Goal: Navigation & Orientation: Find specific page/section

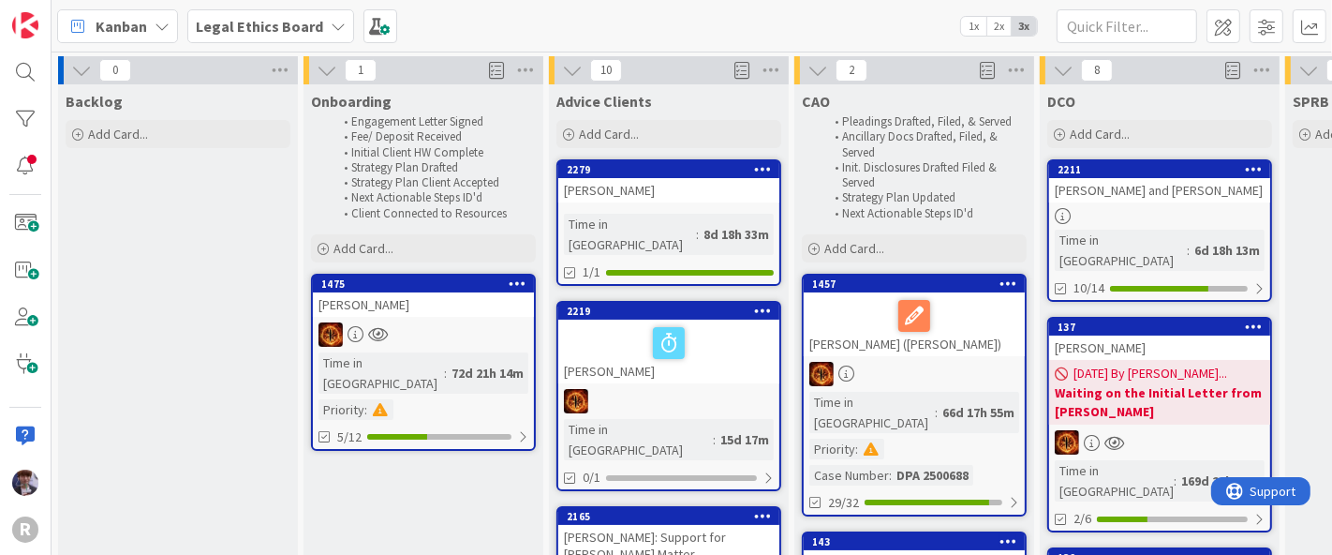
click at [166, 25] on icon at bounding box center [162, 26] width 15 height 15
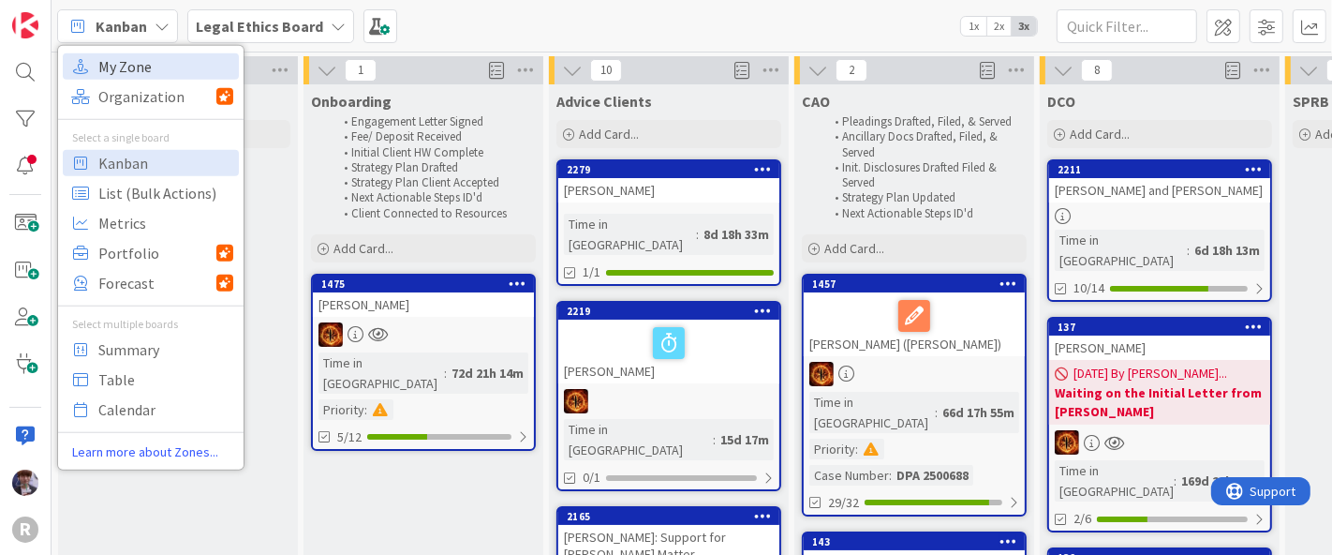
click at [186, 63] on span "My Zone" at bounding box center [165, 66] width 135 height 28
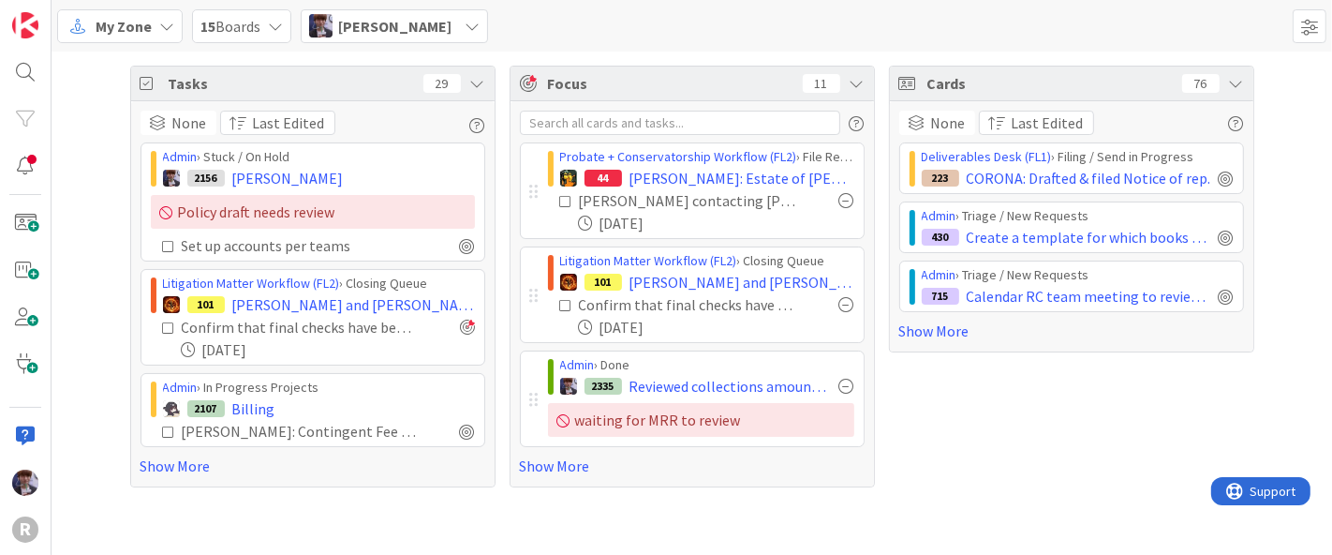
click at [476, 81] on icon at bounding box center [477, 83] width 15 height 15
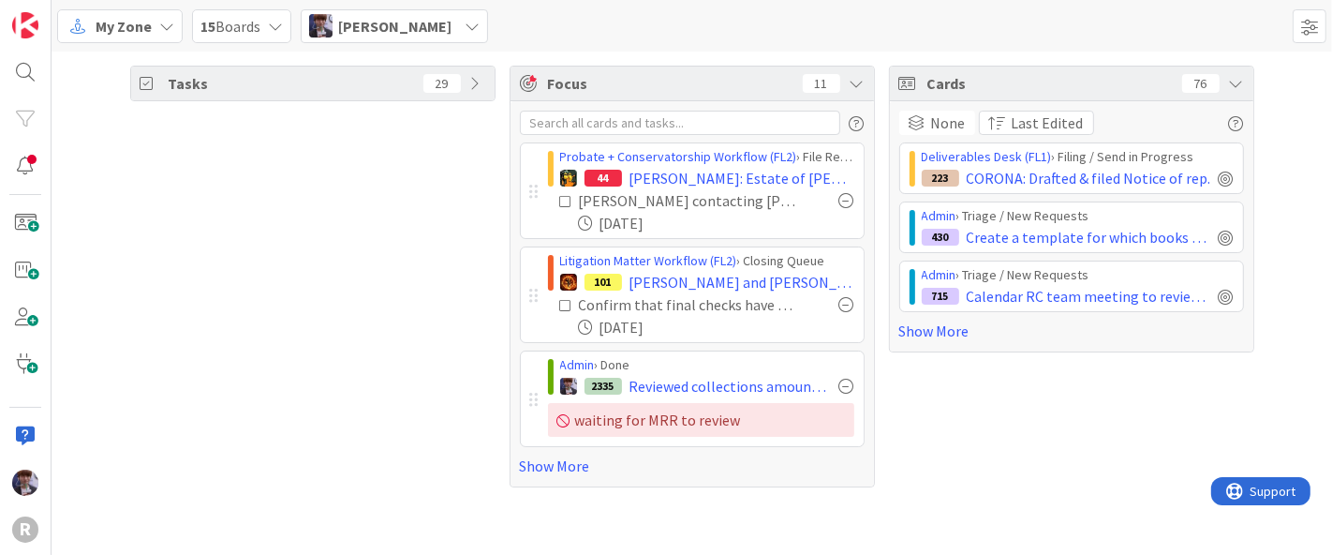
click at [1234, 84] on icon at bounding box center [1236, 83] width 15 height 15
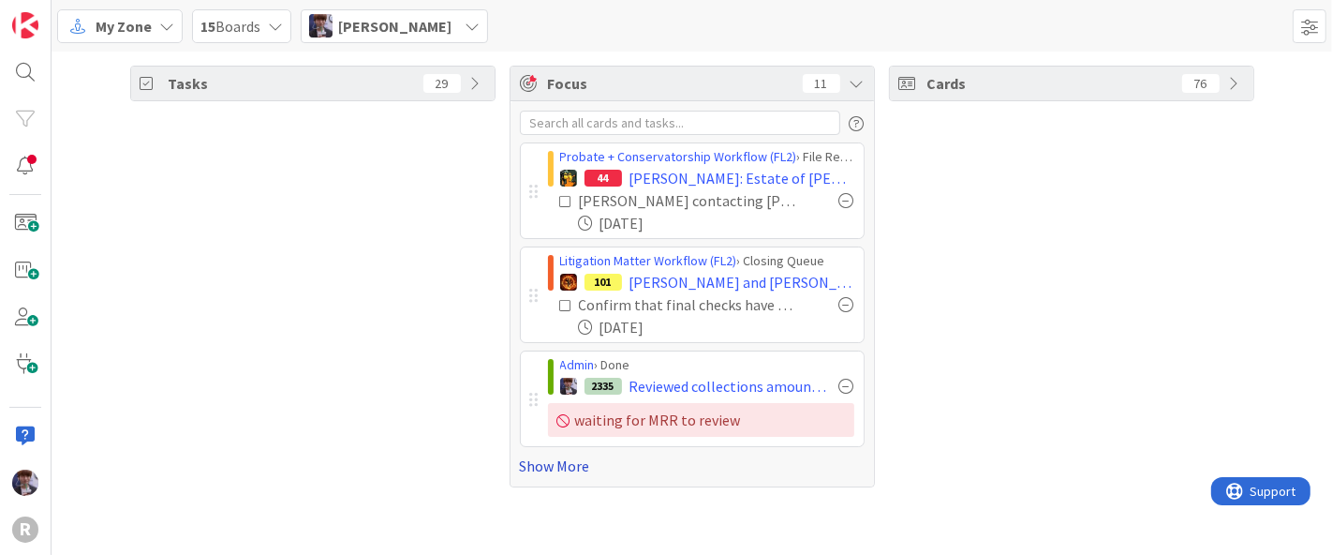
click at [583, 465] on link "Show More" at bounding box center [692, 465] width 345 height 22
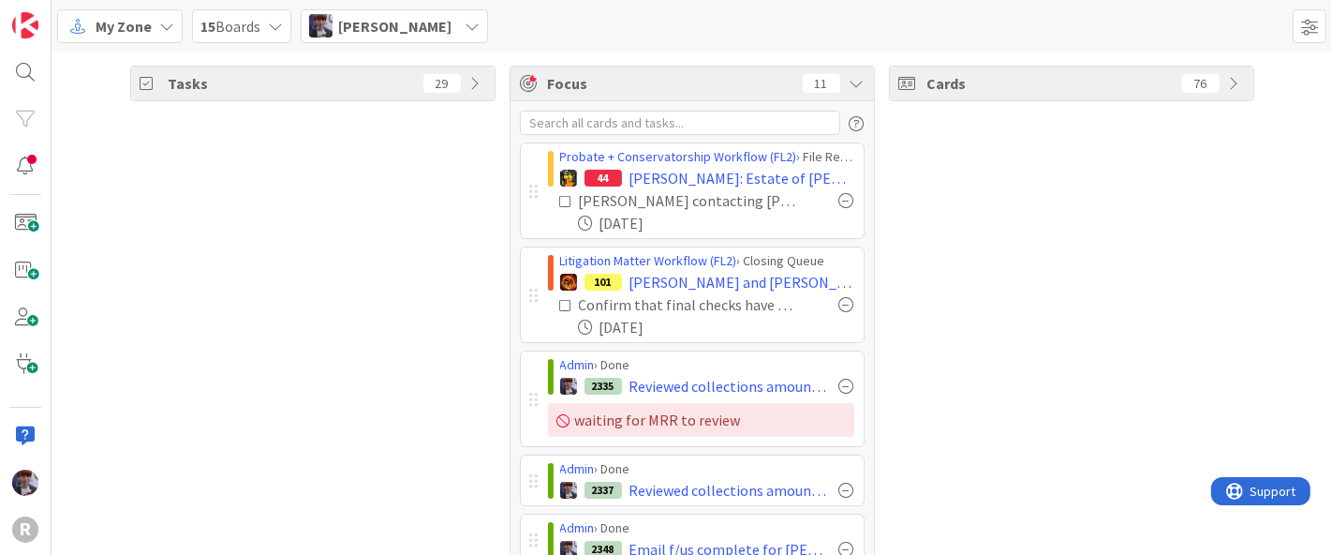
click at [407, 36] on span "Minka Laine Friesen" at bounding box center [394, 26] width 113 height 22
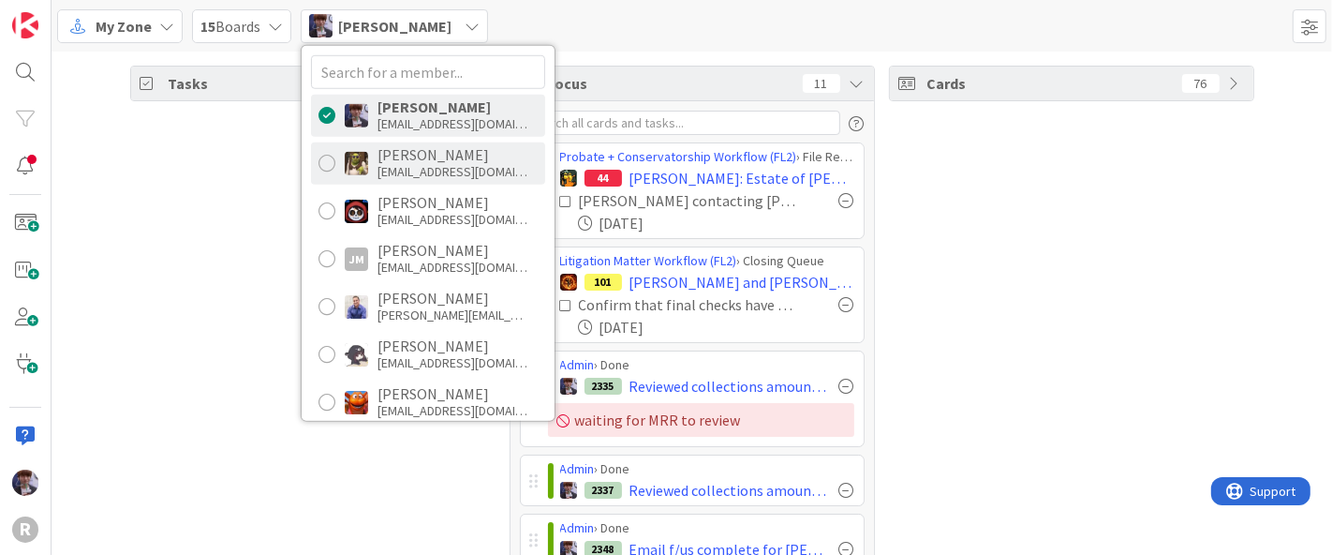
click at [436, 164] on div "dgines@reutercorbett.com" at bounding box center [453, 171] width 150 height 17
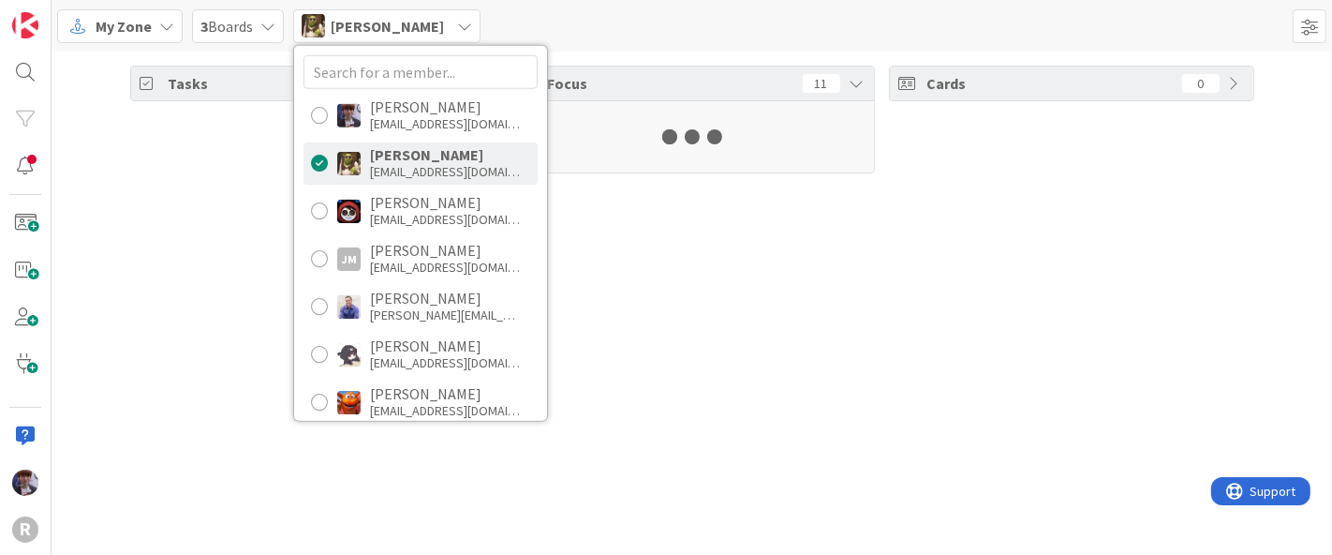
click at [270, 212] on div "Tasks 29 Focus 11 Cards 0" at bounding box center [692, 303] width 1281 height 503
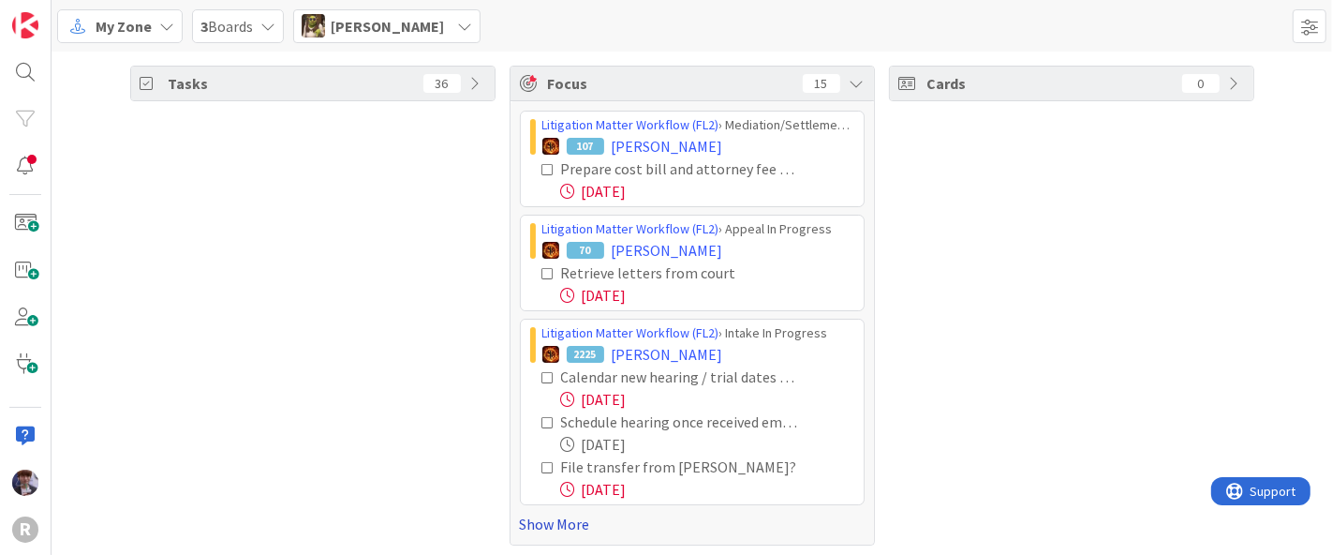
click at [575, 521] on link "Show More" at bounding box center [692, 523] width 345 height 22
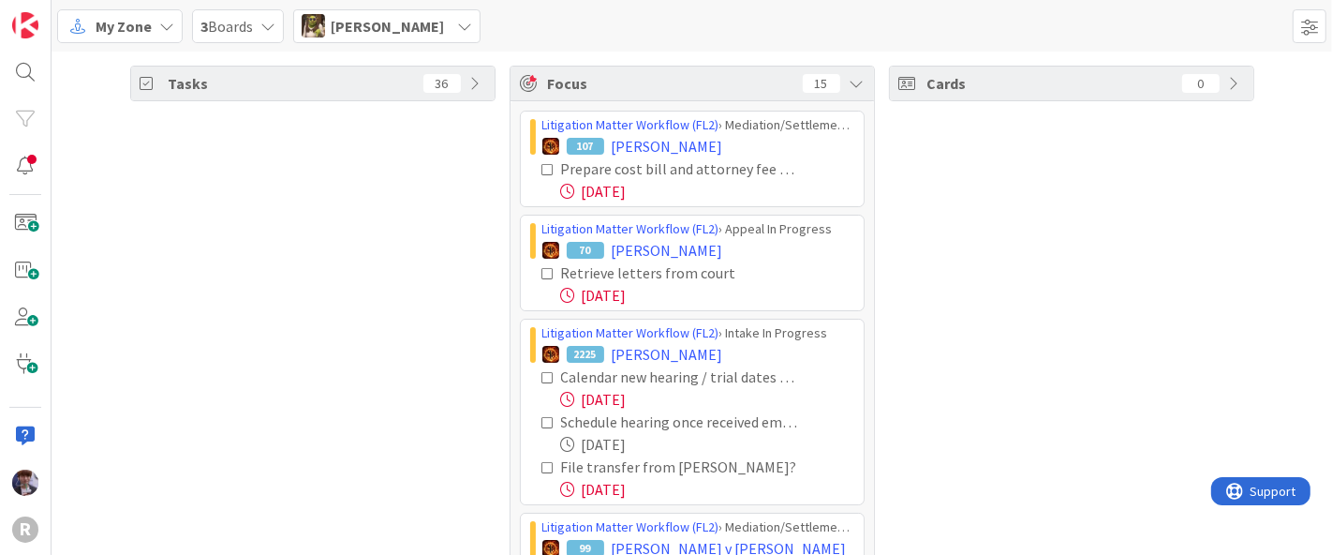
click at [542, 170] on icon at bounding box center [548, 169] width 13 height 13
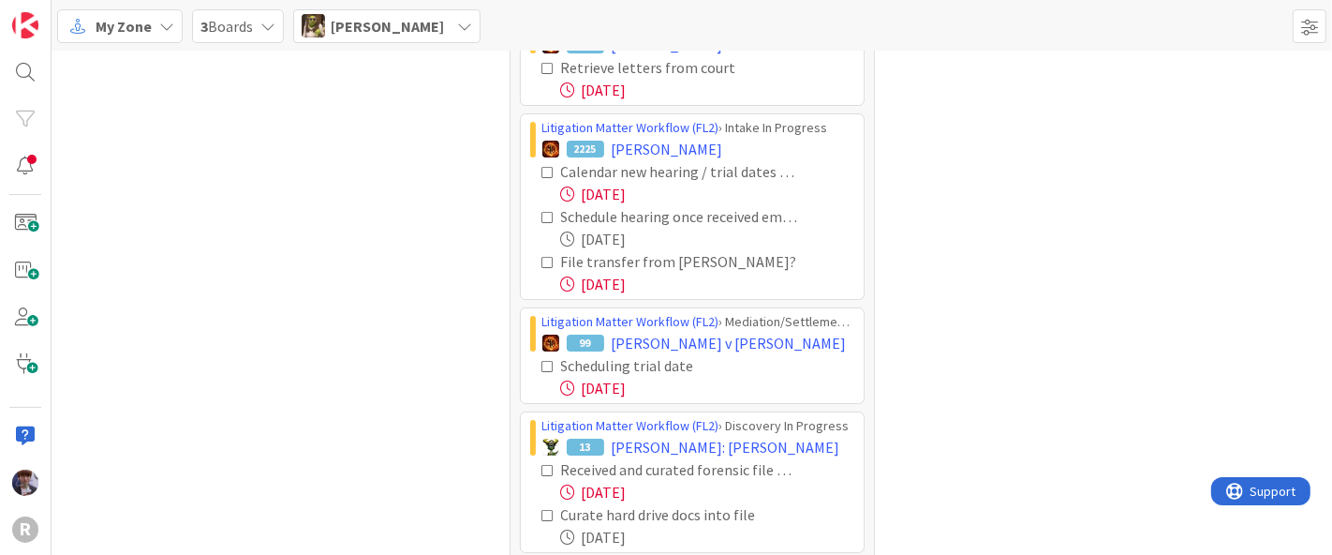
scroll to position [102, 0]
click at [542, 171] on icon at bounding box center [548, 171] width 13 height 13
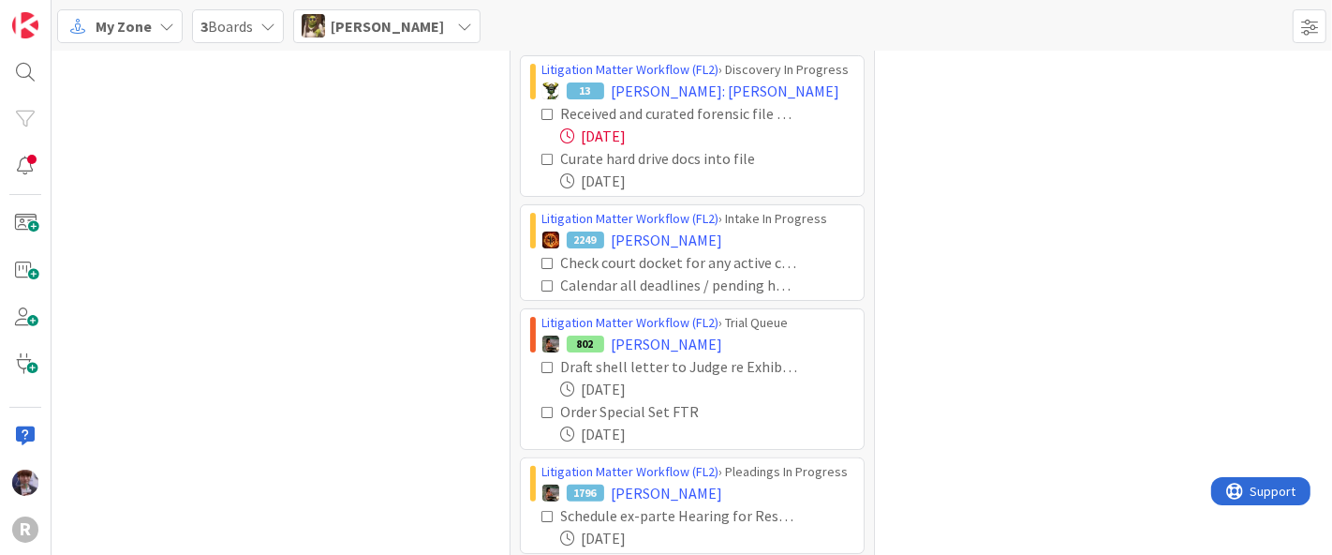
scroll to position [412, 0]
click at [542, 109] on icon at bounding box center [548, 114] width 13 height 13
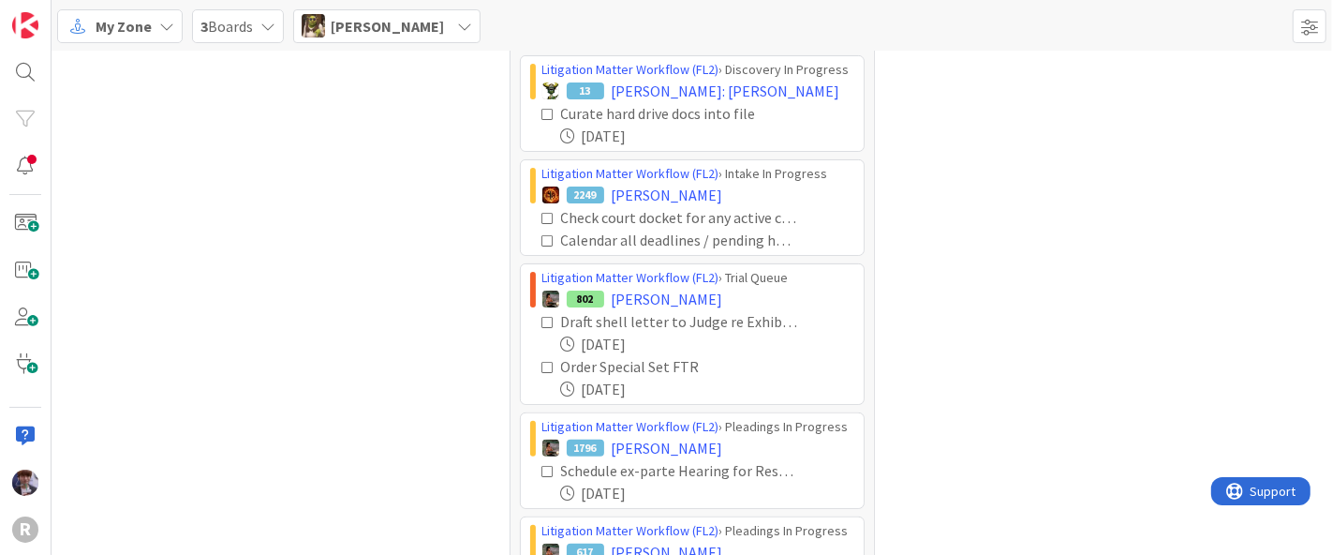
click at [542, 111] on icon at bounding box center [548, 114] width 13 height 13
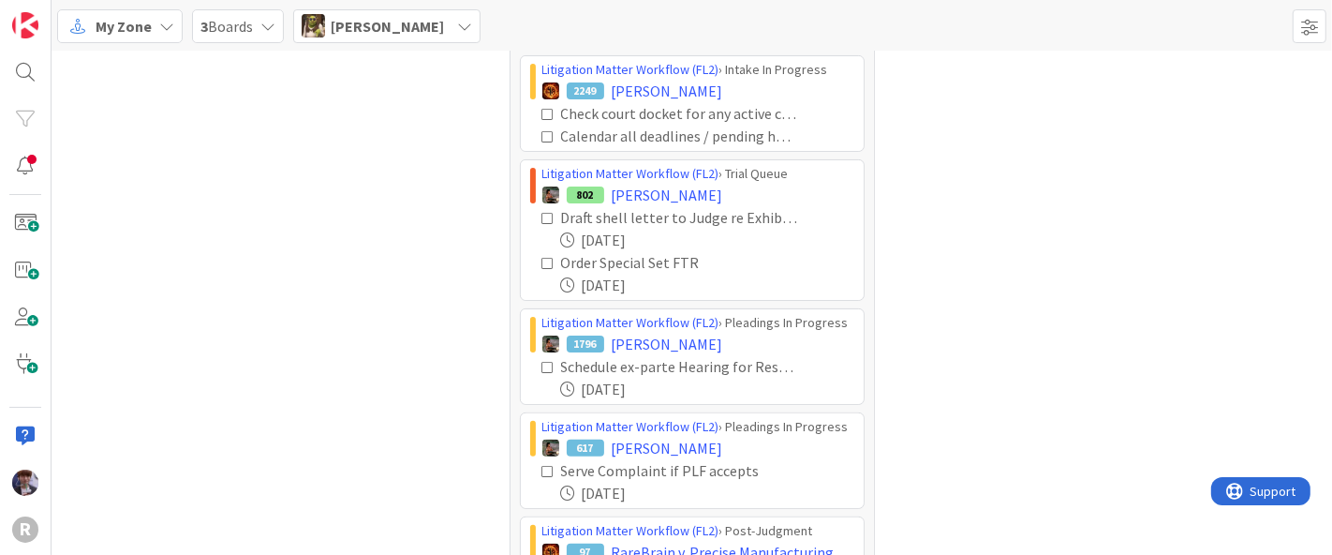
click at [542, 112] on icon at bounding box center [548, 114] width 13 height 13
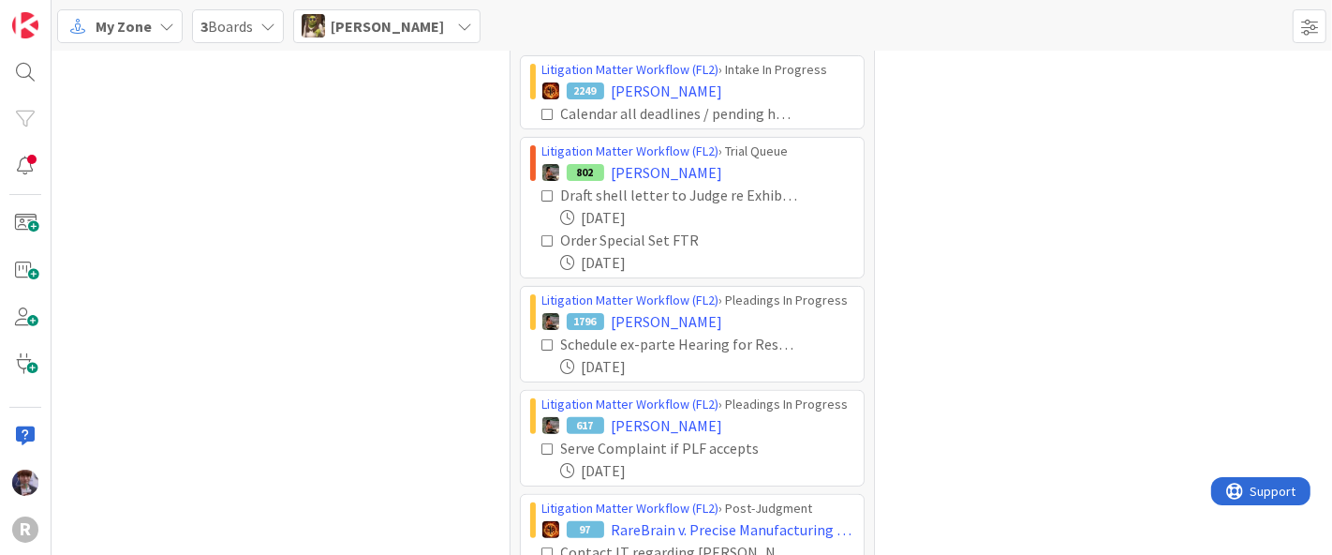
click at [542, 112] on icon at bounding box center [548, 114] width 13 height 13
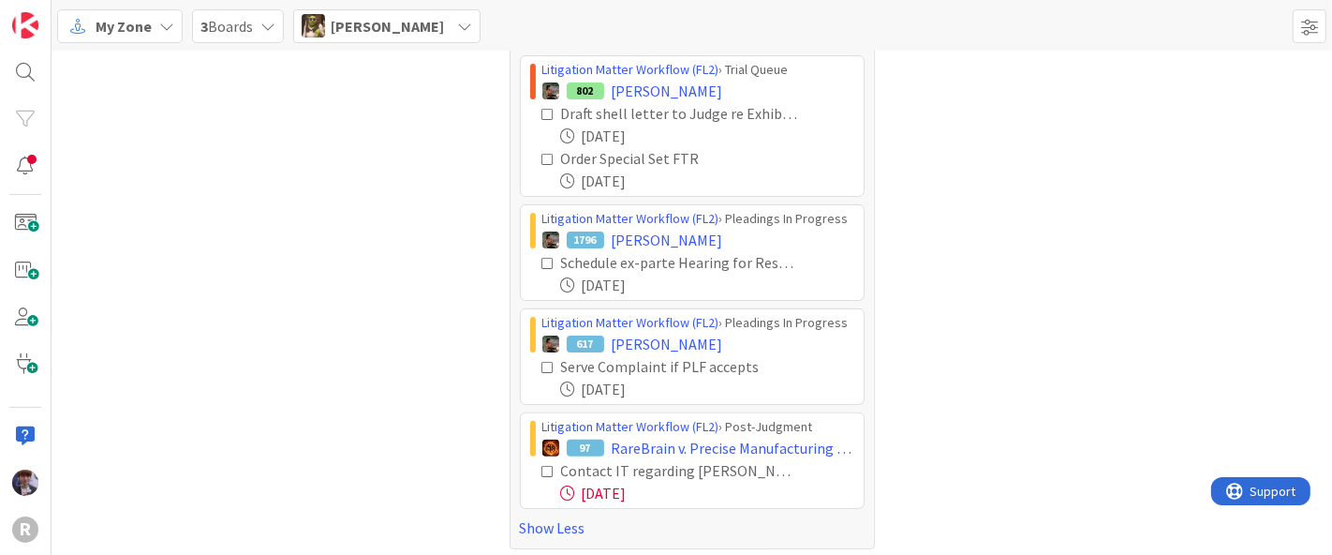
click at [542, 467] on icon at bounding box center [548, 471] width 13 height 13
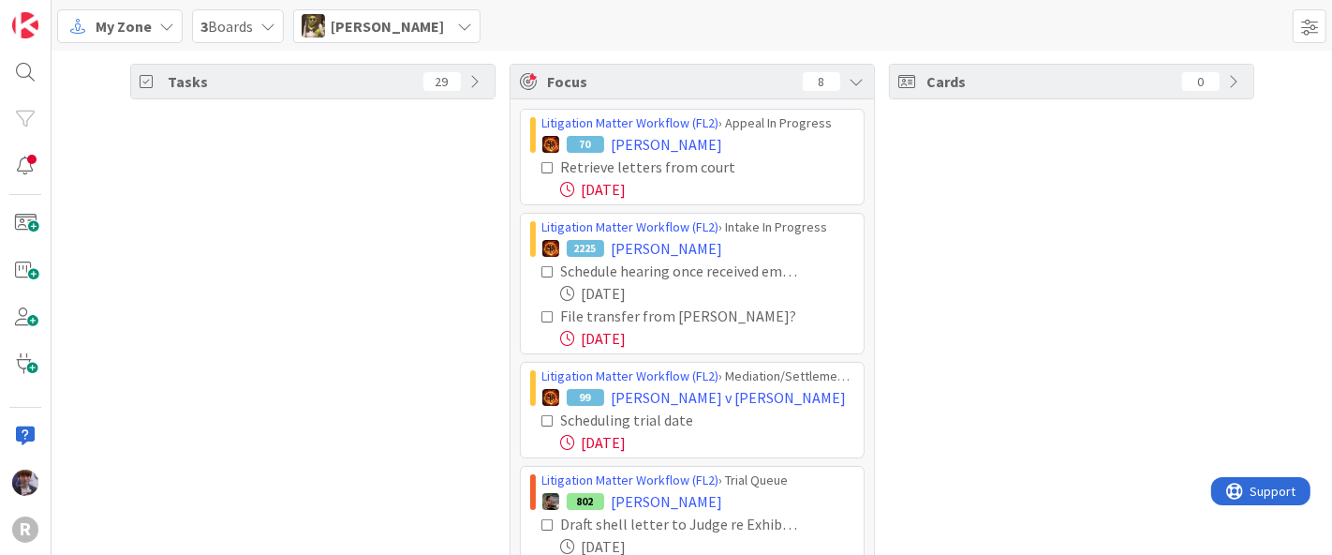
scroll to position [0, 0]
click at [359, 22] on span "Devine Gines" at bounding box center [387, 26] width 113 height 22
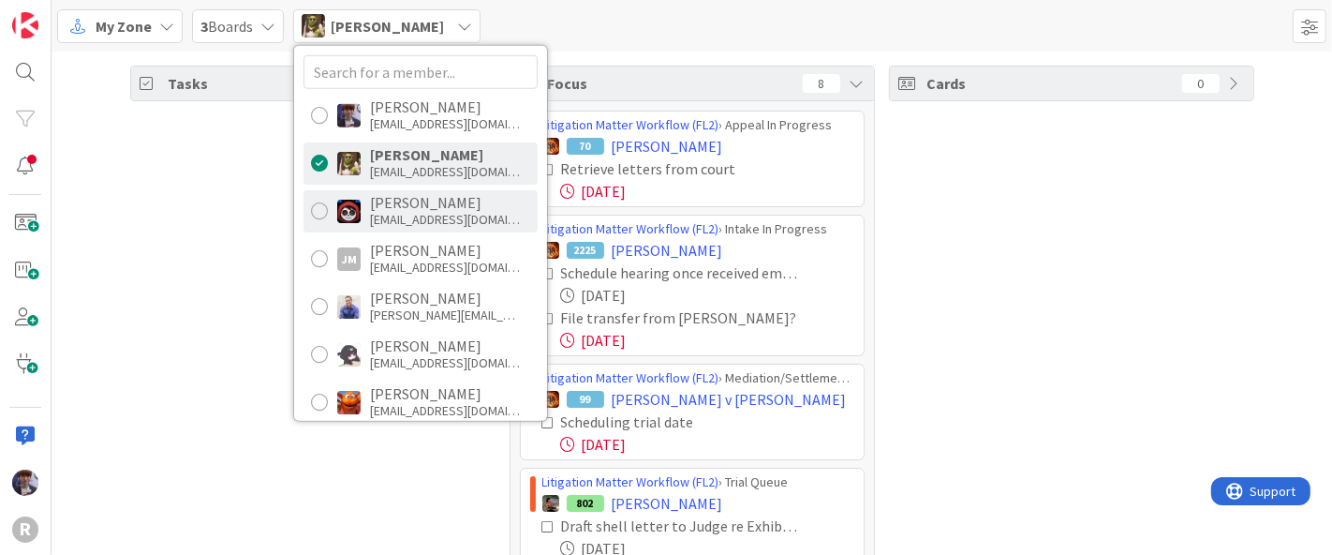
click at [372, 204] on div "Jasmin Sanchez" at bounding box center [445, 202] width 150 height 17
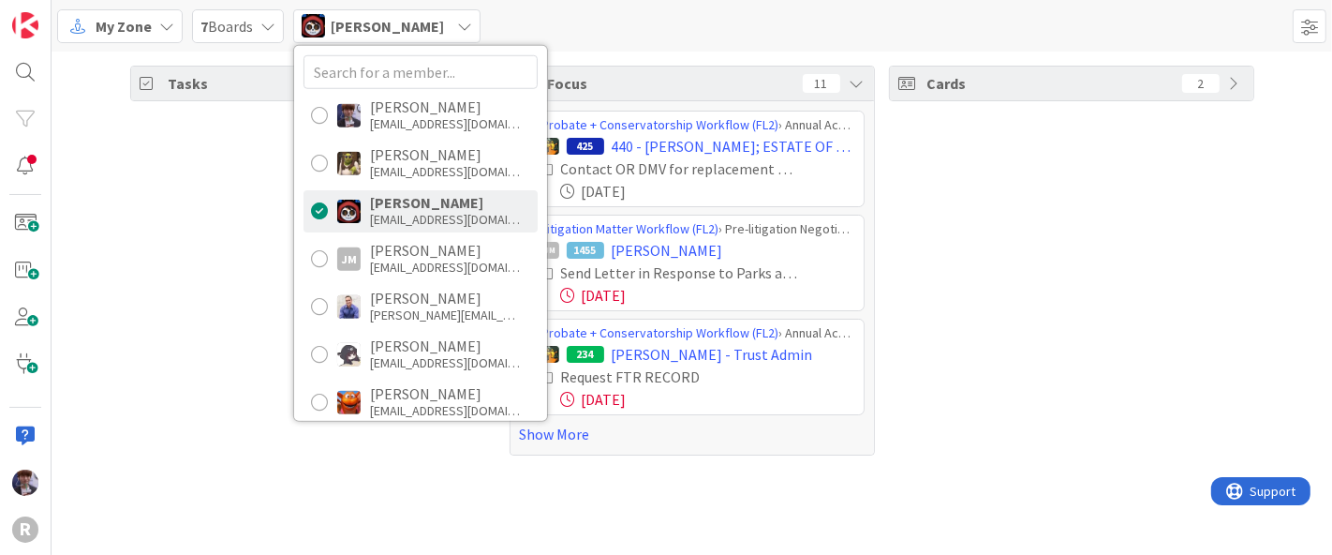
click at [202, 373] on div "Tasks 71" at bounding box center [312, 261] width 365 height 390
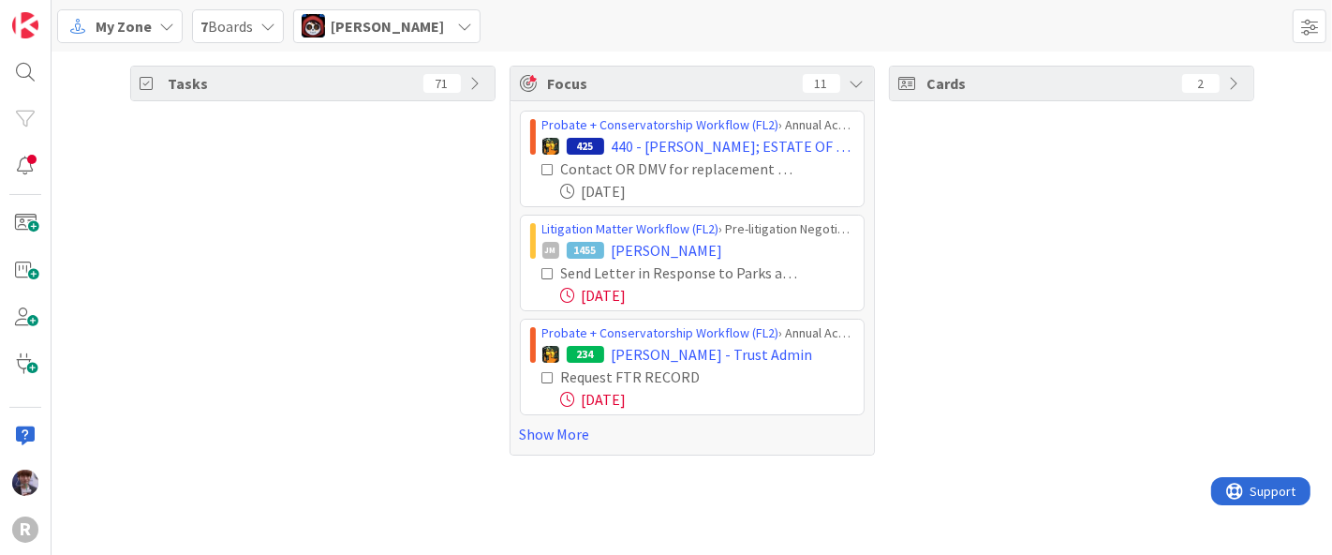
click at [554, 445] on div "Probate + Conservatorship Workflow (FL2) › Annual Accounting Queue 425 440 - WE…" at bounding box center [692, 277] width 363 height 353
click at [562, 422] on link "Show More" at bounding box center [692, 433] width 345 height 22
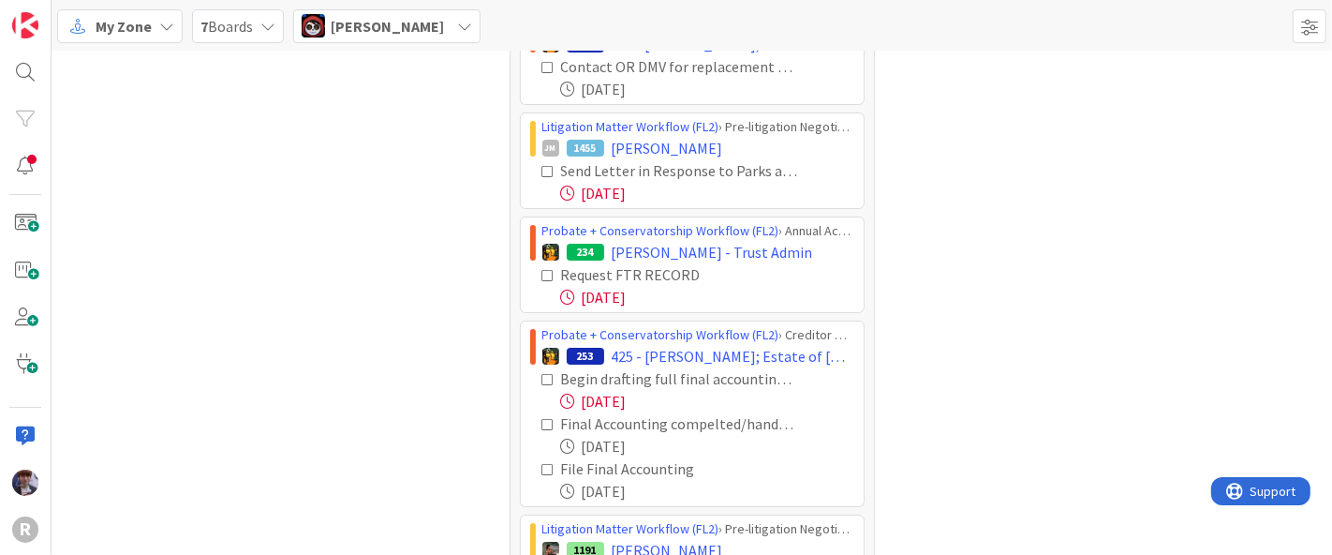
scroll to position [103, 0]
click at [542, 272] on icon at bounding box center [548, 274] width 13 height 13
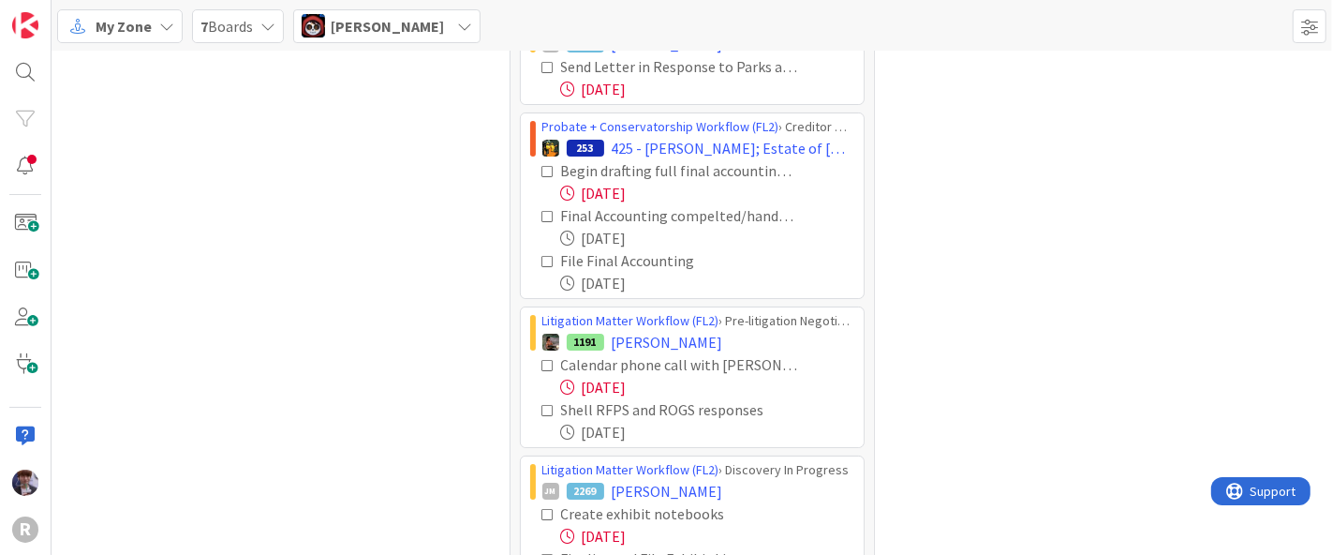
scroll to position [207, 0]
click at [542, 215] on icon at bounding box center [548, 215] width 13 height 13
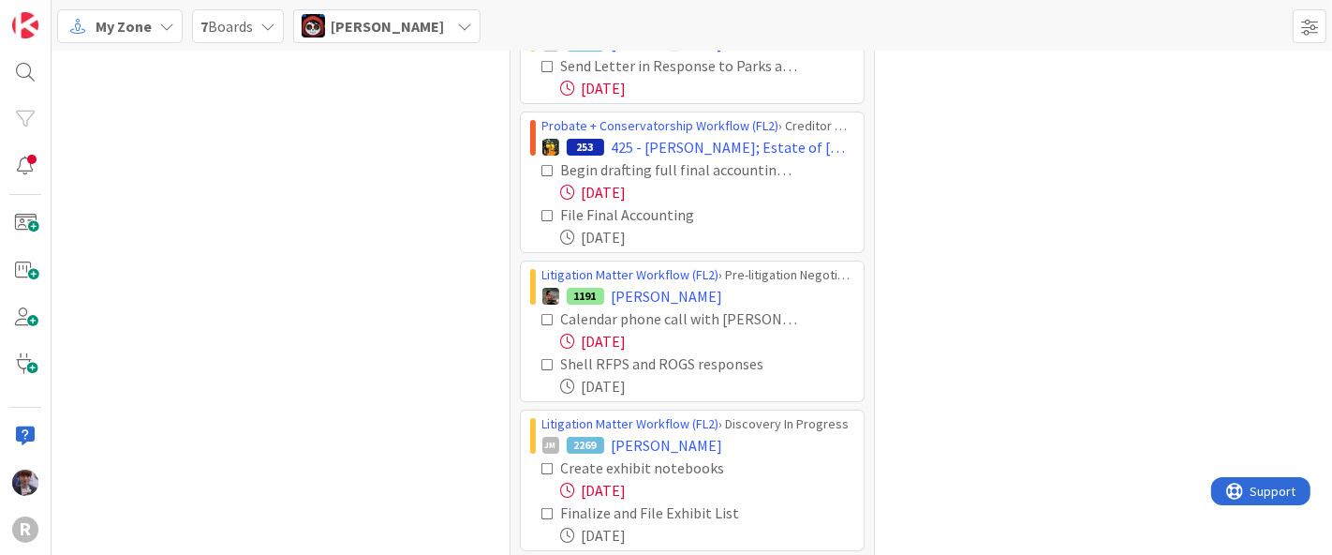
click at [542, 167] on icon at bounding box center [548, 170] width 13 height 13
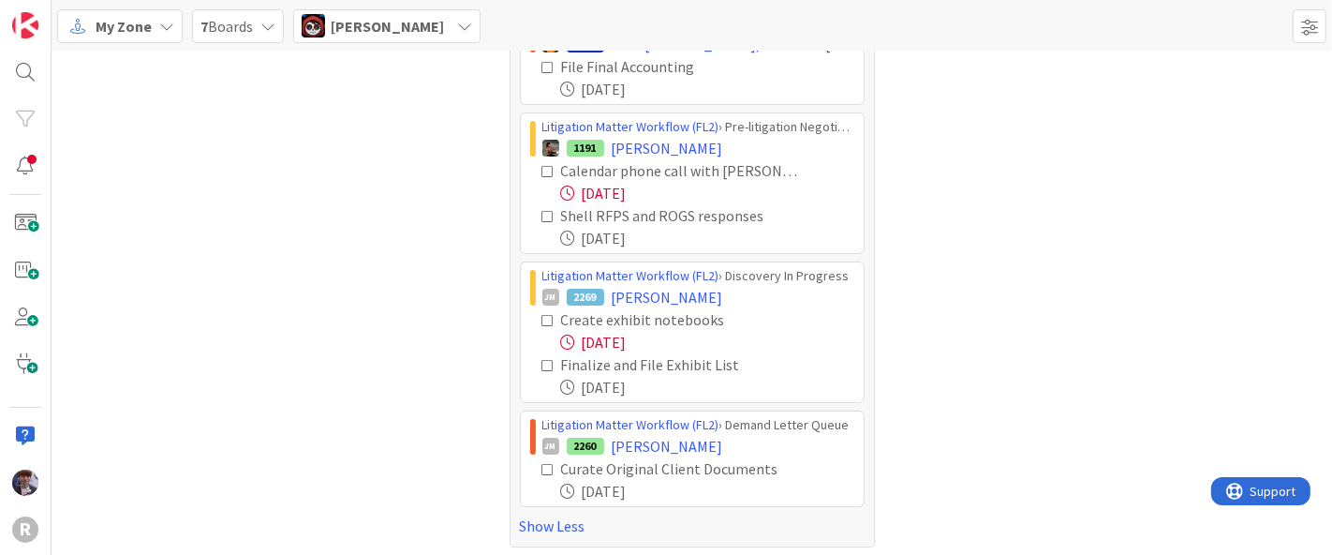
scroll to position [310, 0]
click at [542, 213] on icon at bounding box center [548, 216] width 13 height 13
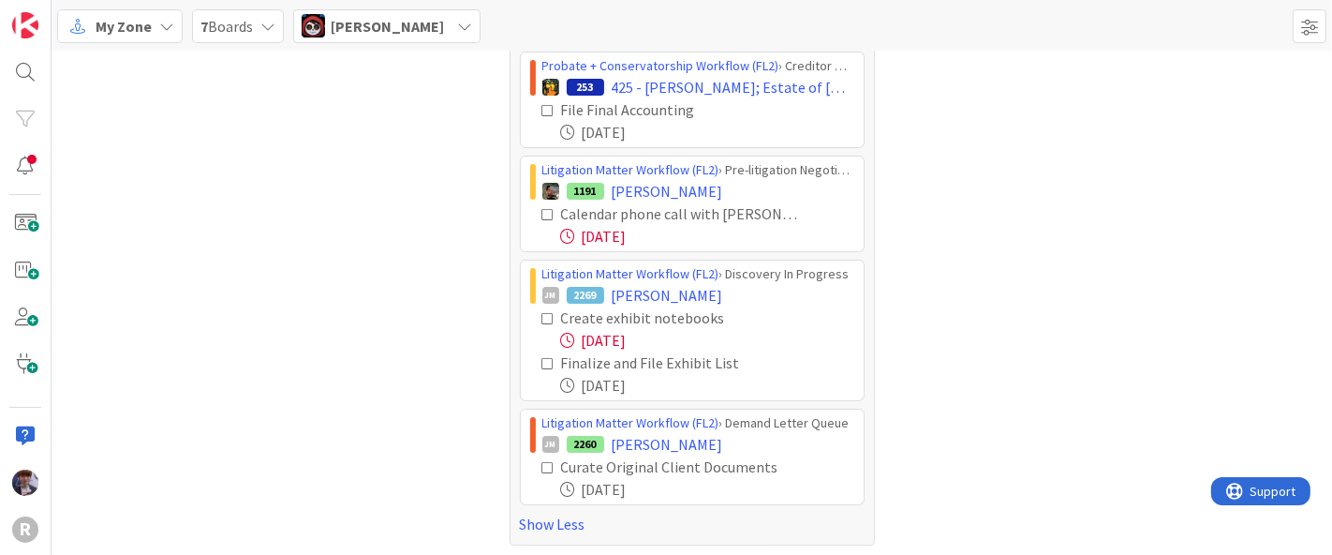
click at [542, 314] on icon at bounding box center [548, 318] width 13 height 13
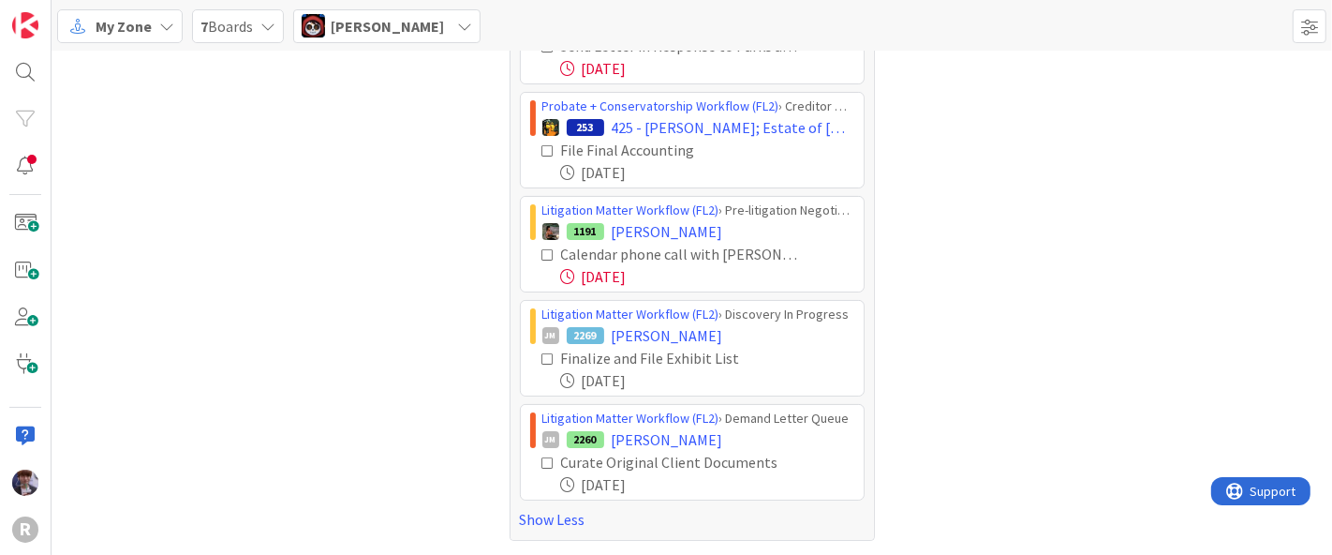
scroll to position [222, 0]
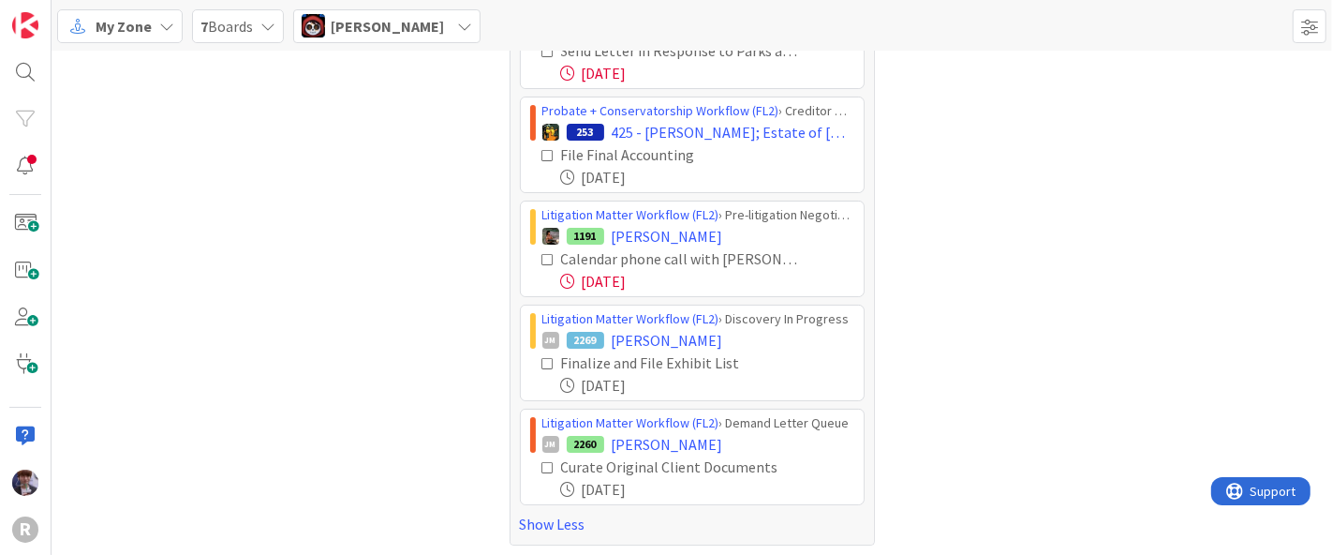
click at [542, 361] on icon at bounding box center [548, 363] width 13 height 13
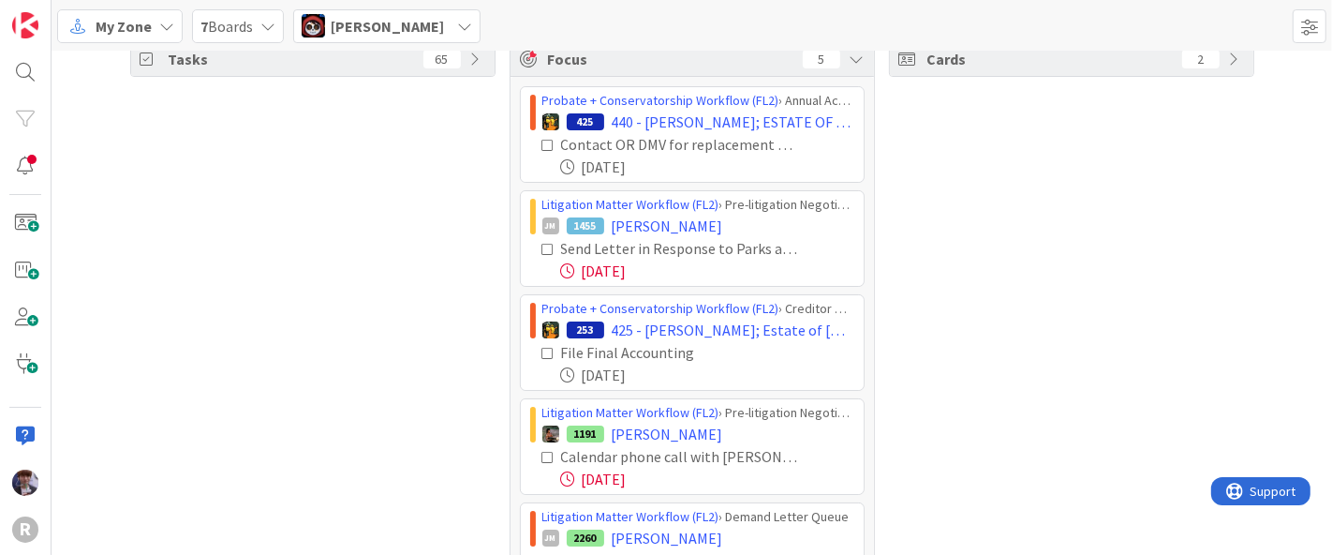
scroll to position [0, 0]
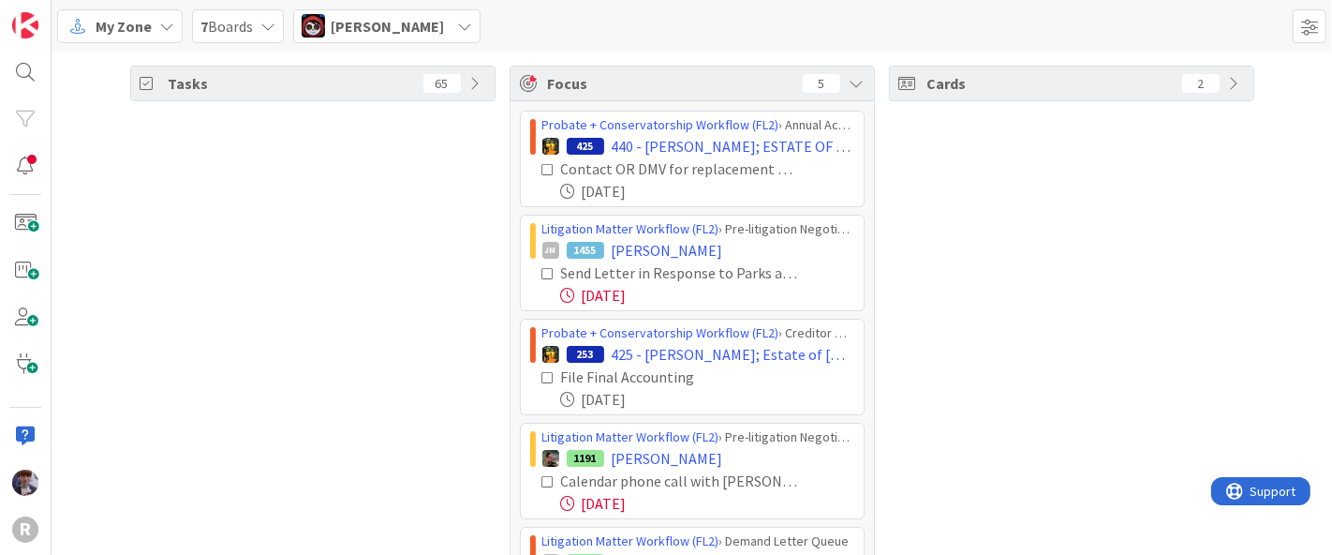
click at [417, 32] on span "Jasmin Sanchez" at bounding box center [387, 26] width 113 height 22
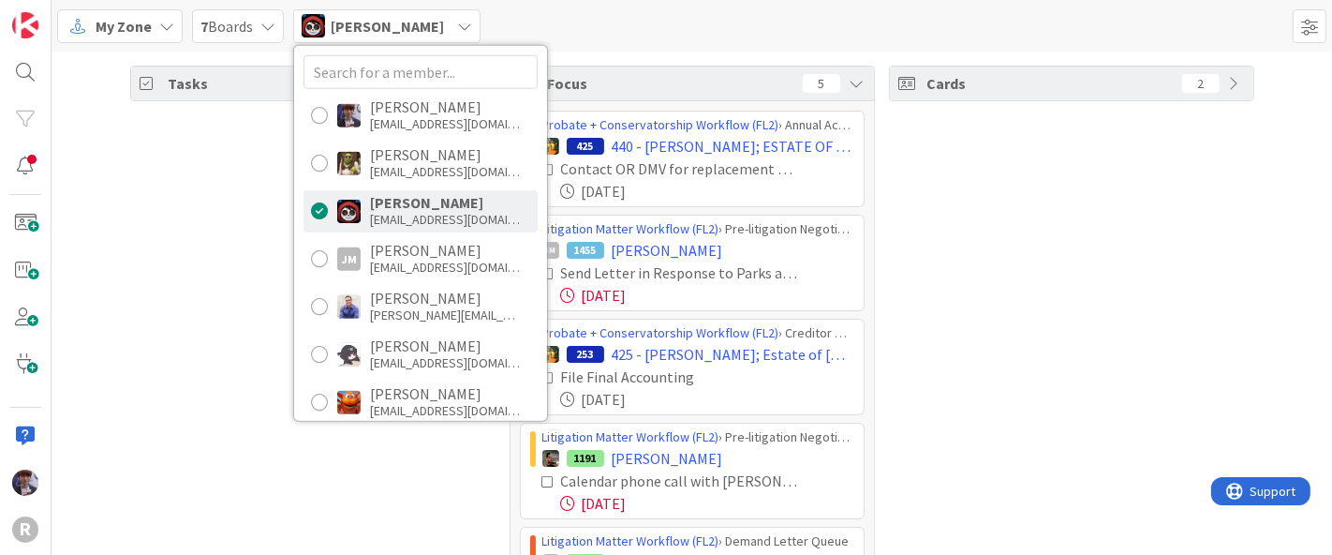
click at [192, 460] on div "Tasks 65" at bounding box center [312, 365] width 365 height 598
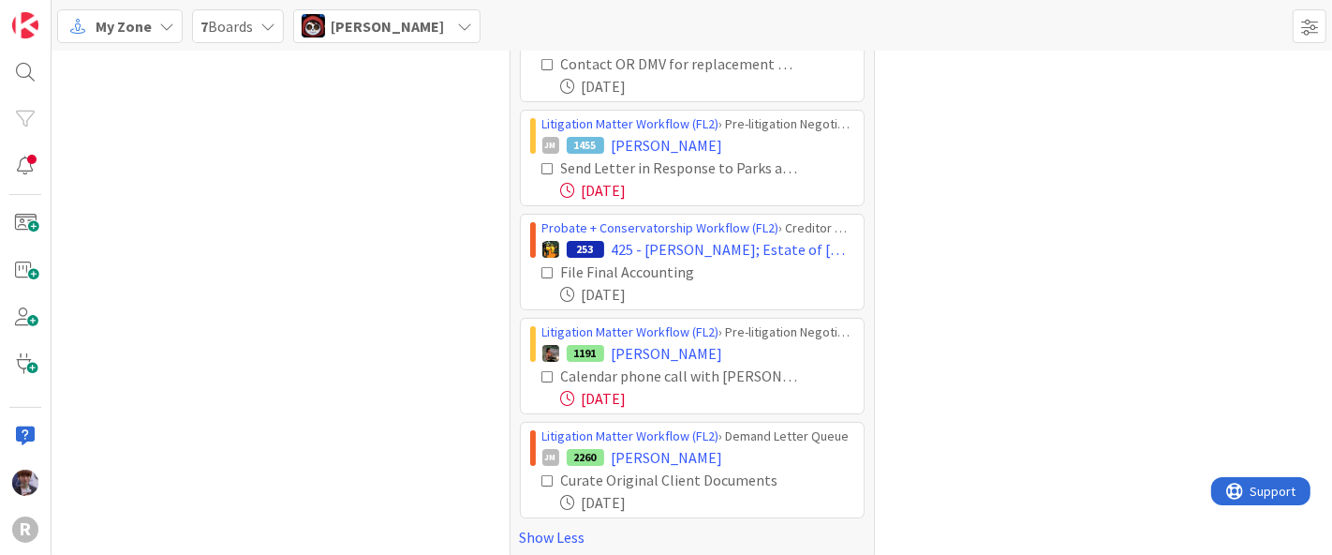
scroll to position [118, 0]
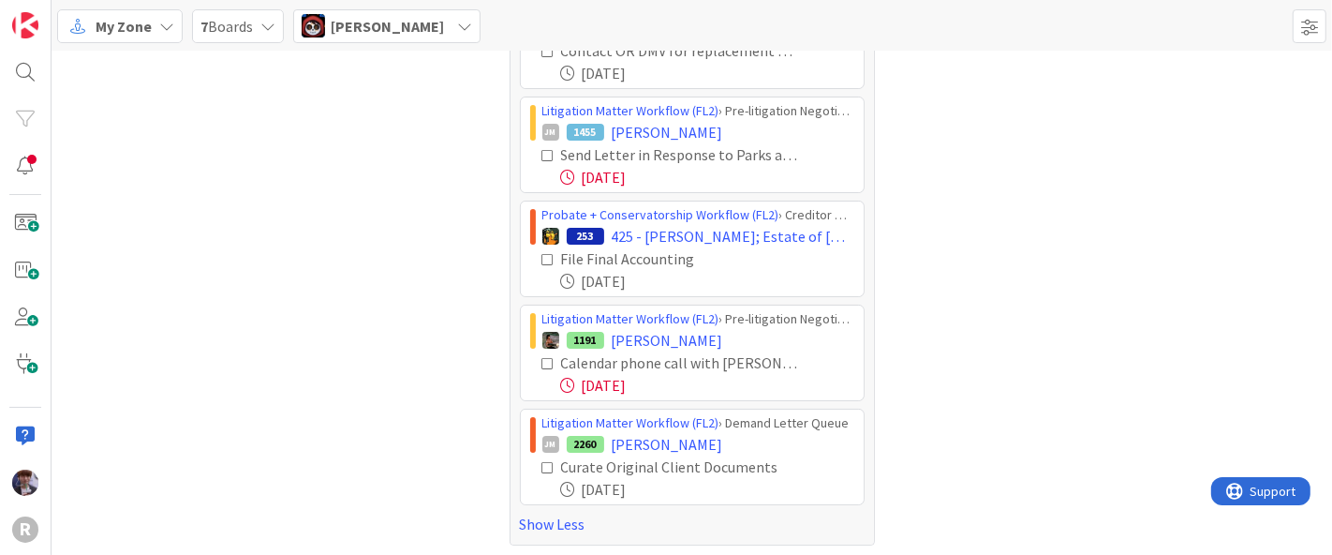
click at [415, 31] on span "Jasmin Sanchez" at bounding box center [387, 26] width 113 height 22
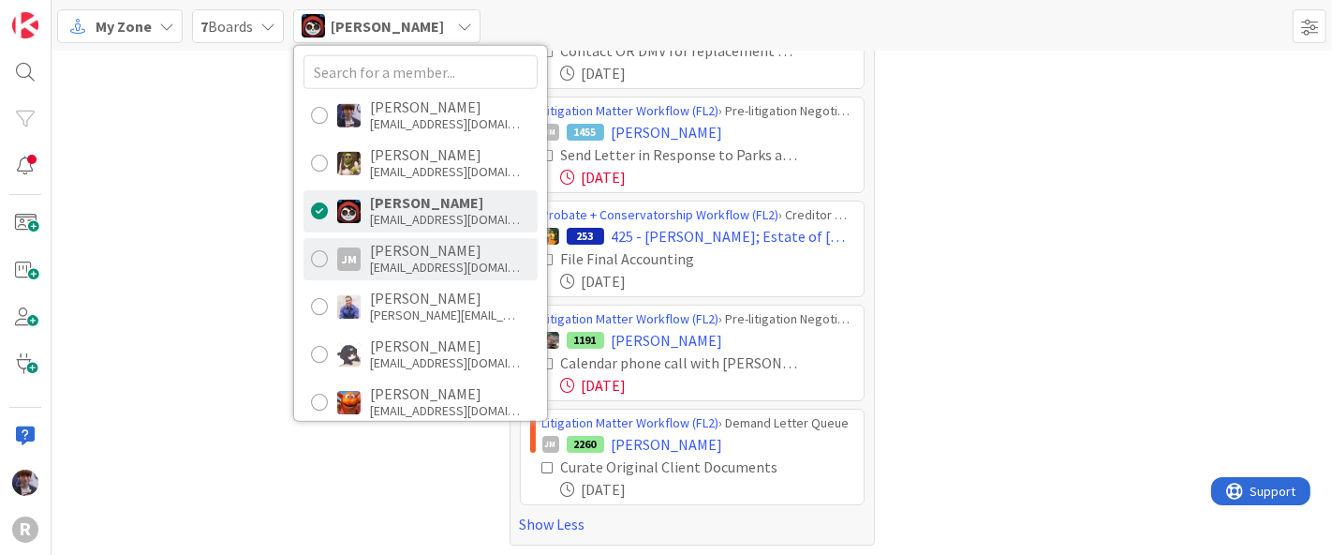
click at [407, 270] on div "jmyers@reutercorbett.com" at bounding box center [445, 267] width 150 height 17
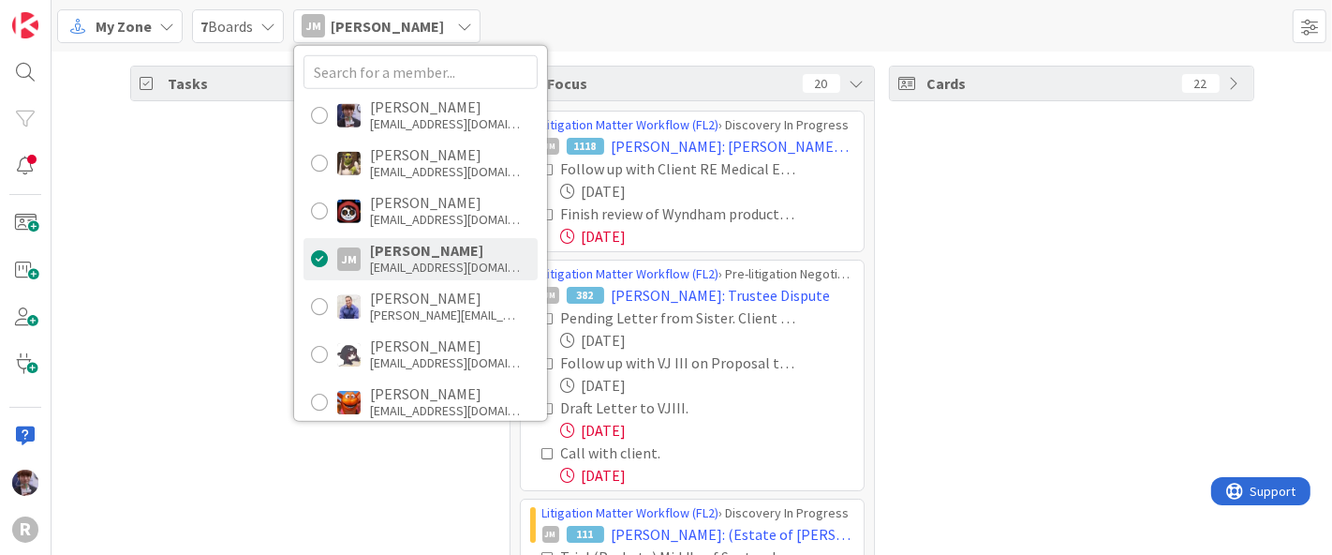
click at [251, 306] on div "Tasks 36" at bounding box center [312, 440] width 365 height 749
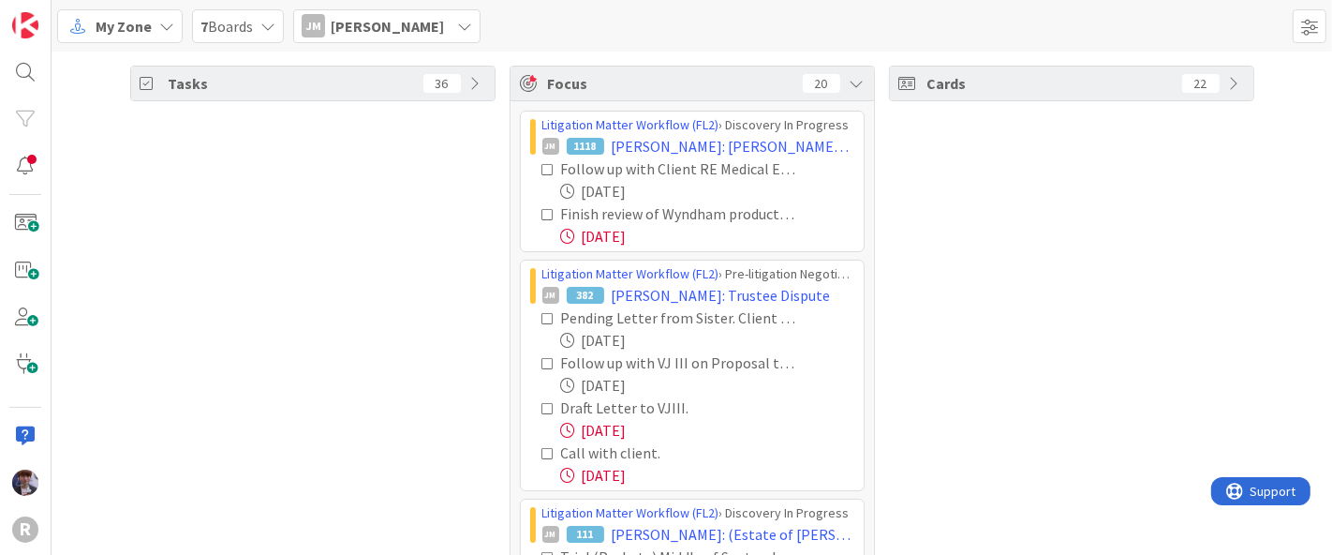
click at [542, 212] on icon at bounding box center [548, 214] width 13 height 13
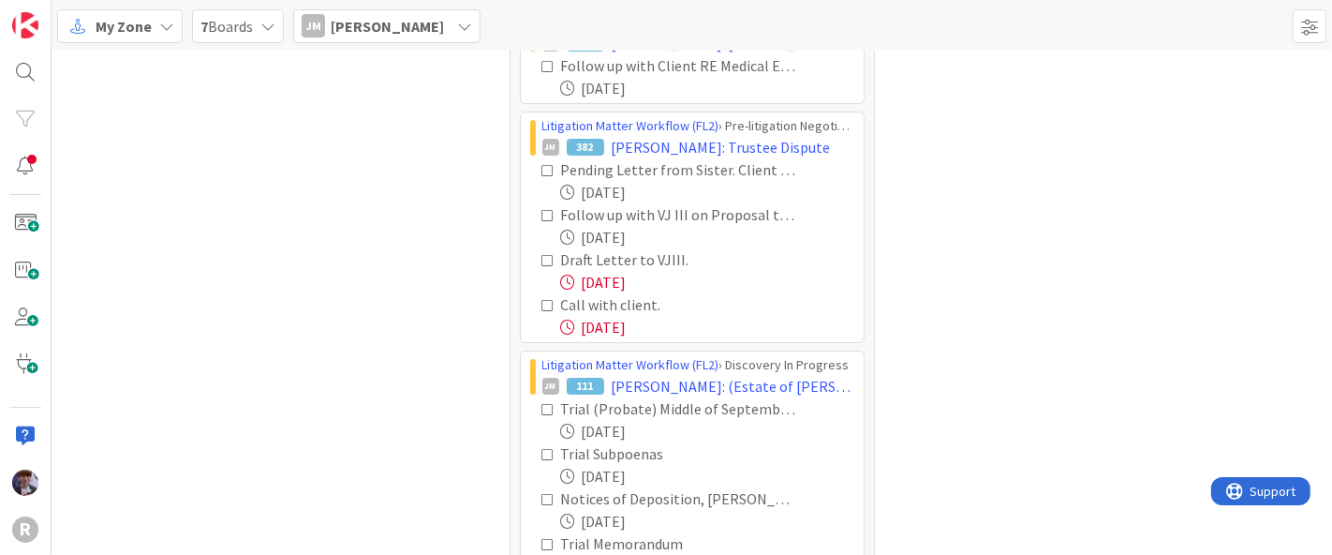
scroll to position [104, 0]
click at [542, 260] on icon at bounding box center [548, 259] width 13 height 13
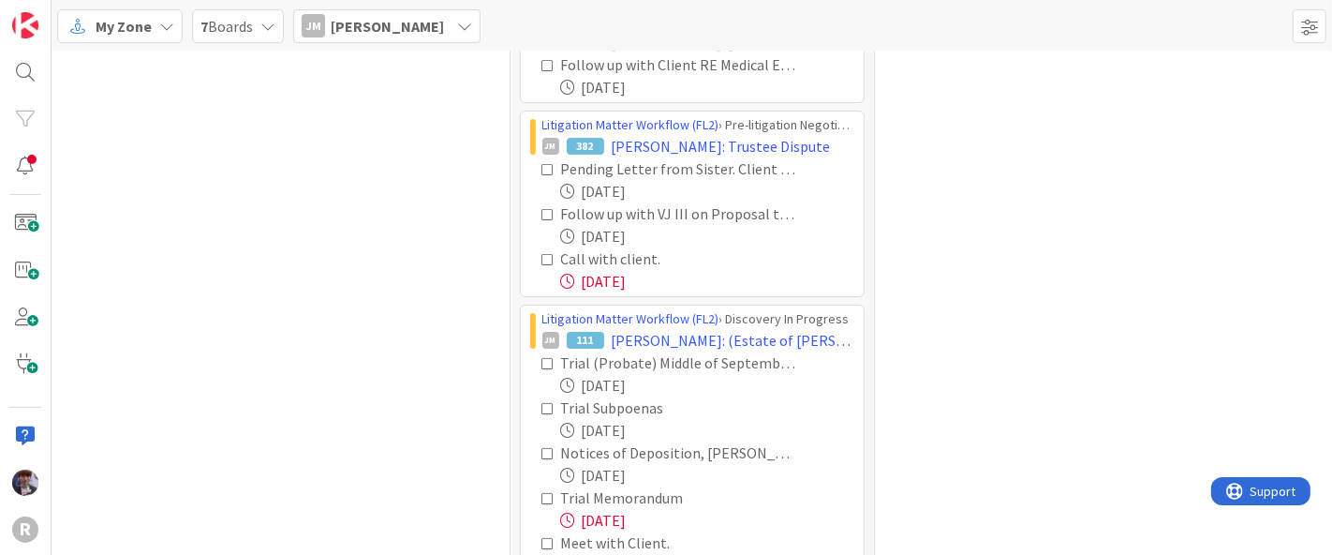
click at [542, 254] on icon at bounding box center [548, 259] width 13 height 13
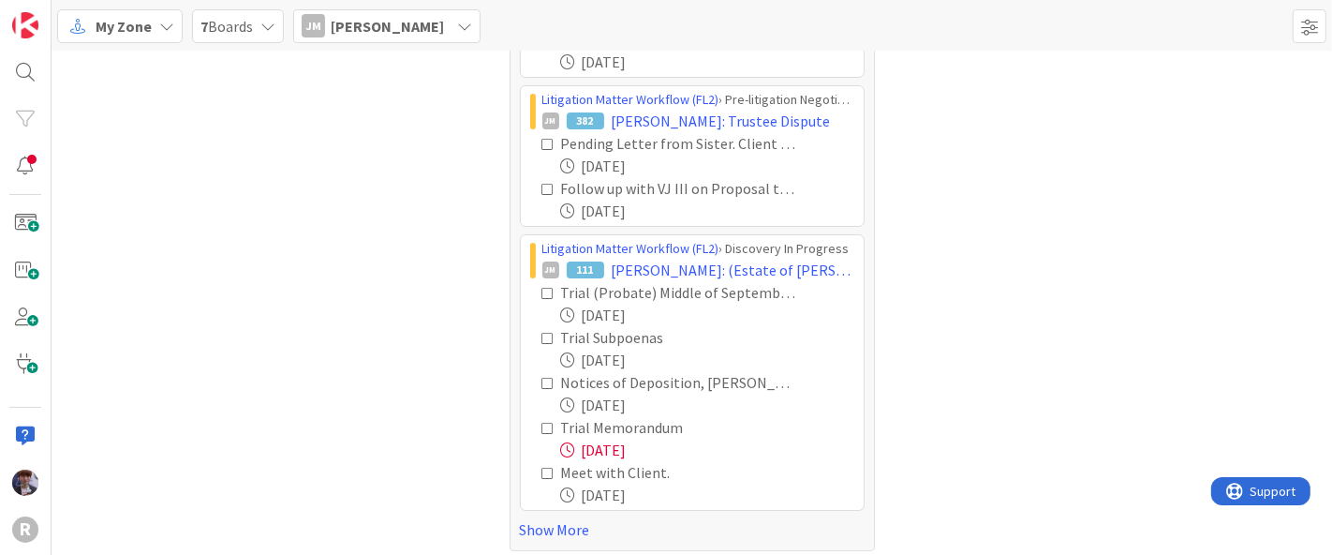
scroll to position [136, 0]
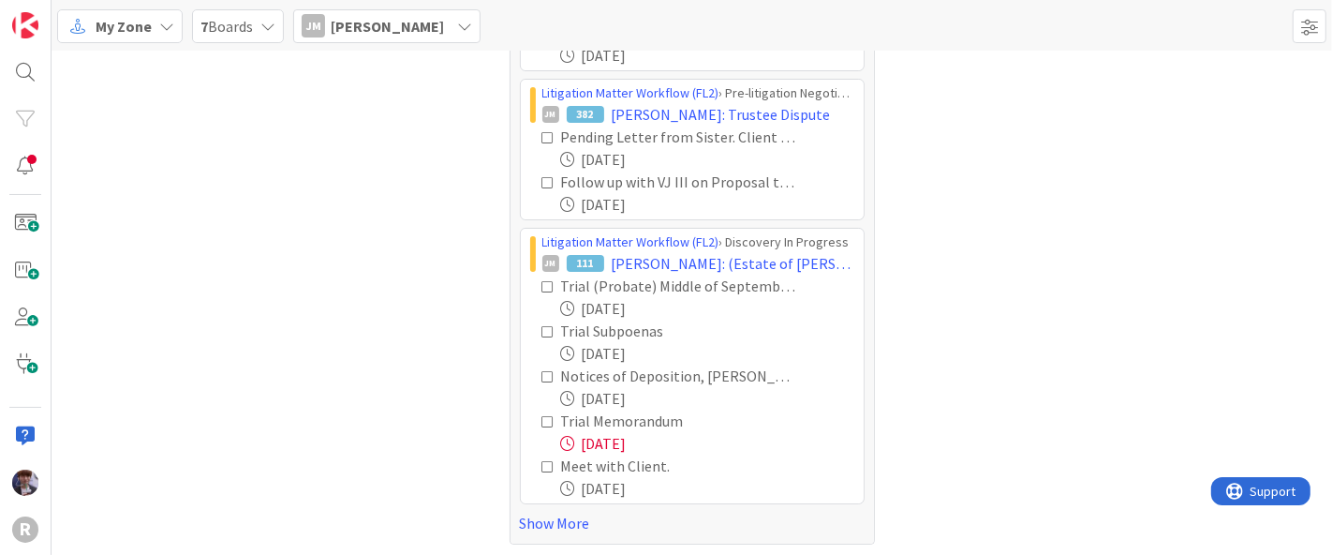
click at [542, 417] on icon at bounding box center [548, 421] width 13 height 13
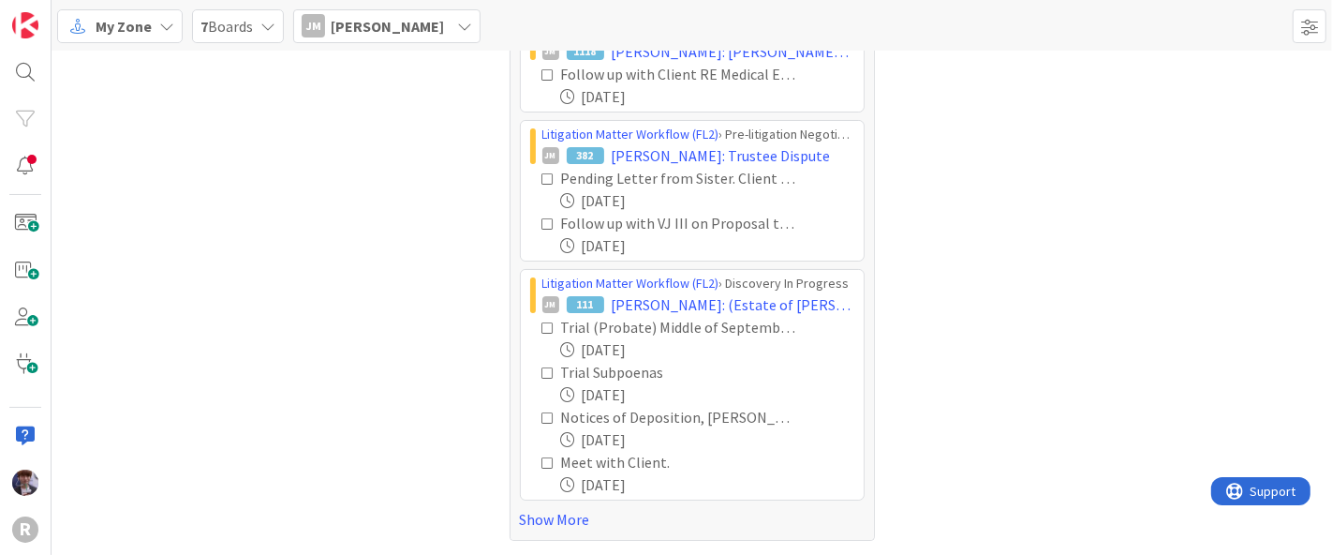
scroll to position [91, 0]
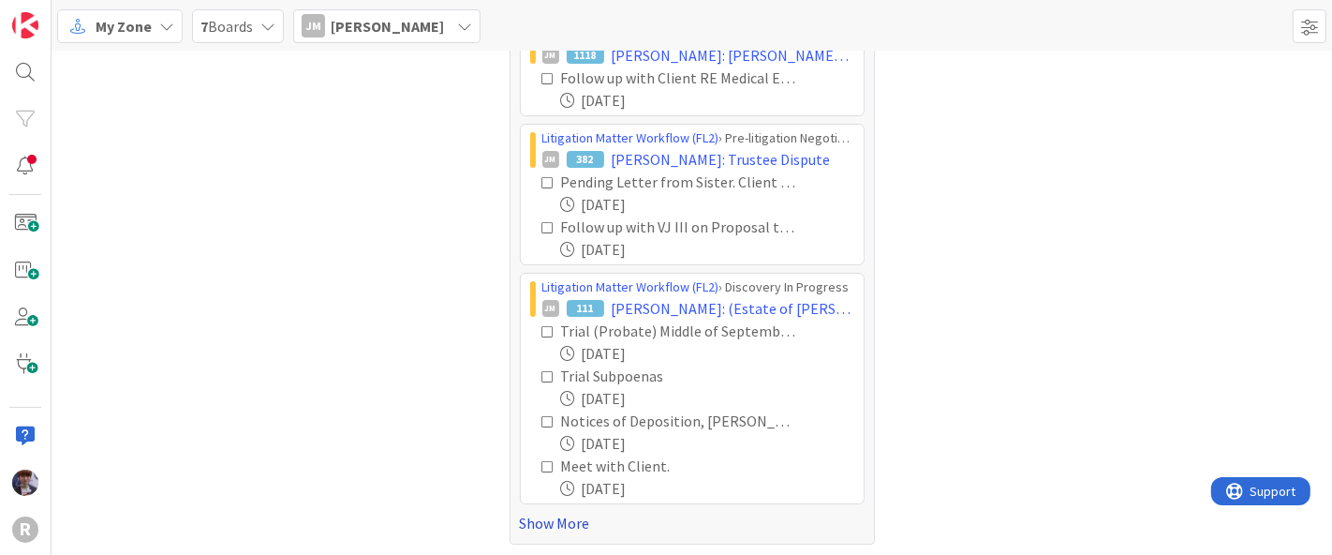
click at [554, 518] on link "Show More" at bounding box center [692, 522] width 345 height 22
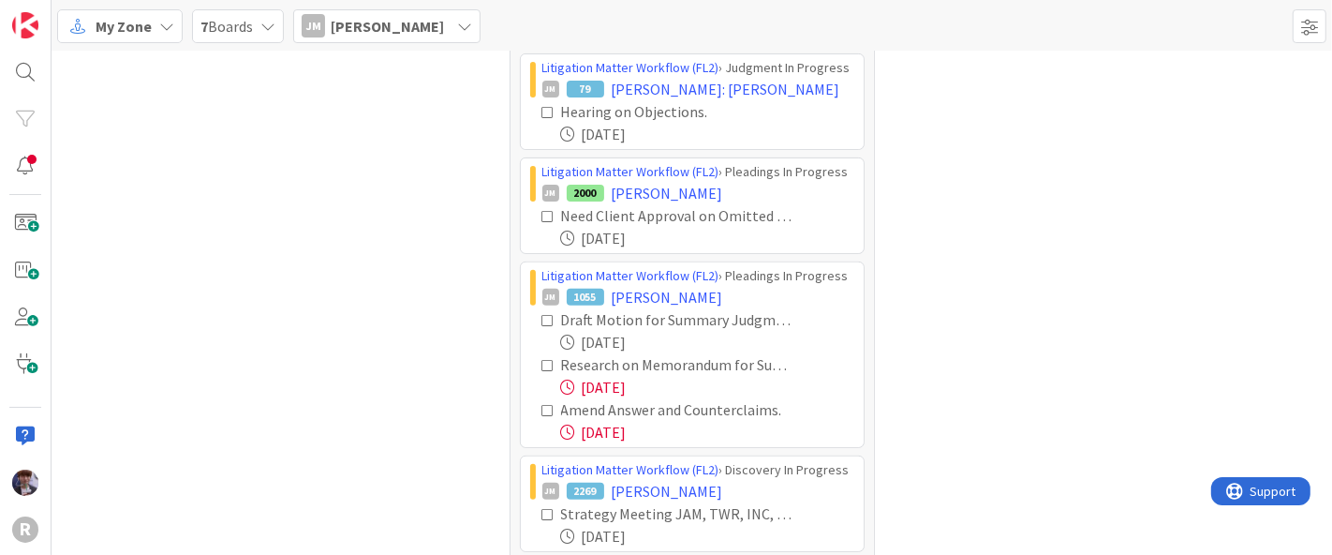
scroll to position [550, 0]
click at [542, 362] on icon at bounding box center [548, 364] width 13 height 13
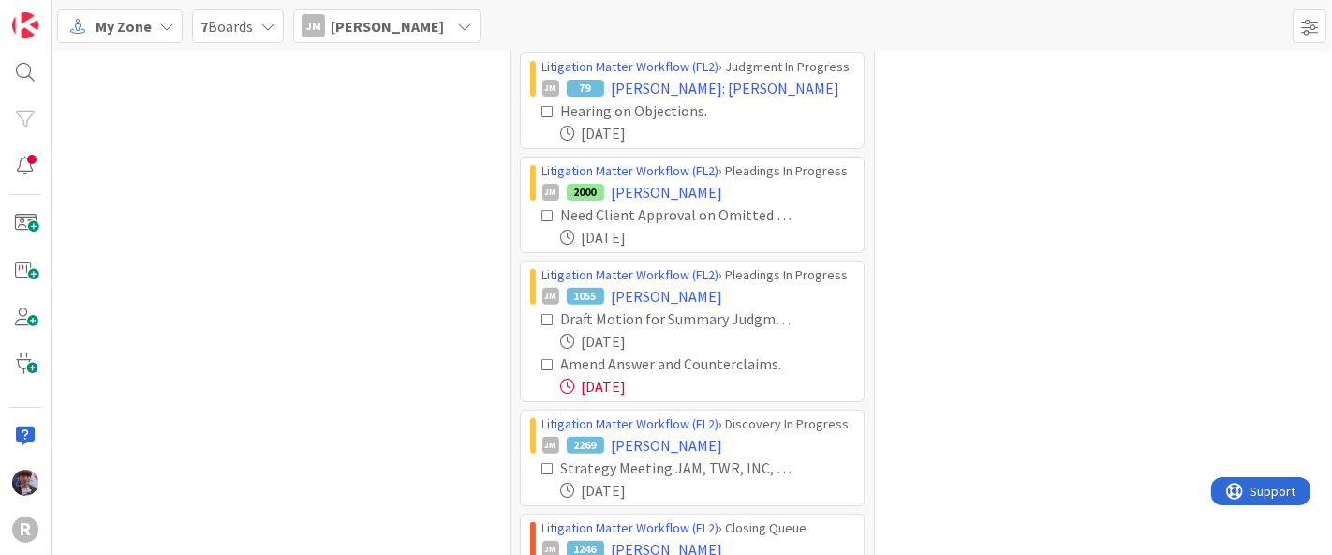
click at [542, 360] on icon at bounding box center [548, 364] width 13 height 13
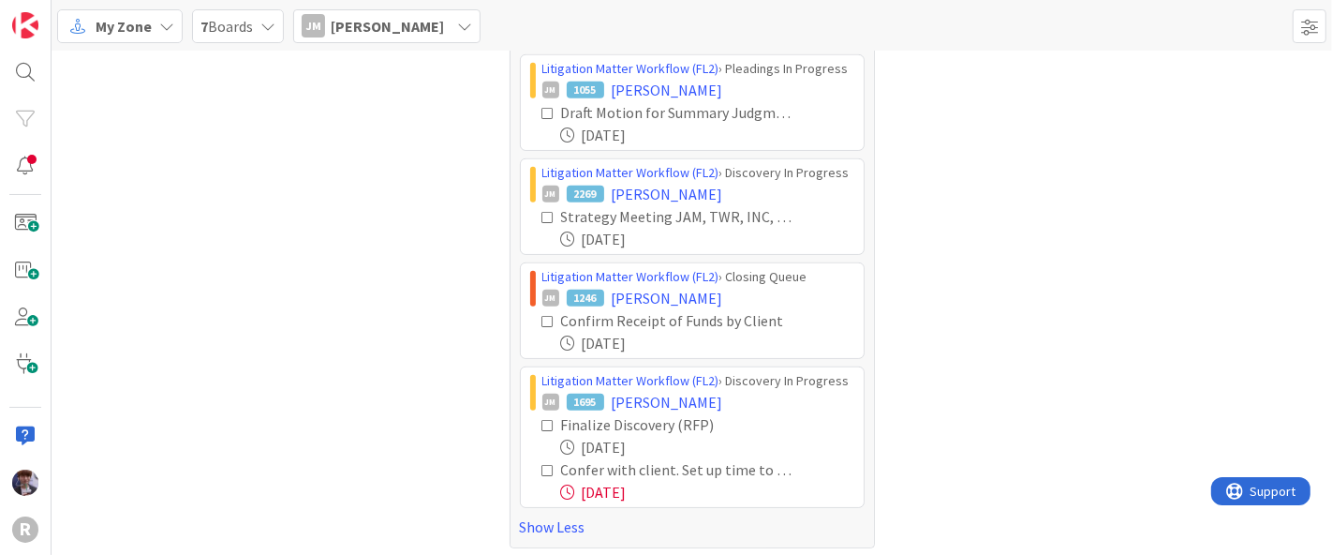
scroll to position [757, 0]
click at [542, 464] on icon at bounding box center [548, 469] width 13 height 13
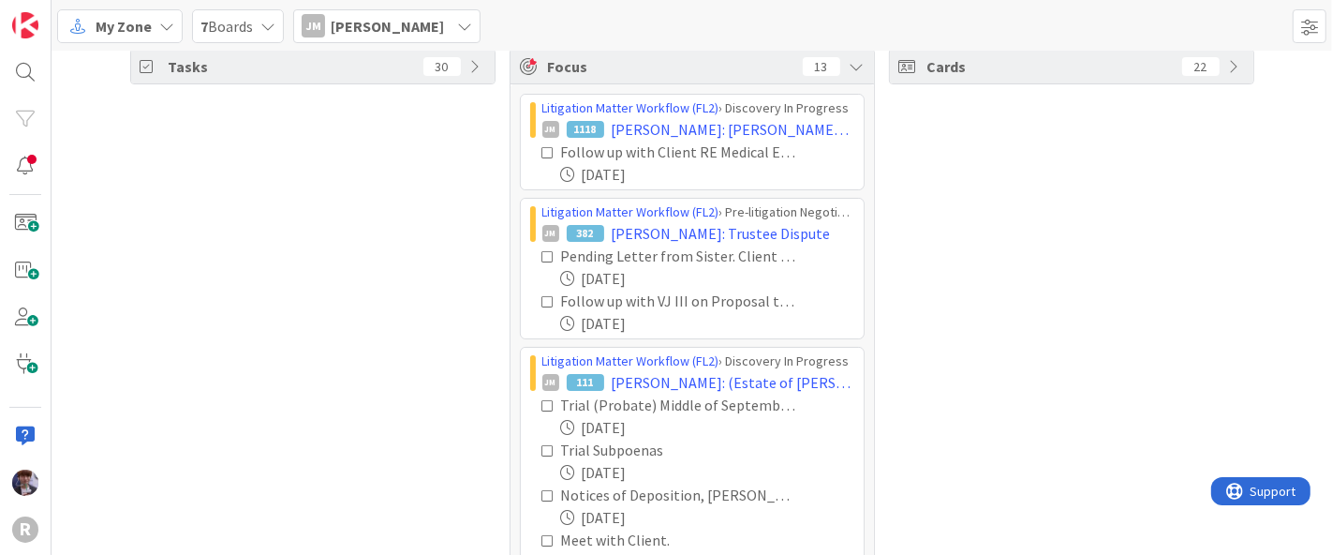
scroll to position [0, 0]
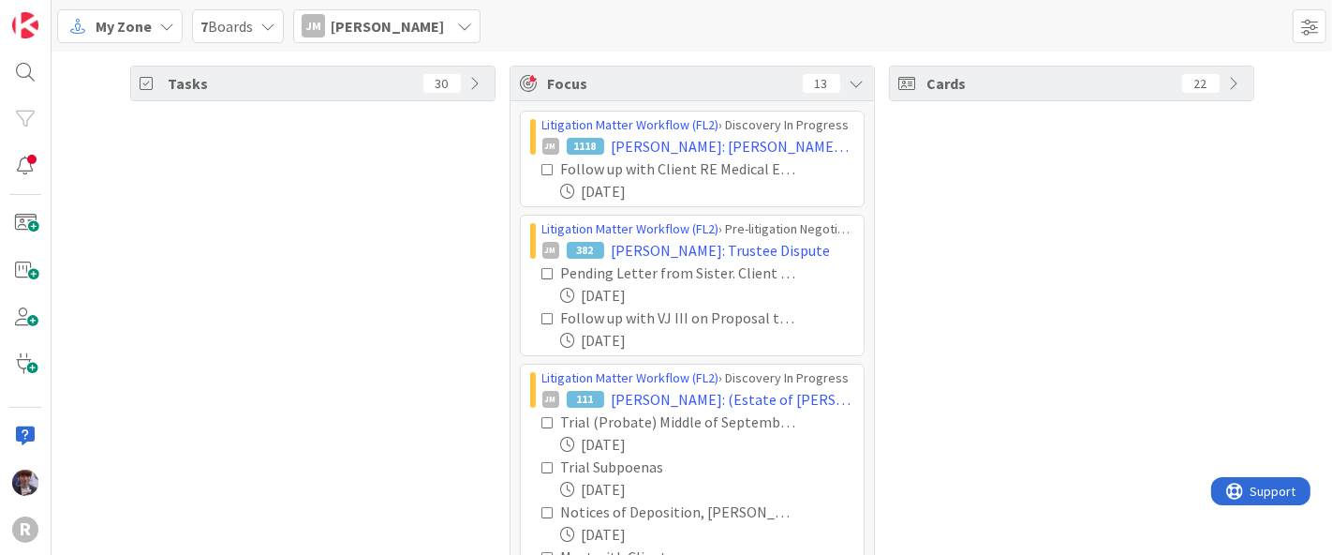
click at [358, 42] on div "My Zone 7 Boards JM Jeff Myers Minka Laine Friesen mfriesen@reutercorbett.com D…" at bounding box center [692, 26] width 1281 height 52
click at [363, 29] on span "Jeff Myers" at bounding box center [387, 26] width 113 height 22
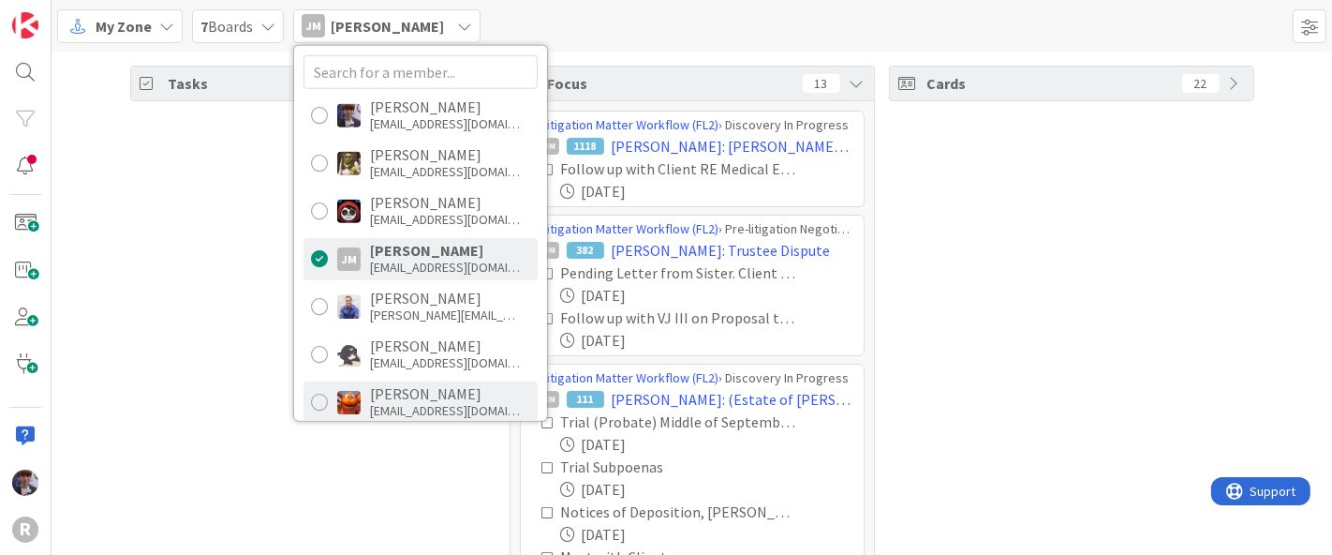
click at [401, 402] on div "kadams@reutercorbett.com" at bounding box center [445, 410] width 150 height 17
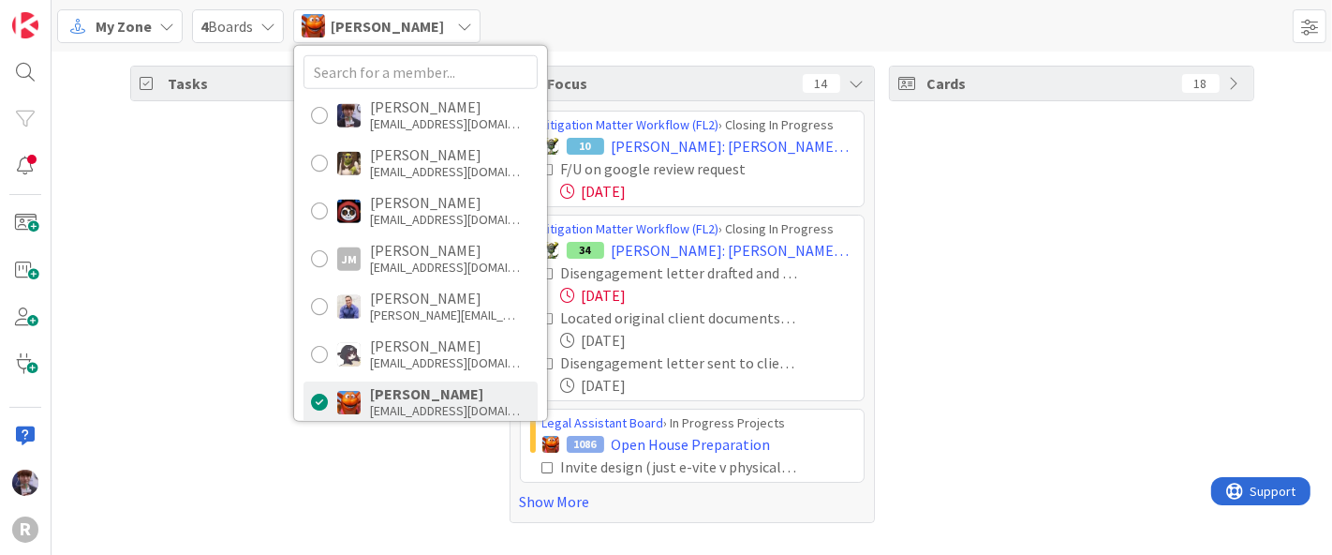
click at [235, 360] on div "Tasks 50" at bounding box center [312, 294] width 365 height 457
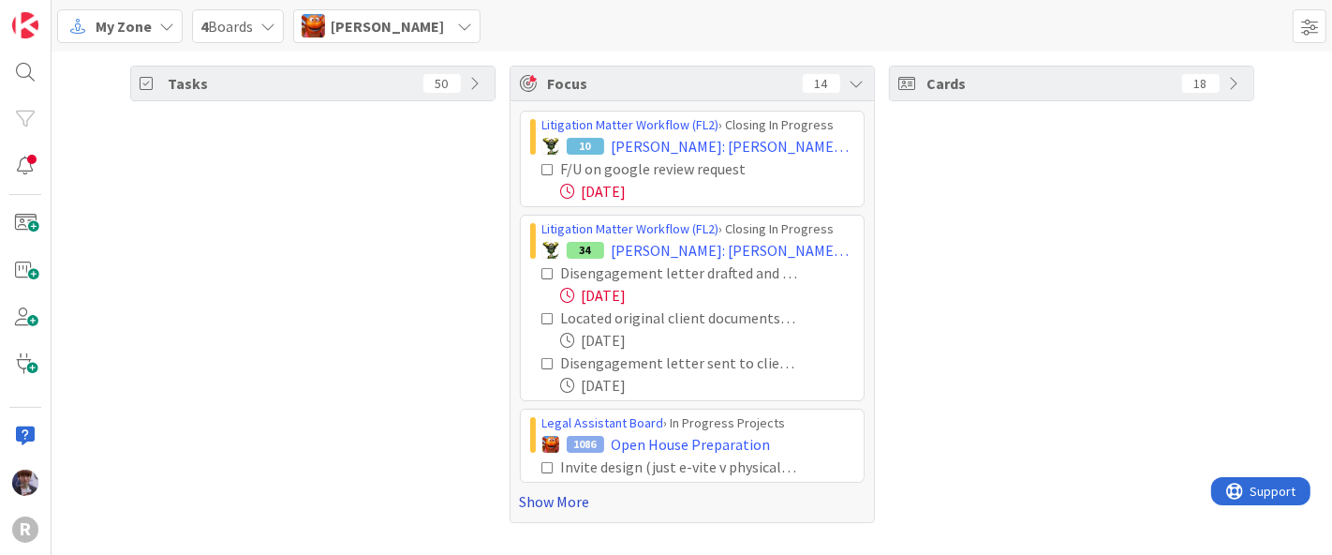
click at [535, 500] on link "Show More" at bounding box center [692, 501] width 345 height 22
click at [542, 272] on icon at bounding box center [548, 273] width 13 height 13
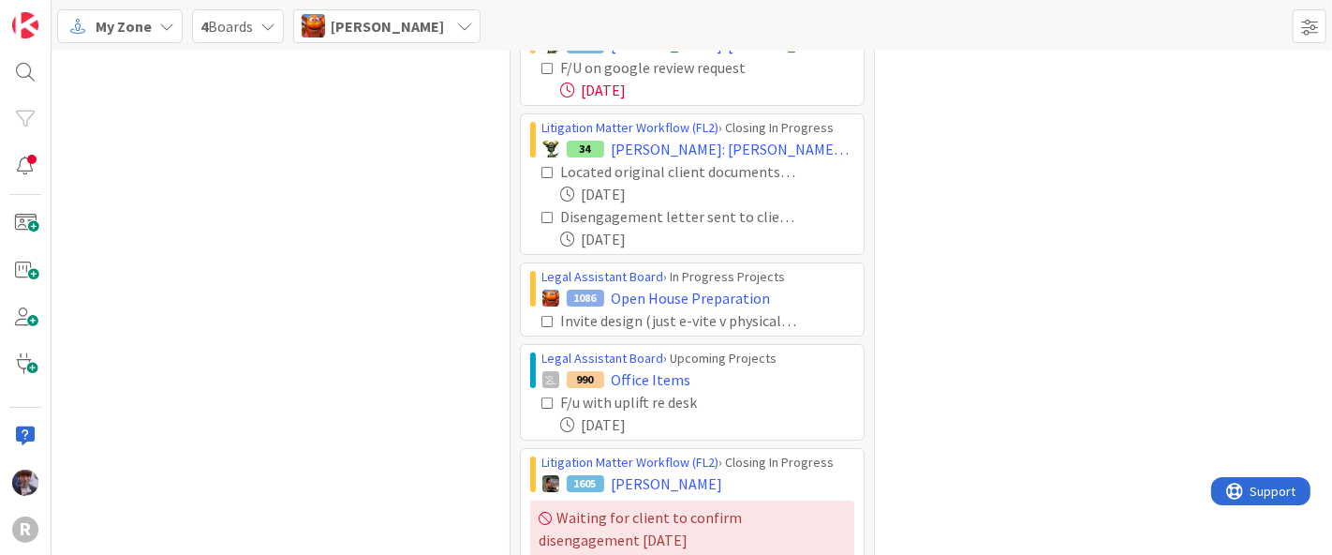
scroll to position [103, 0]
click at [542, 171] on icon at bounding box center [548, 170] width 13 height 13
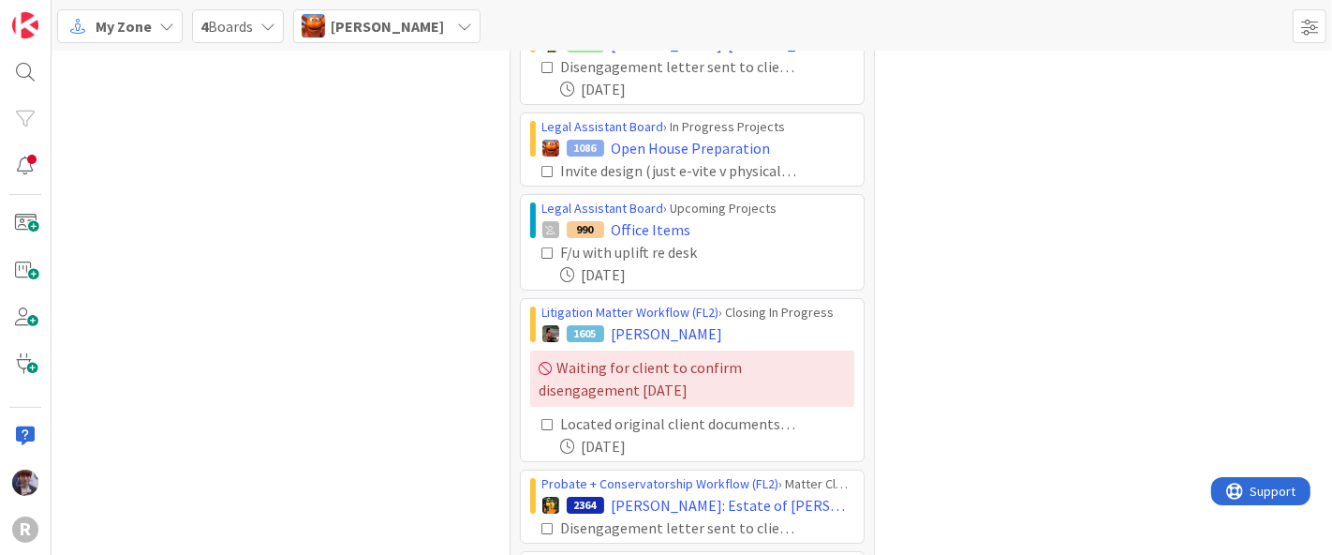
scroll to position [206, 0]
click at [542, 165] on icon at bounding box center [548, 171] width 13 height 13
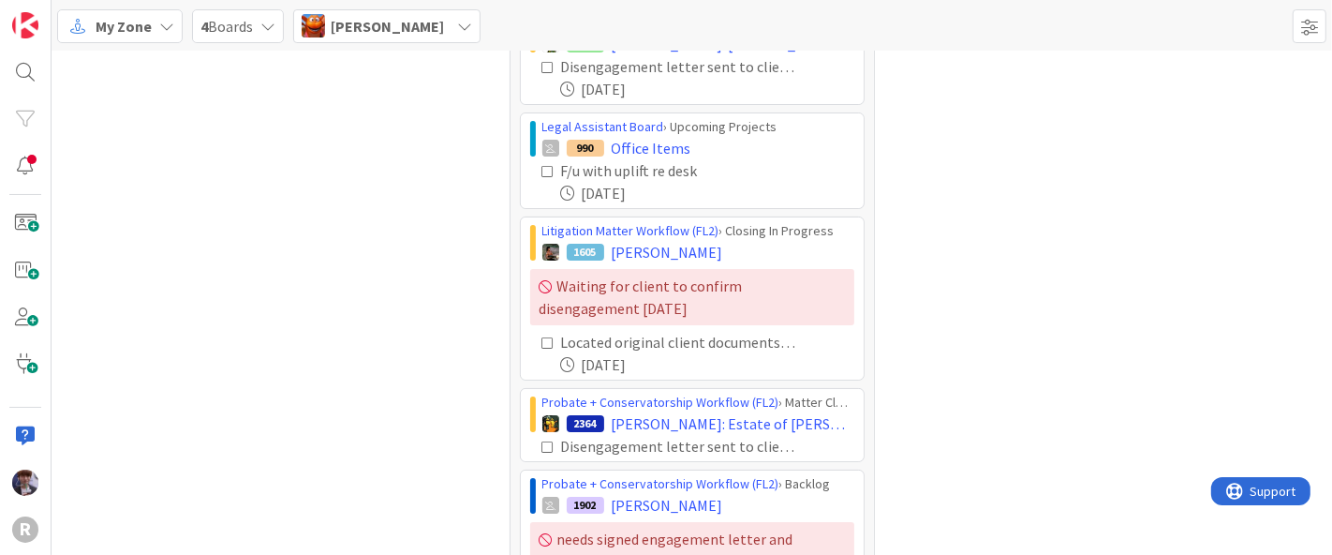
click at [542, 336] on icon at bounding box center [548, 342] width 13 height 13
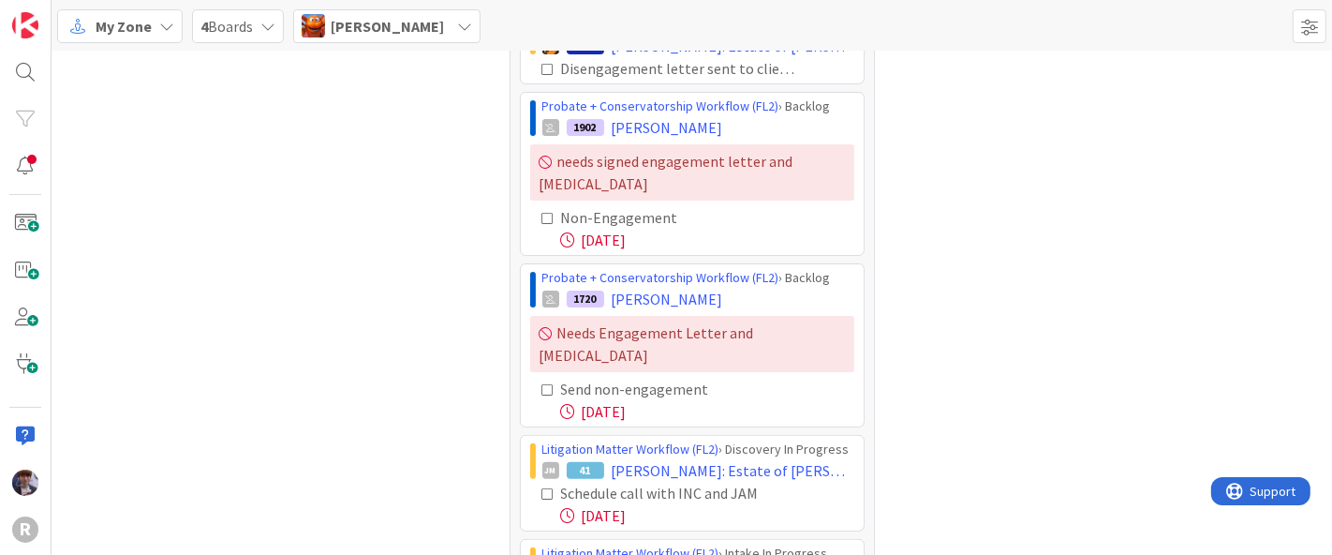
click at [542, 212] on icon at bounding box center [548, 218] width 13 height 13
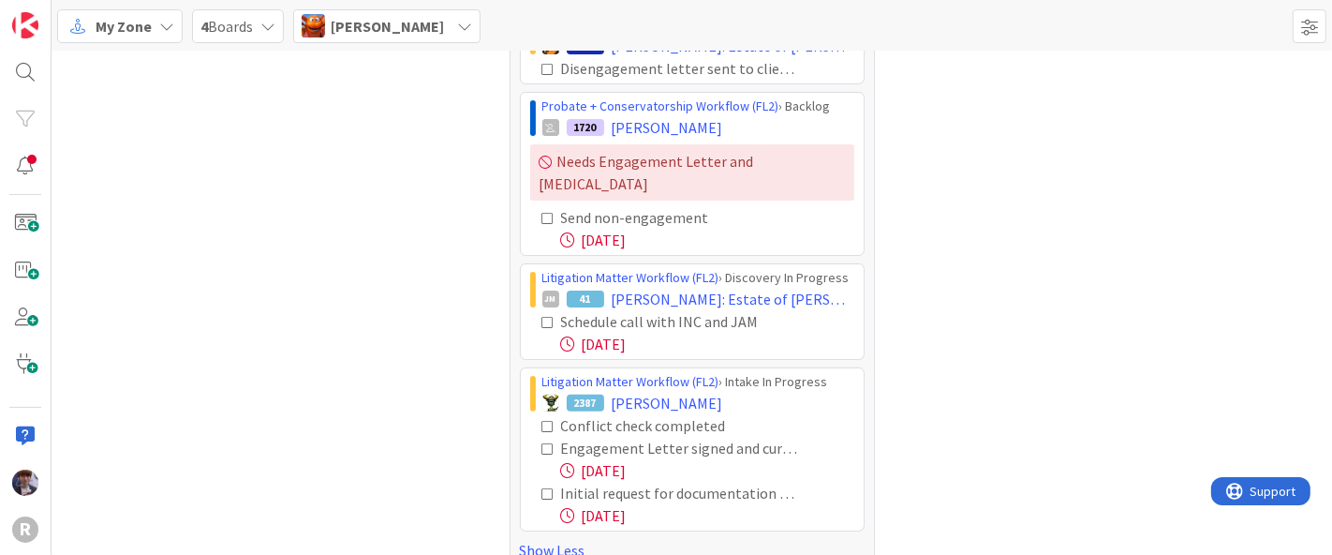
scroll to position [413, 0]
click at [542, 211] on icon at bounding box center [548, 217] width 13 height 13
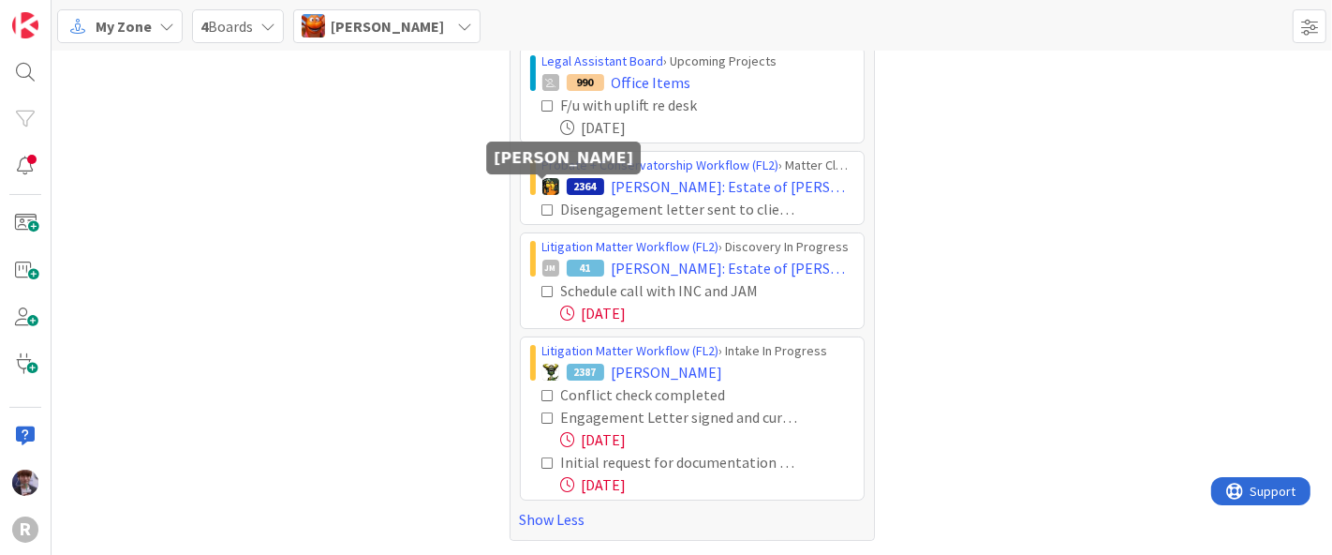
scroll to position [267, 0]
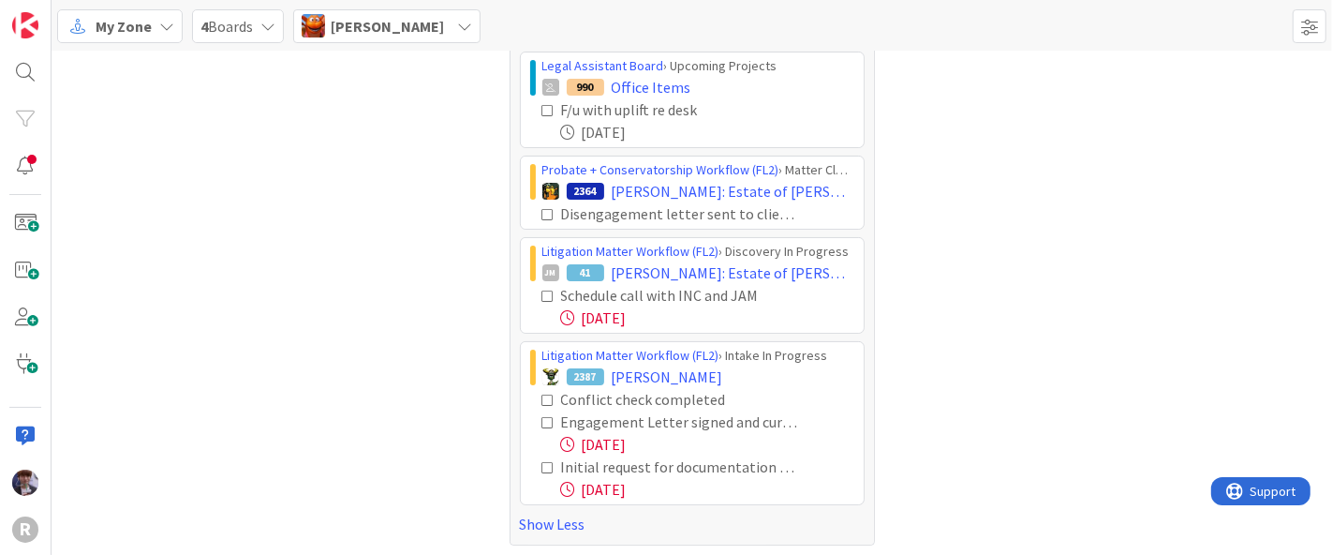
click at [542, 394] on icon at bounding box center [548, 399] width 13 height 13
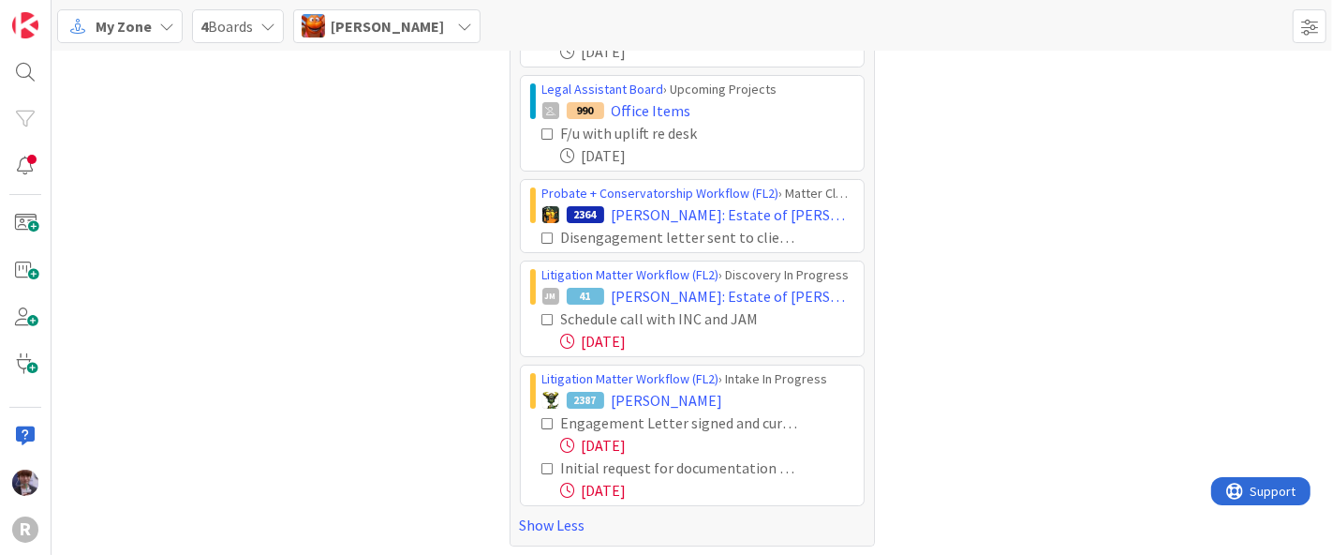
click at [543, 418] on icon at bounding box center [548, 423] width 13 height 13
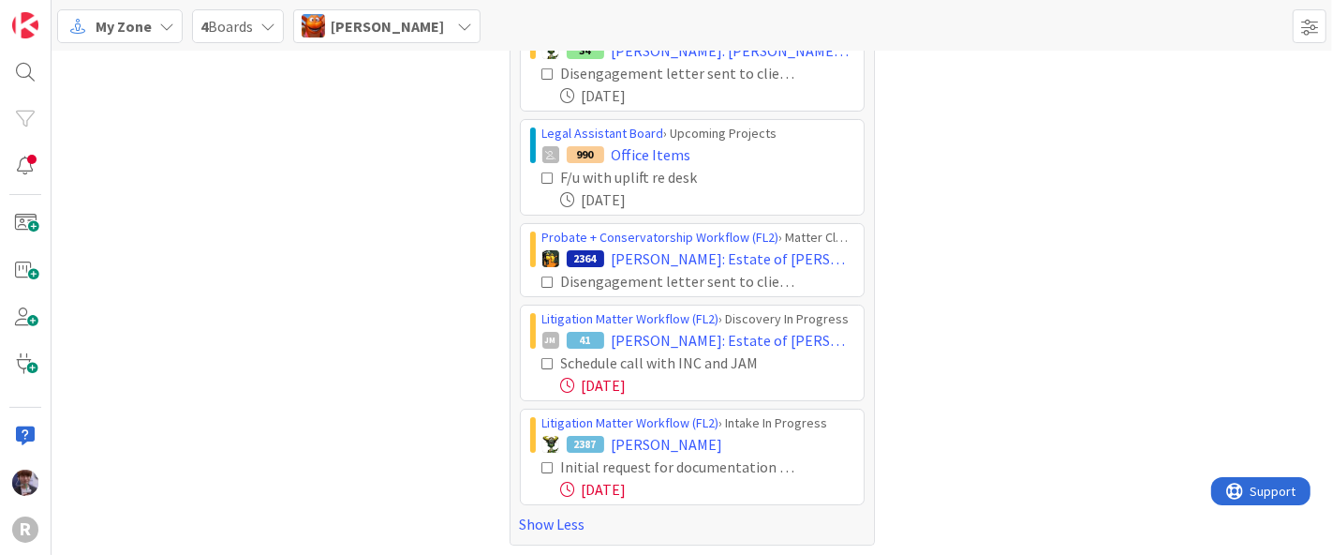
click at [542, 469] on icon at bounding box center [548, 467] width 13 height 13
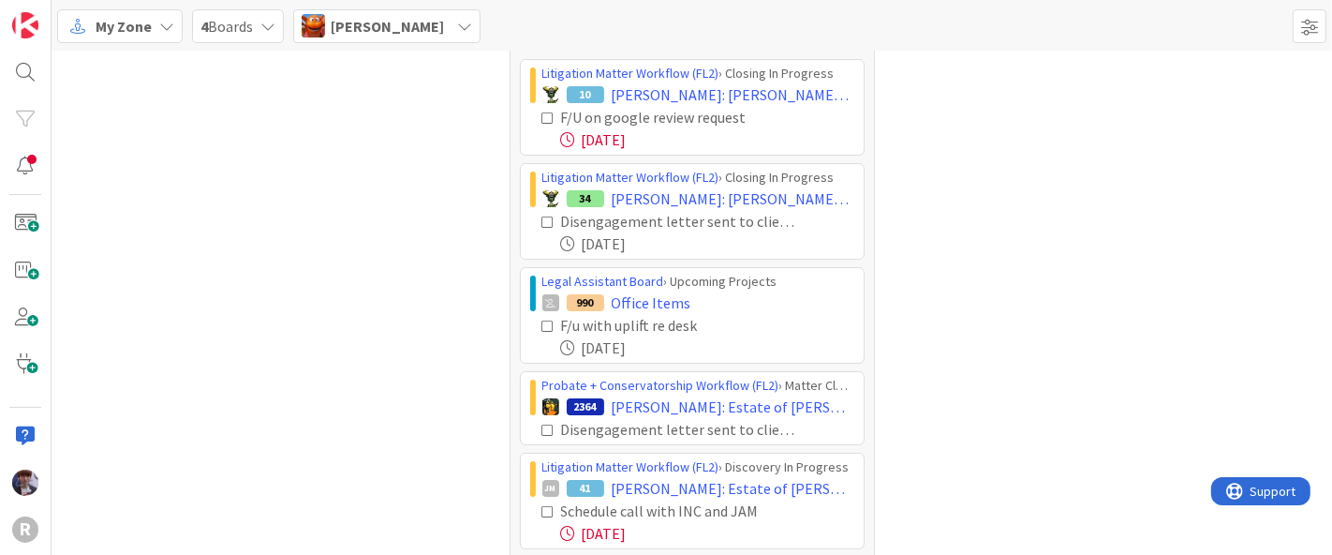
scroll to position [0, 0]
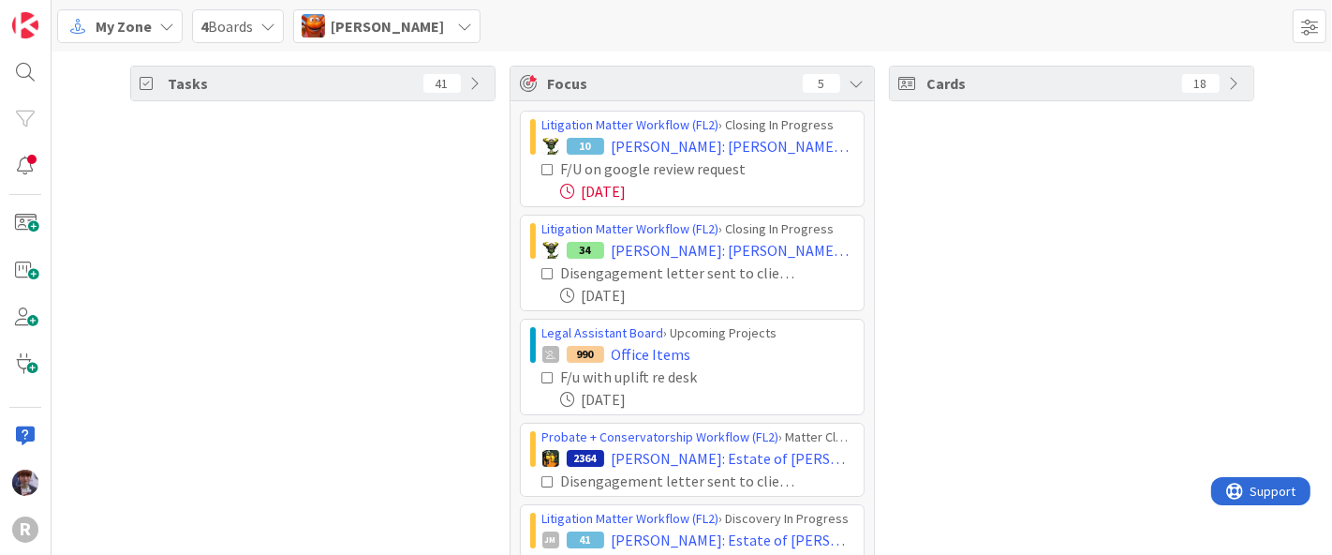
click at [396, 34] on span "Kiara Adams" at bounding box center [387, 26] width 113 height 22
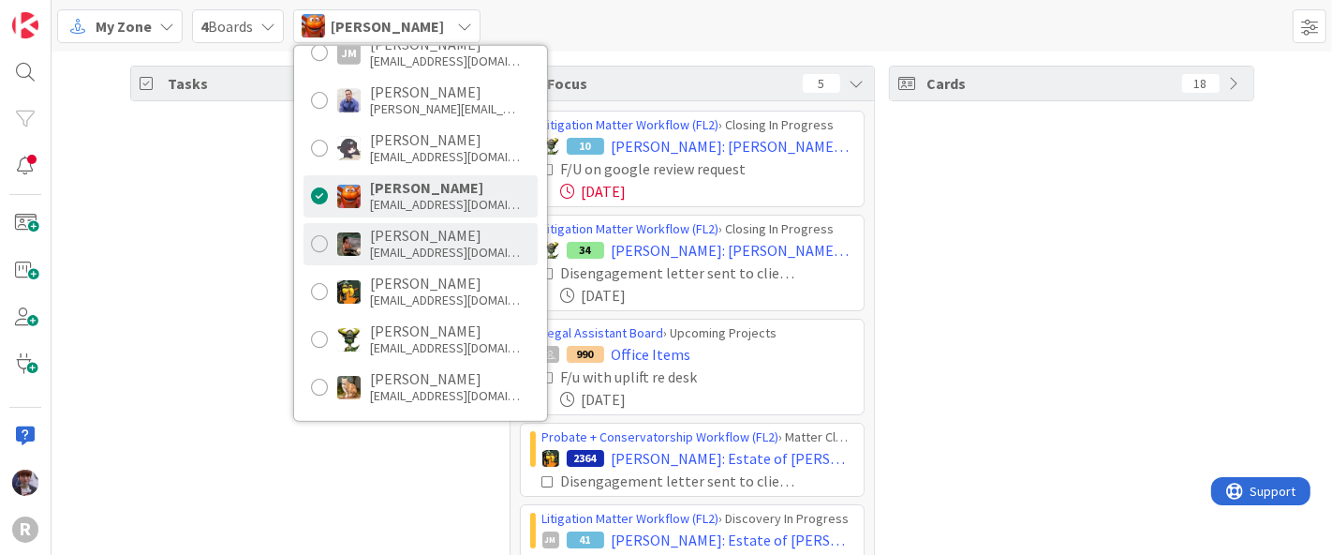
scroll to position [207, 0]
click at [404, 232] on div "Max Whittington" at bounding box center [445, 234] width 150 height 17
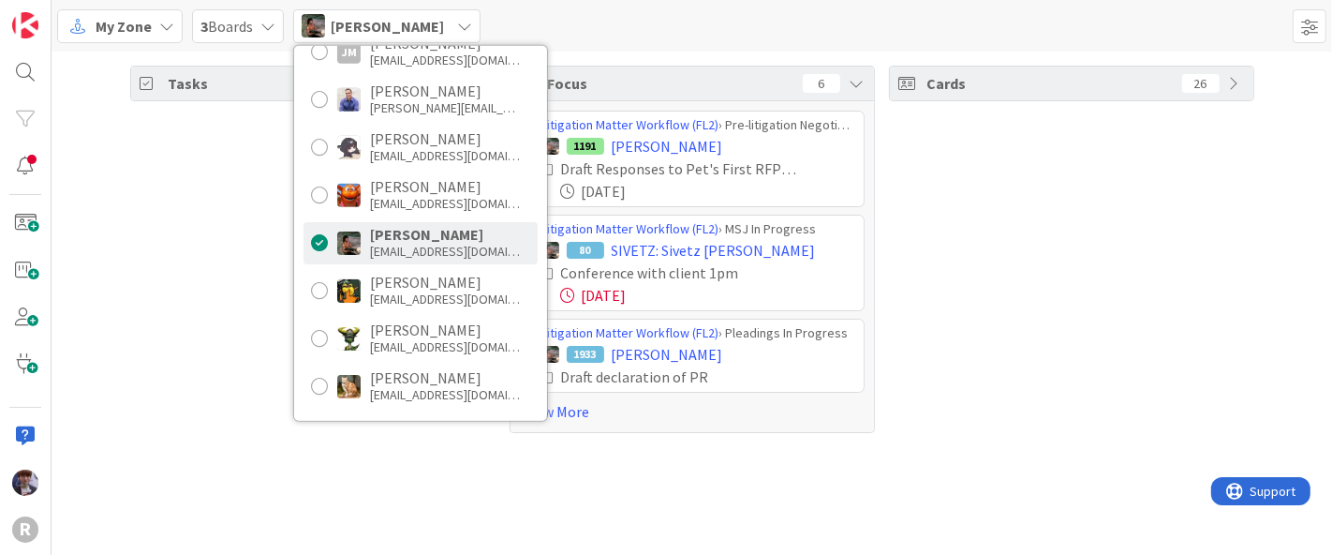
click at [232, 347] on div "Tasks 55" at bounding box center [312, 249] width 365 height 367
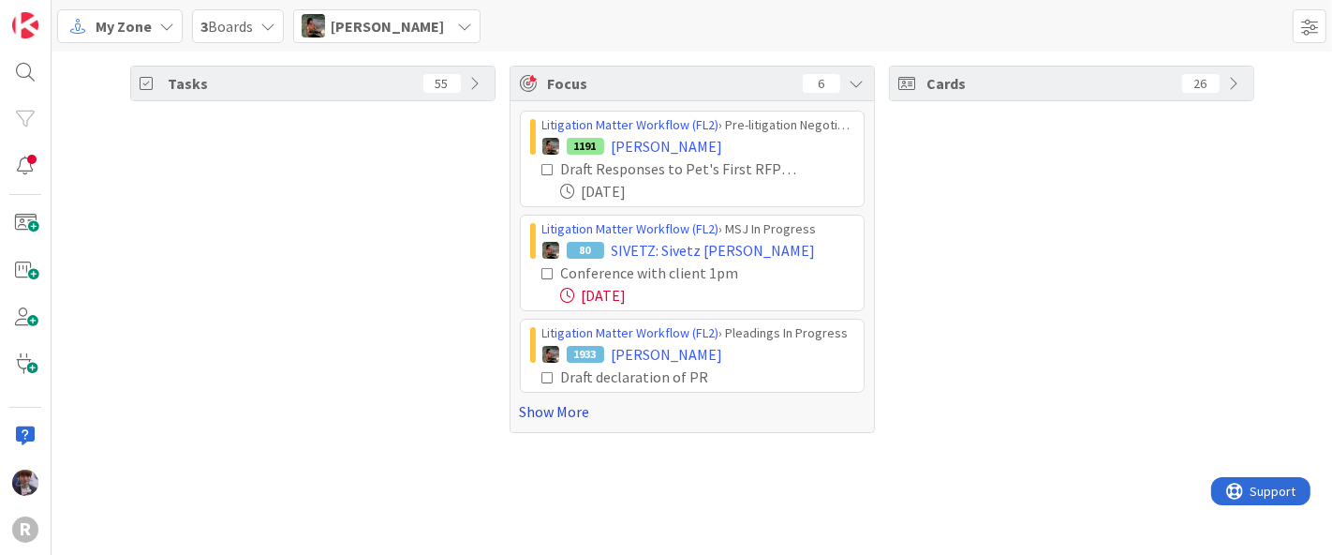
click at [568, 407] on link "Show More" at bounding box center [692, 411] width 345 height 22
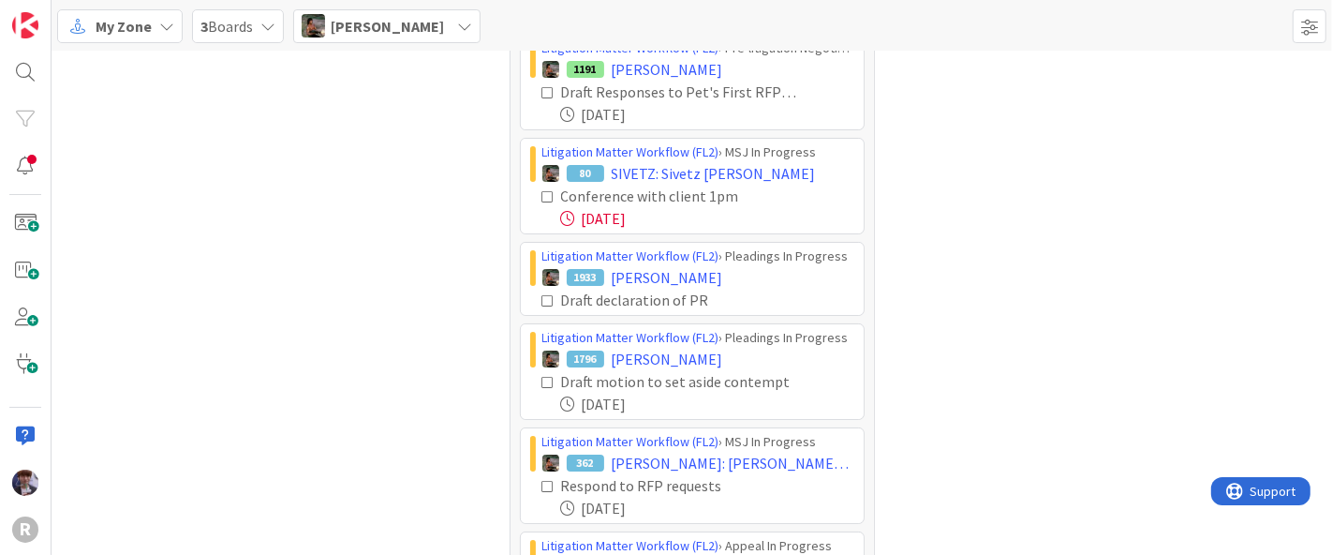
scroll to position [75, 0]
click at [409, 25] on span "Max Whittington" at bounding box center [387, 26] width 113 height 22
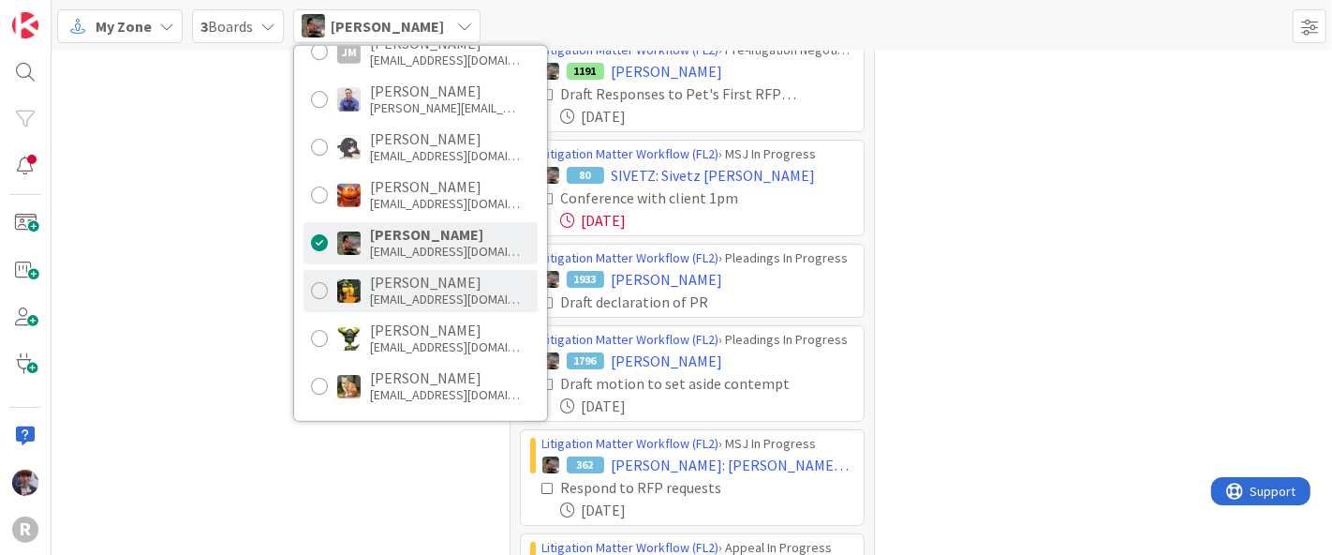
click at [420, 297] on div "mrobb@reutercorbett.com" at bounding box center [445, 298] width 150 height 17
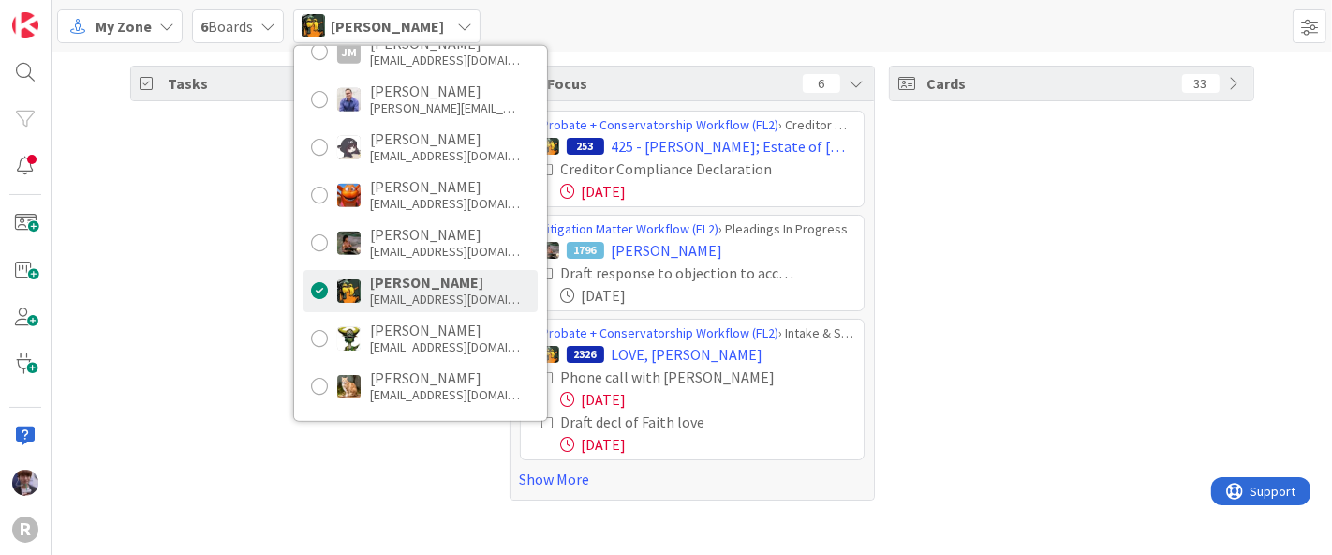
click at [230, 272] on div "Tasks 74" at bounding box center [312, 283] width 365 height 435
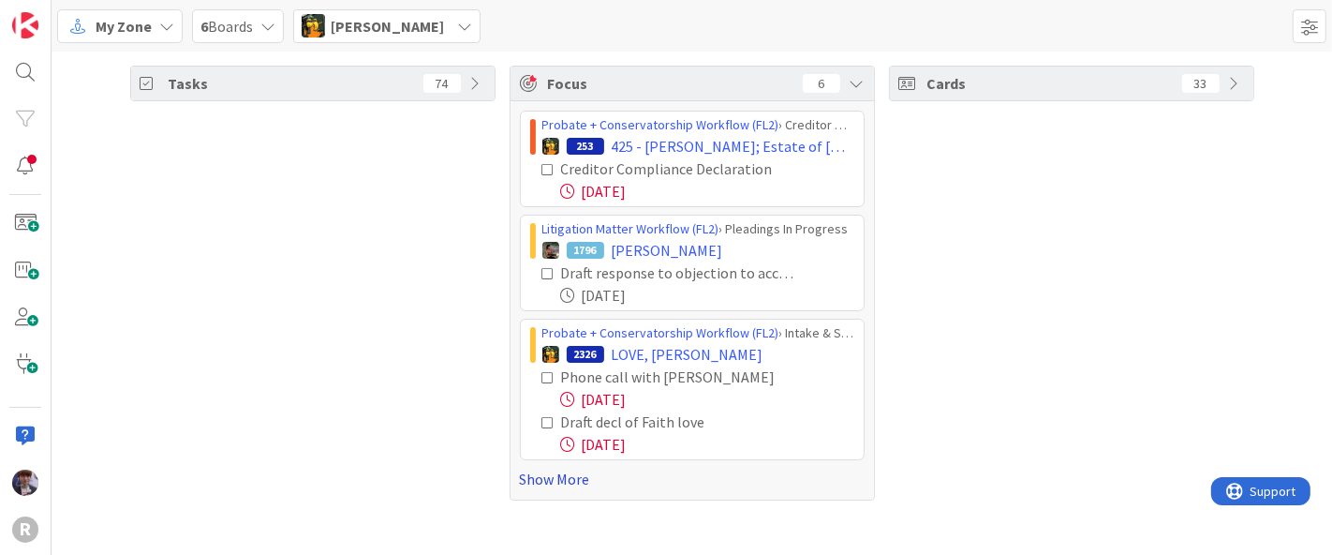
click at [527, 481] on link "Show More" at bounding box center [692, 478] width 345 height 22
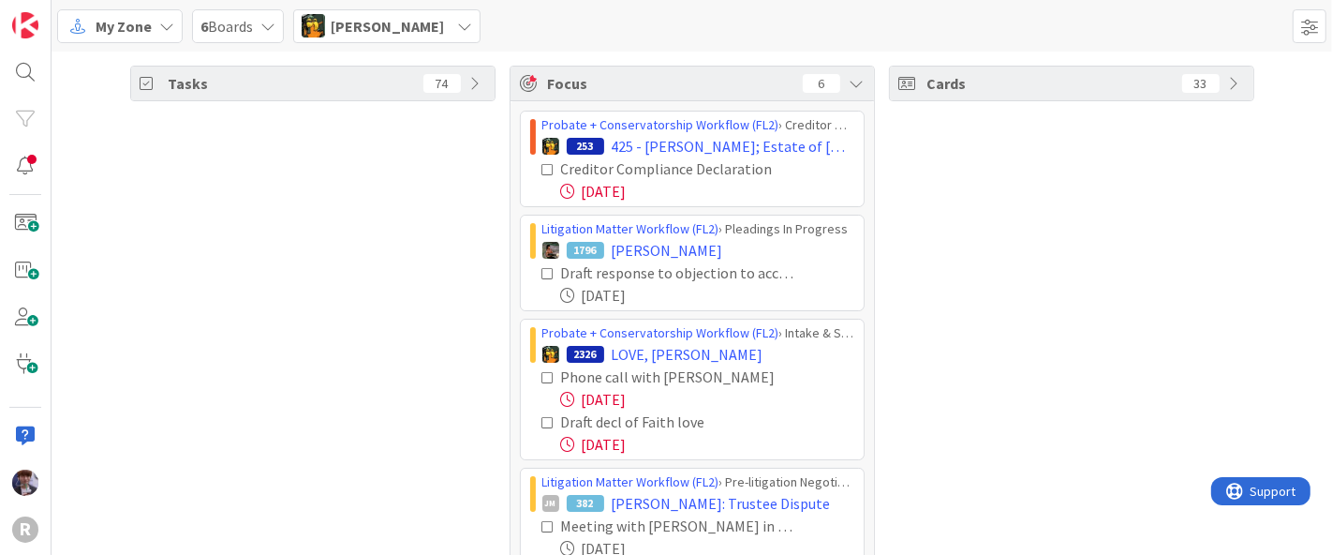
click at [542, 169] on icon at bounding box center [548, 169] width 13 height 13
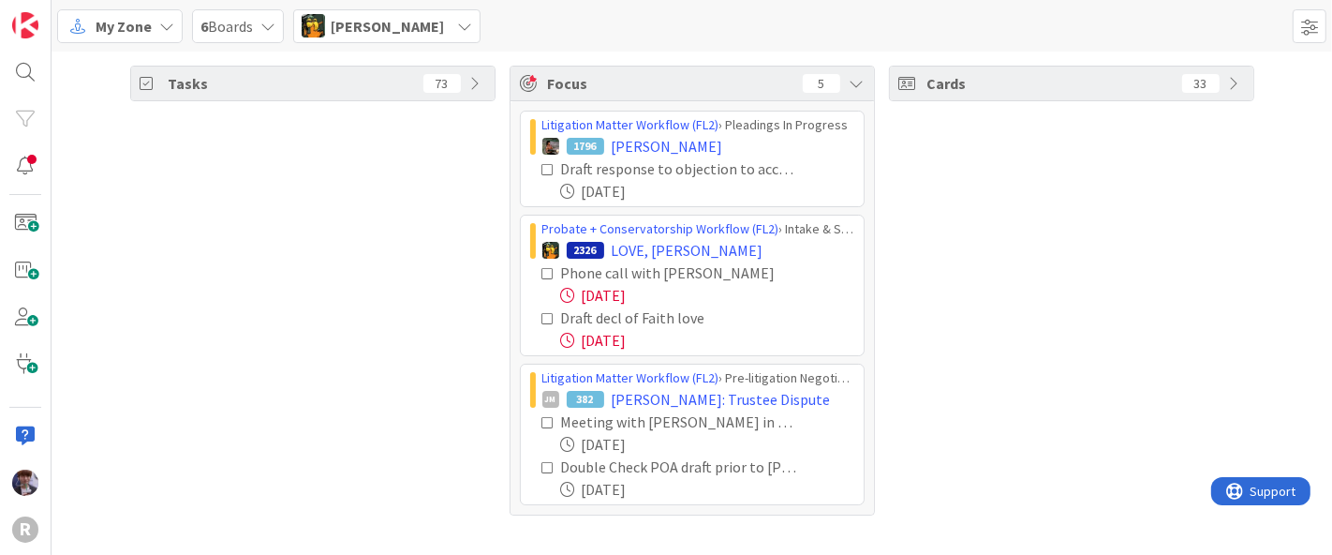
click at [543, 274] on icon at bounding box center [548, 273] width 13 height 13
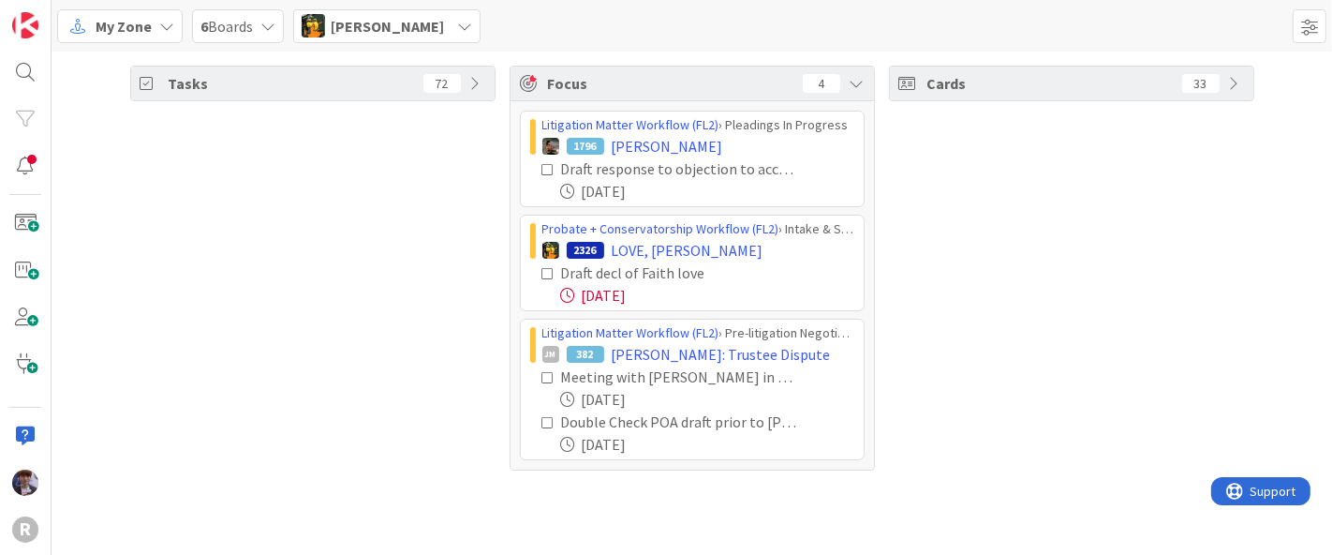
click at [548, 269] on icon at bounding box center [548, 273] width 13 height 13
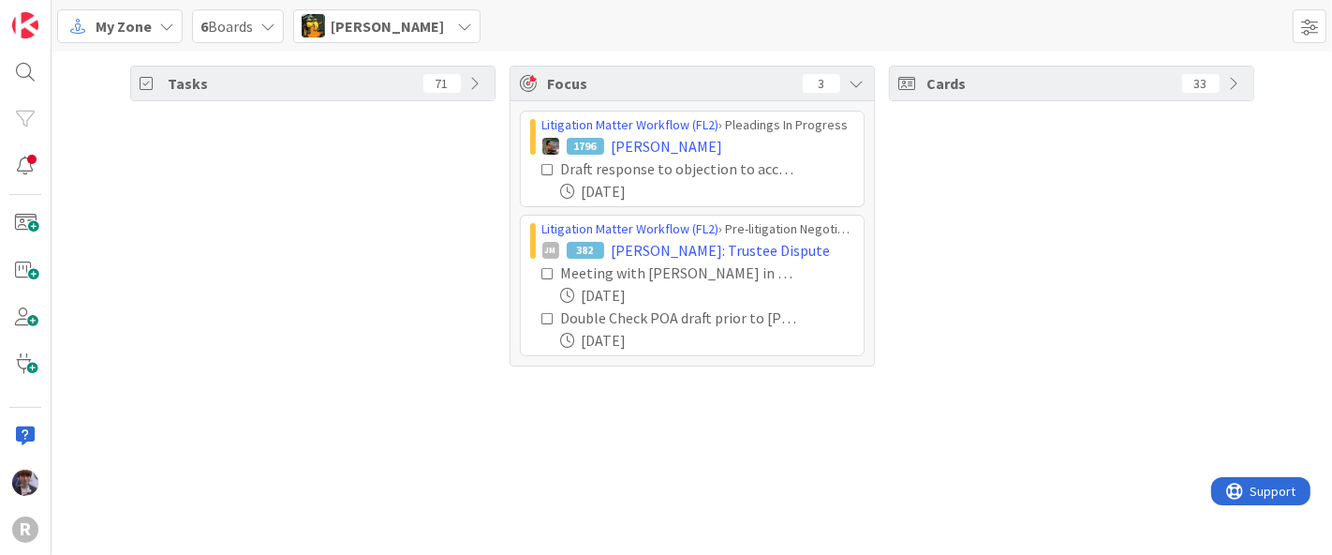
click at [396, 30] on span "Michael Robb" at bounding box center [387, 26] width 113 height 22
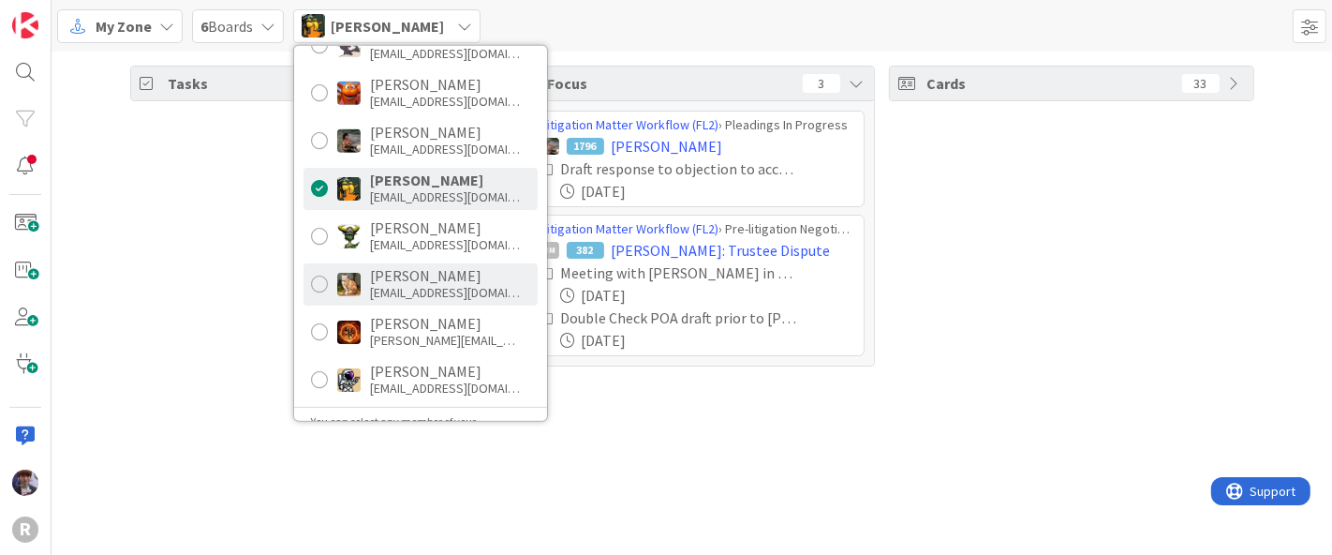
scroll to position [310, 0]
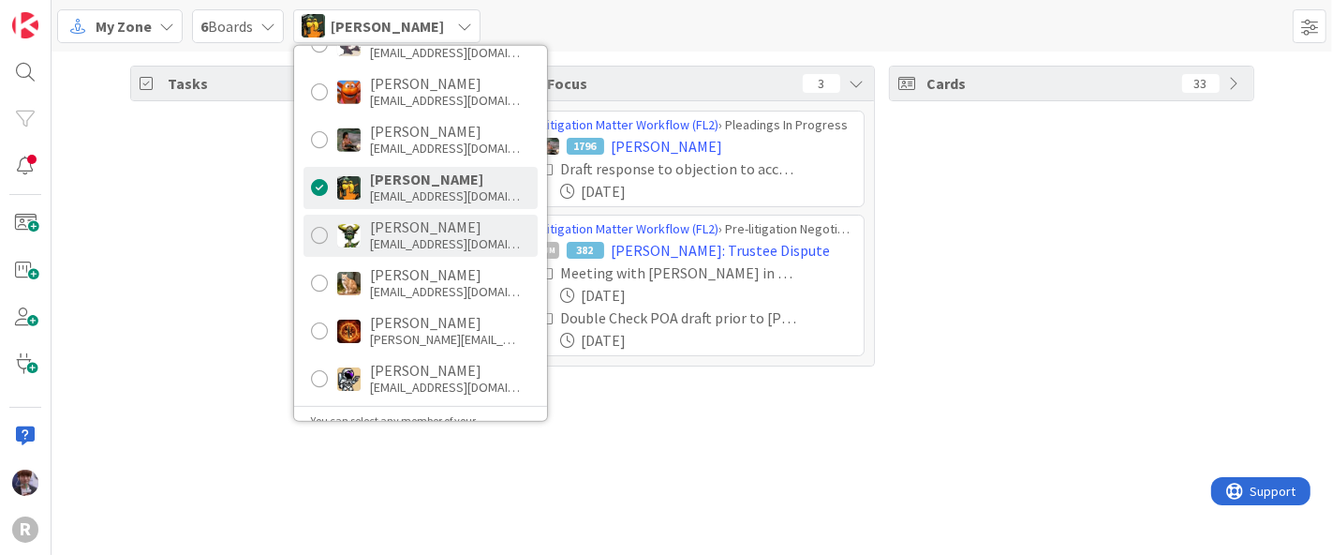
click at [395, 235] on div "ncorbett@reutercorbett.com" at bounding box center [445, 243] width 150 height 17
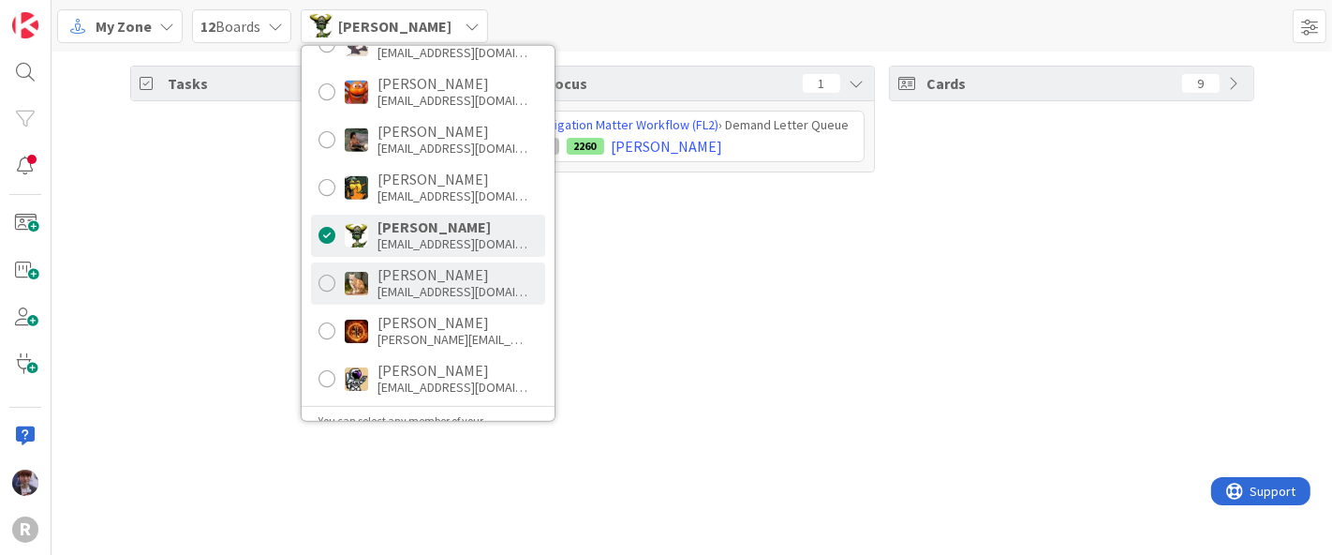
click at [484, 284] on div "sburzota@reutercorbett.com" at bounding box center [453, 291] width 150 height 17
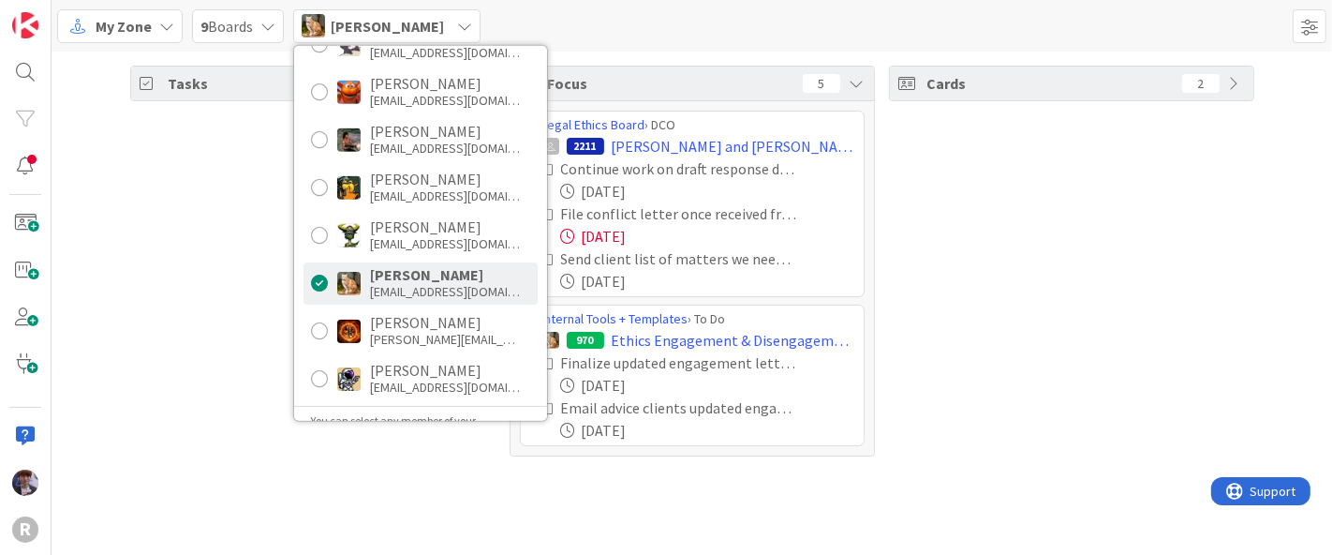
click at [245, 234] on div "Tasks 26" at bounding box center [312, 261] width 365 height 391
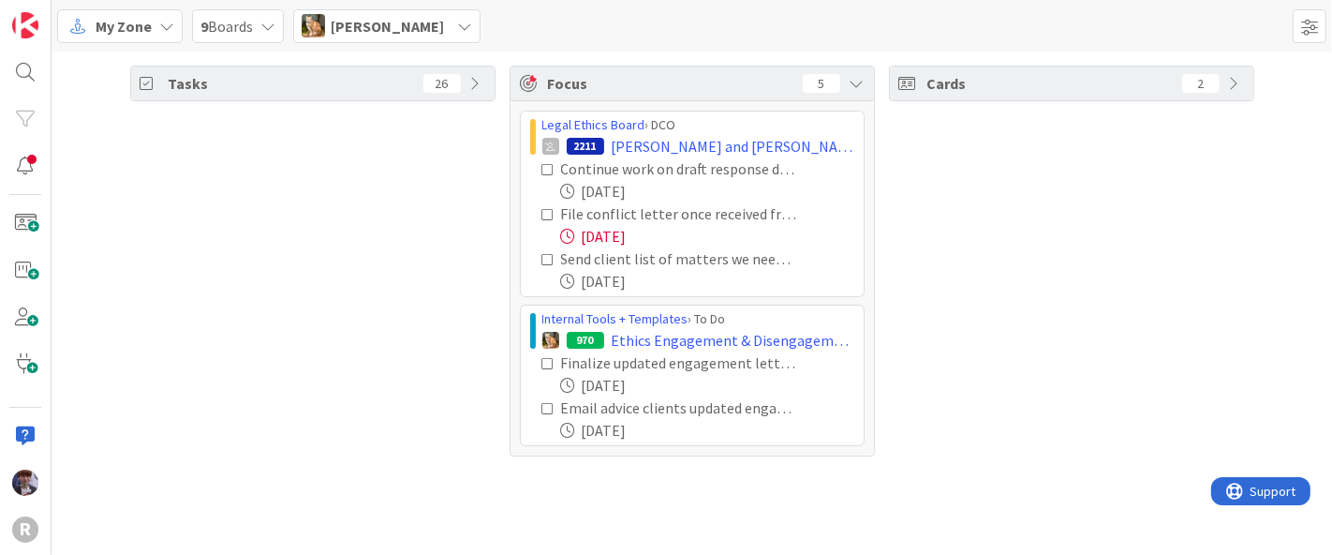
click at [356, 239] on div "Tasks 26" at bounding box center [312, 261] width 365 height 391
click at [548, 213] on icon at bounding box center [548, 214] width 13 height 13
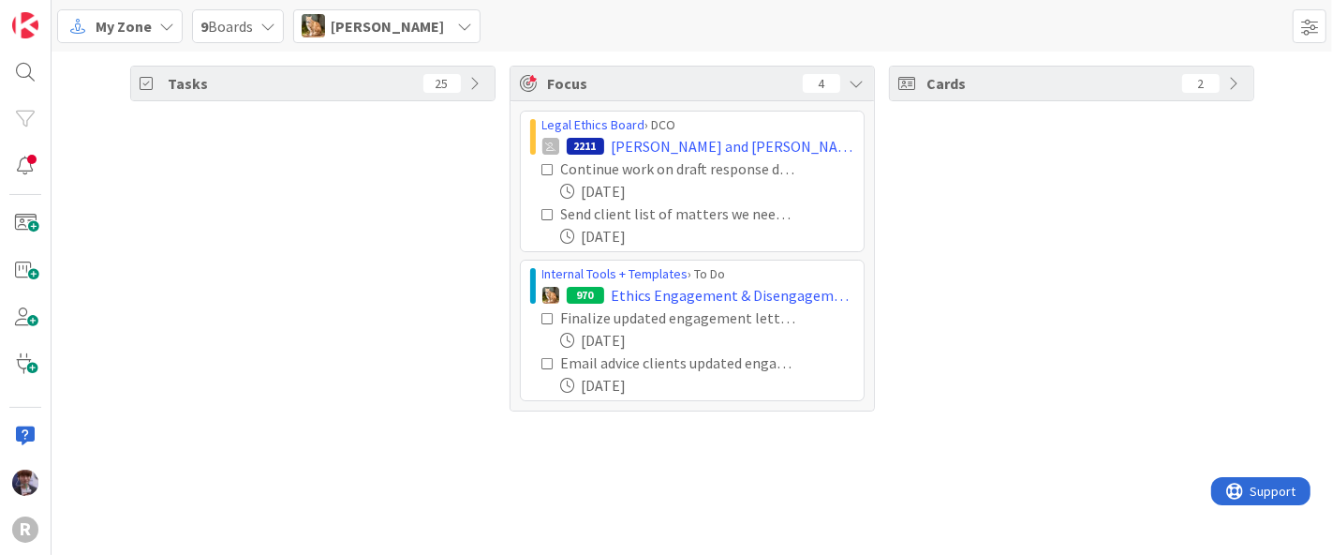
click at [385, 22] on span "Stacey Burzota" at bounding box center [387, 26] width 113 height 22
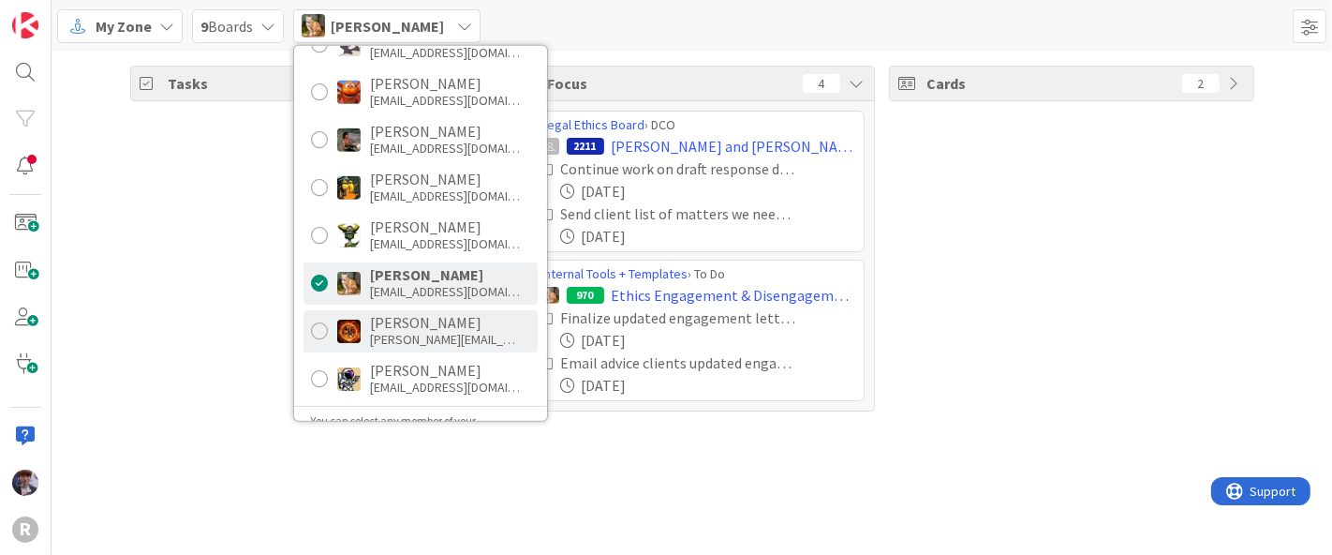
click at [388, 333] on div "treuter@reutercorbett.com" at bounding box center [445, 339] width 150 height 17
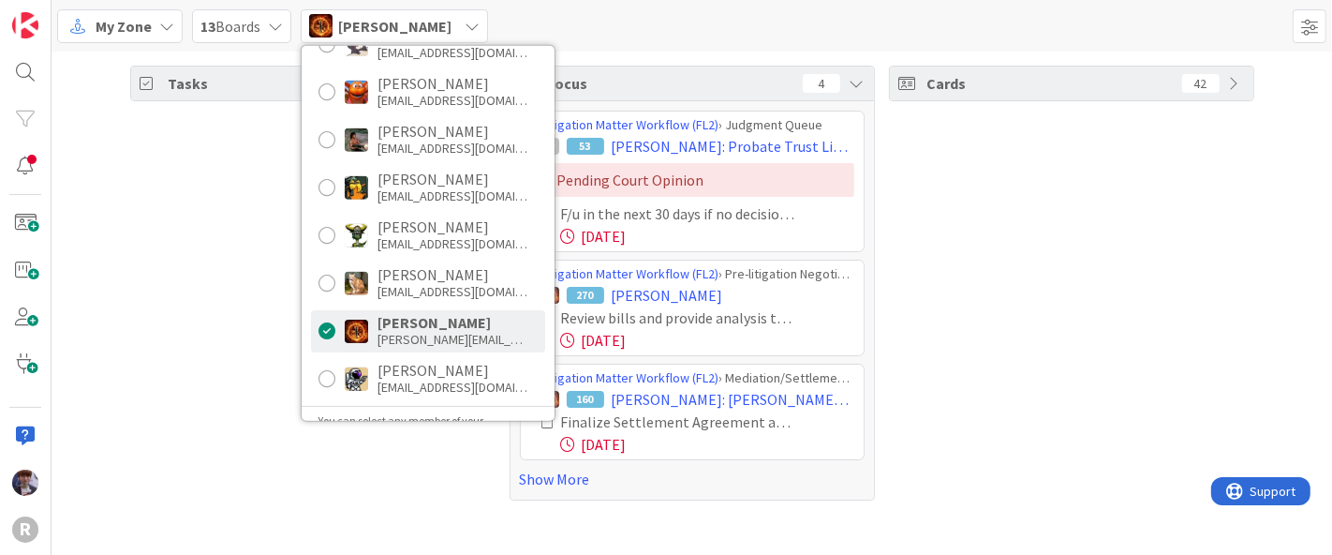
click at [202, 303] on div "Tasks 25" at bounding box center [312, 283] width 365 height 435
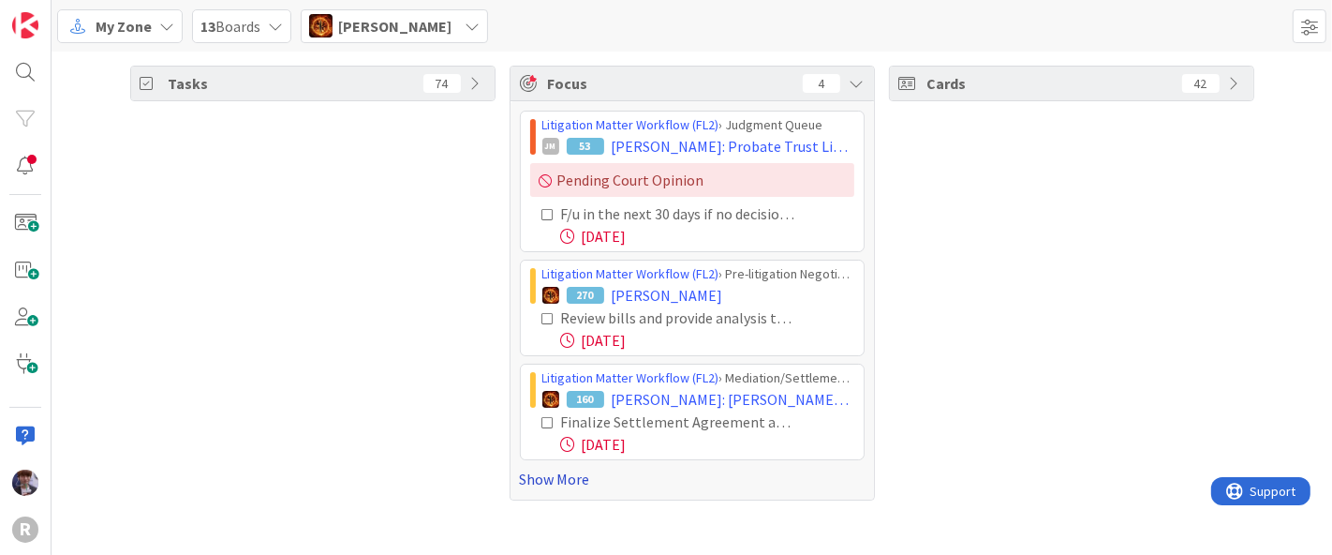
click at [548, 485] on link "Show More" at bounding box center [692, 478] width 345 height 22
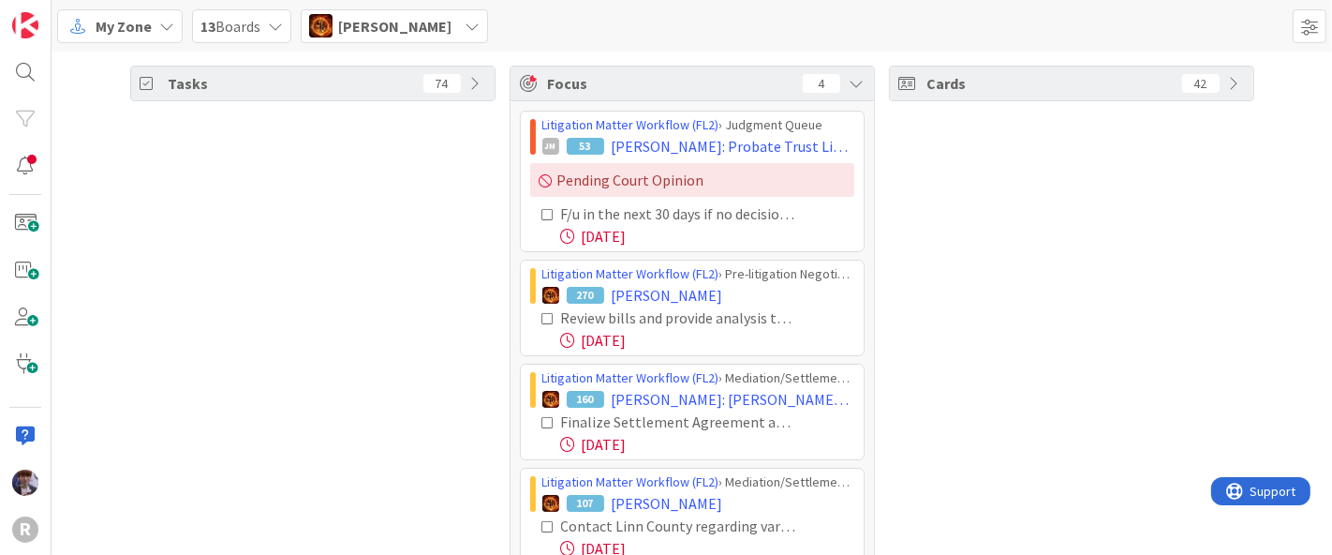
click at [361, 304] on div "Tasks 74" at bounding box center [312, 335] width 365 height 539
click at [542, 210] on icon at bounding box center [548, 214] width 13 height 13
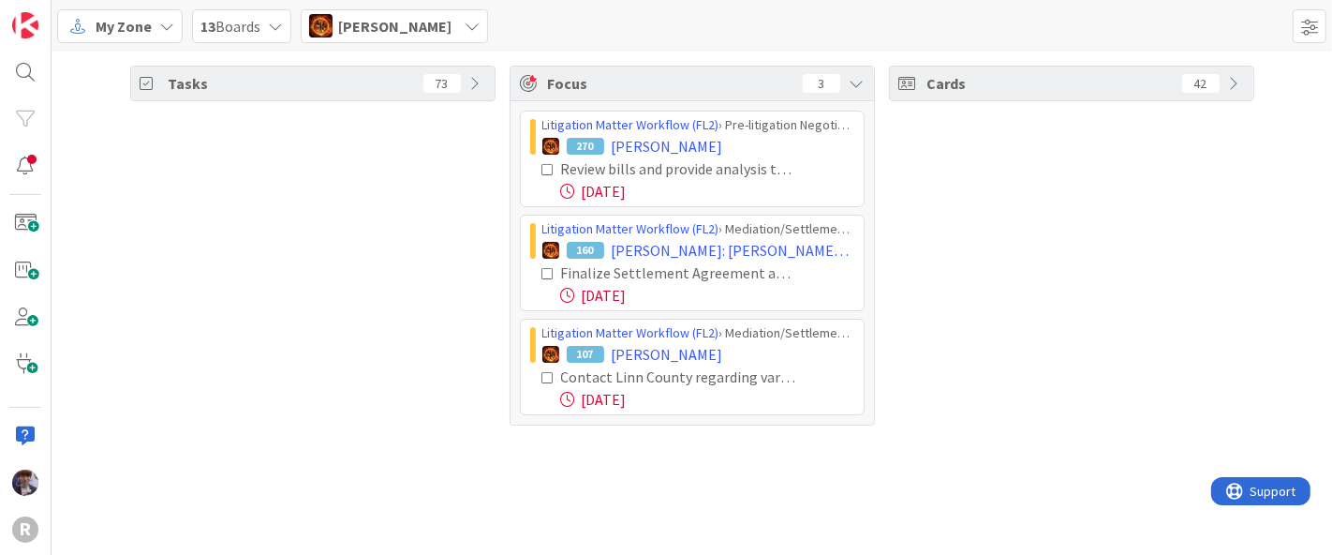
click at [407, 22] on span "Ted Reuter" at bounding box center [394, 26] width 113 height 22
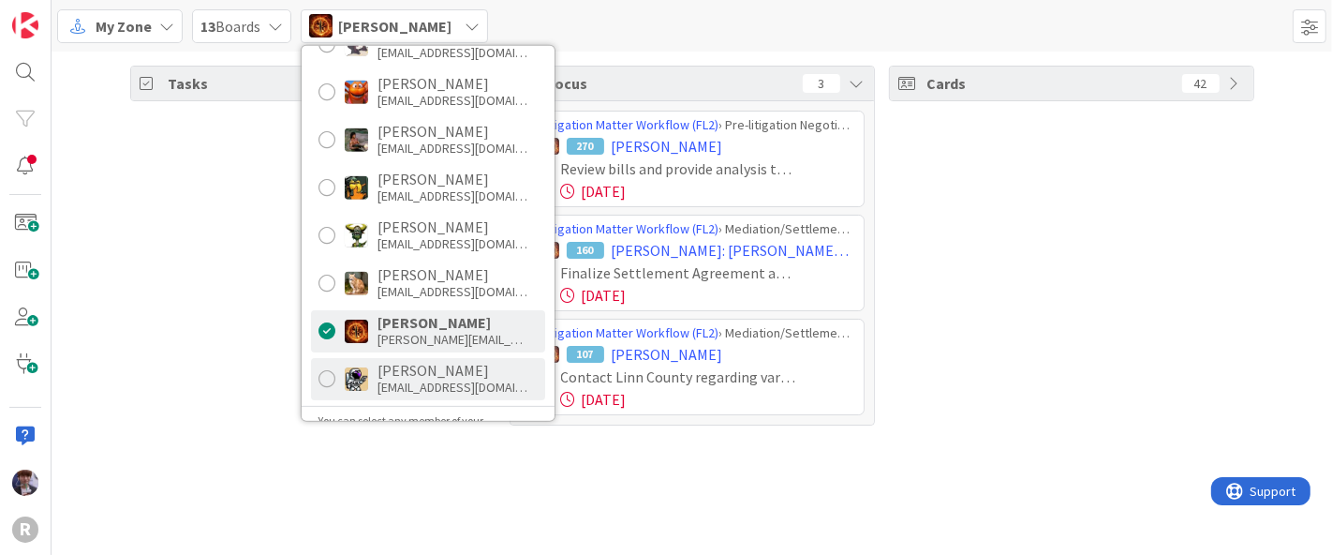
click at [438, 389] on div "tmcdonald@reutercorbett.com" at bounding box center [453, 386] width 150 height 17
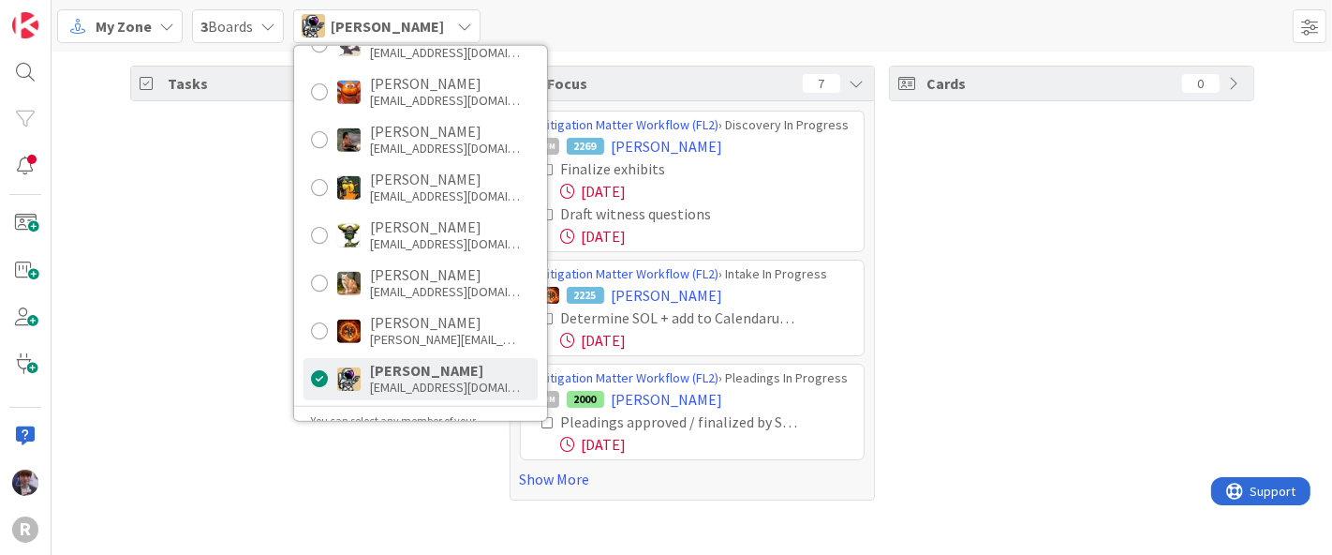
click at [179, 392] on div "Tasks 20" at bounding box center [312, 283] width 365 height 435
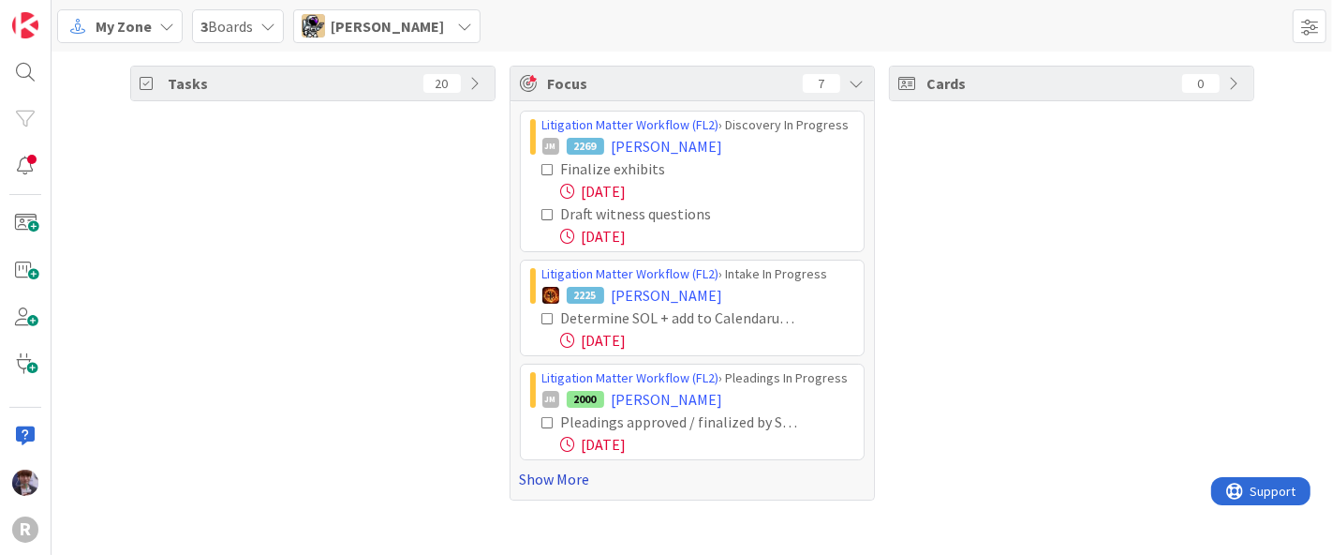
click at [567, 478] on link "Show More" at bounding box center [692, 478] width 345 height 22
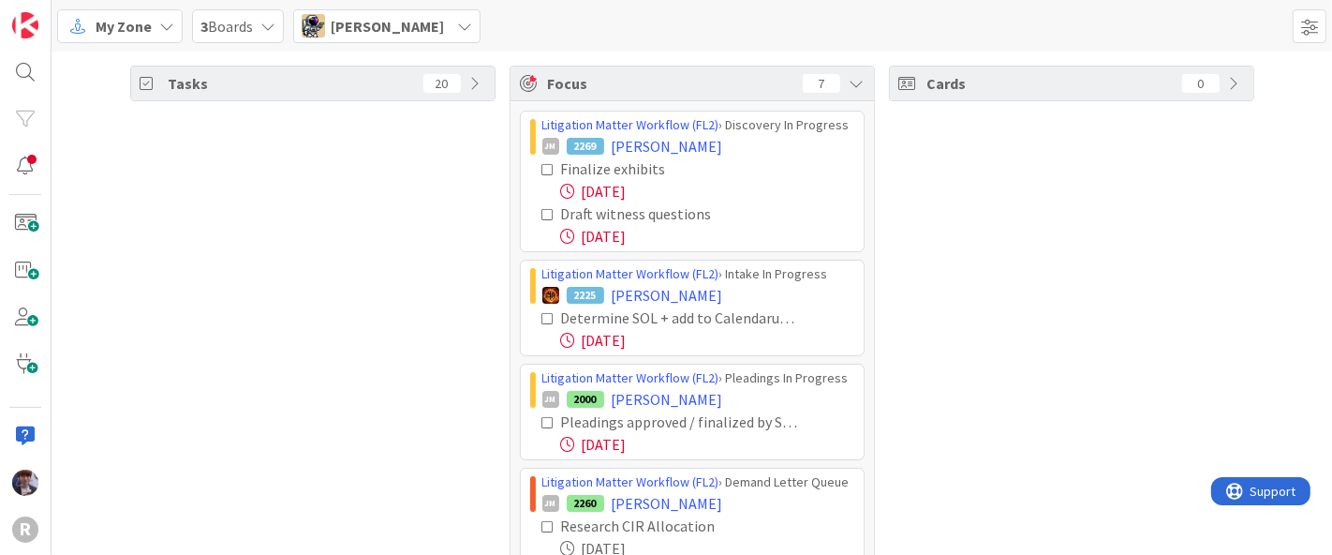
click at [542, 170] on icon at bounding box center [548, 169] width 13 height 13
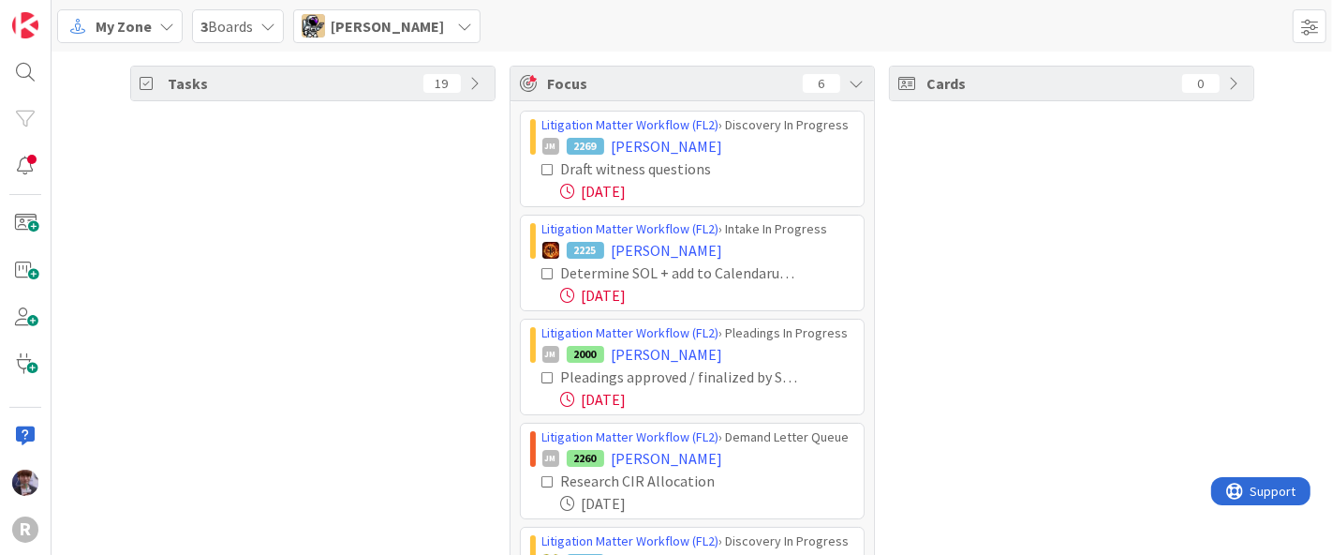
click at [542, 167] on icon at bounding box center [548, 169] width 13 height 13
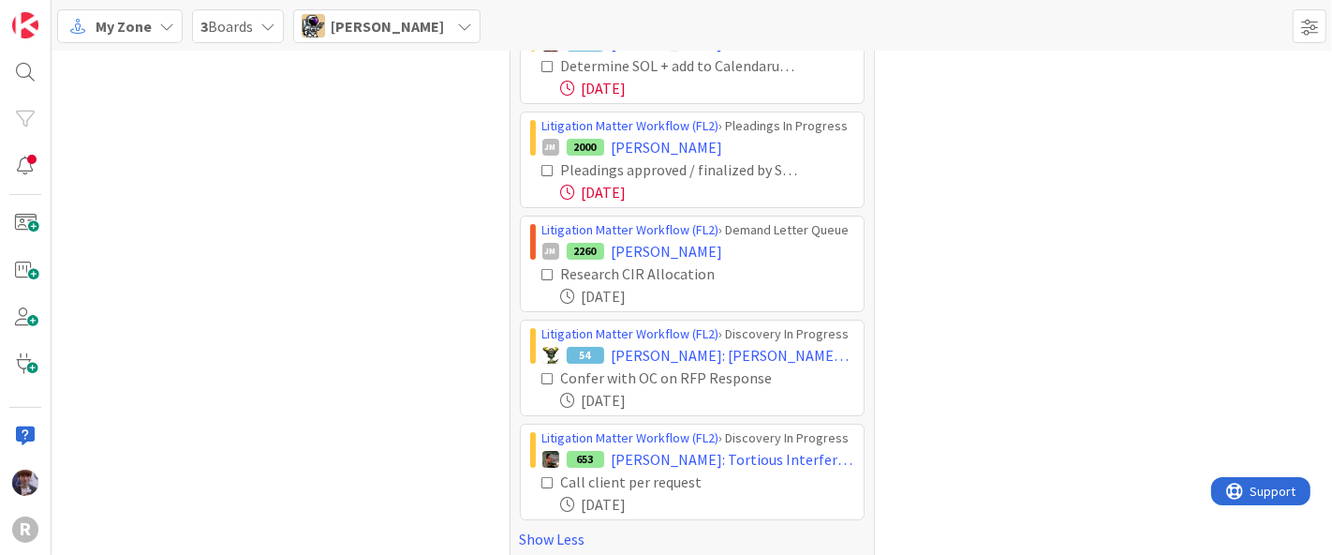
scroll to position [104, 0]
click at [448, 278] on div "Tasks 18" at bounding box center [312, 261] width 365 height 598
drag, startPoint x: 436, startPoint y: 58, endPoint x: 441, endPoint y: 49, distance: 10.9
click at [438, 55] on div "Tasks 18" at bounding box center [312, 261] width 365 height 598
click at [441, 37] on div "Tyler McDonald" at bounding box center [386, 26] width 187 height 34
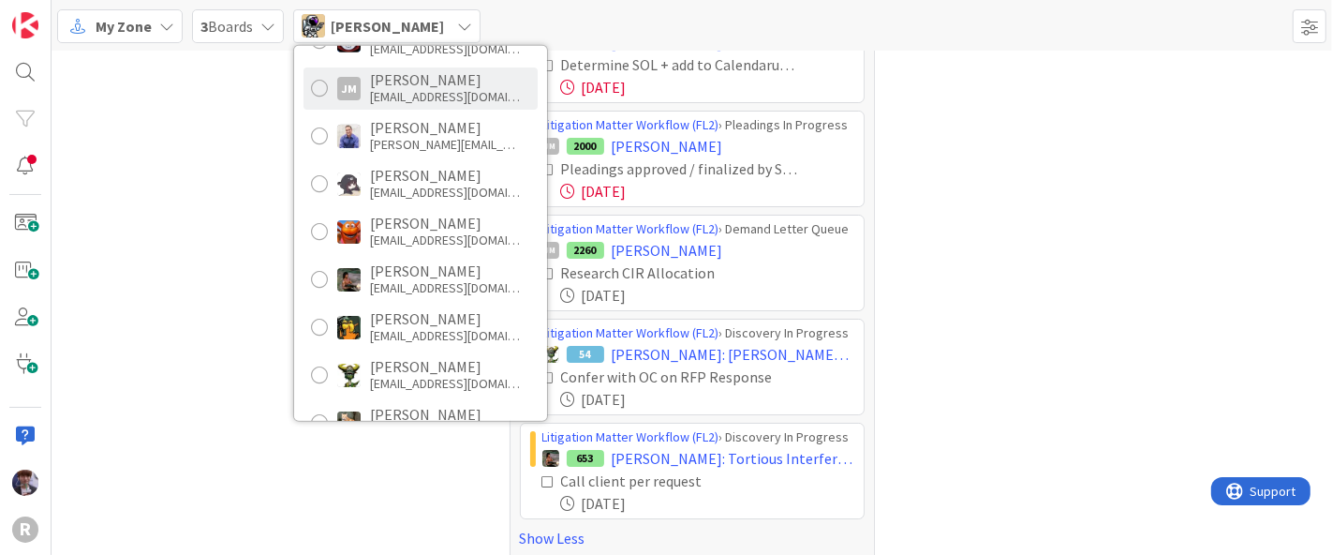
scroll to position [0, 0]
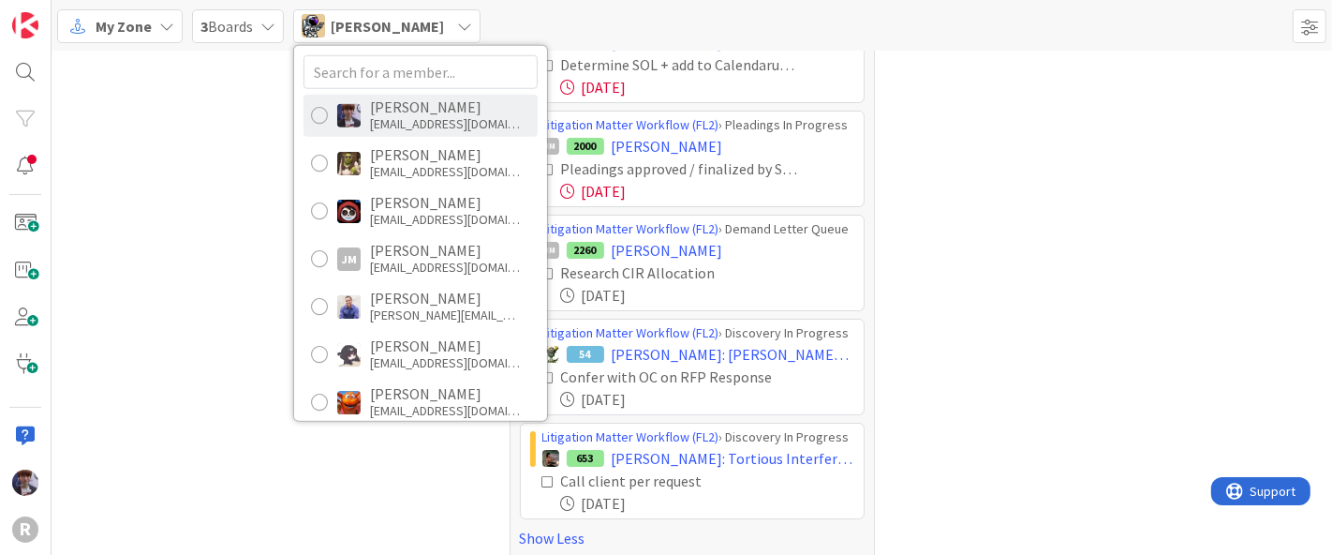
click at [439, 123] on div "mfriesen@reutercorbett.com" at bounding box center [445, 123] width 150 height 17
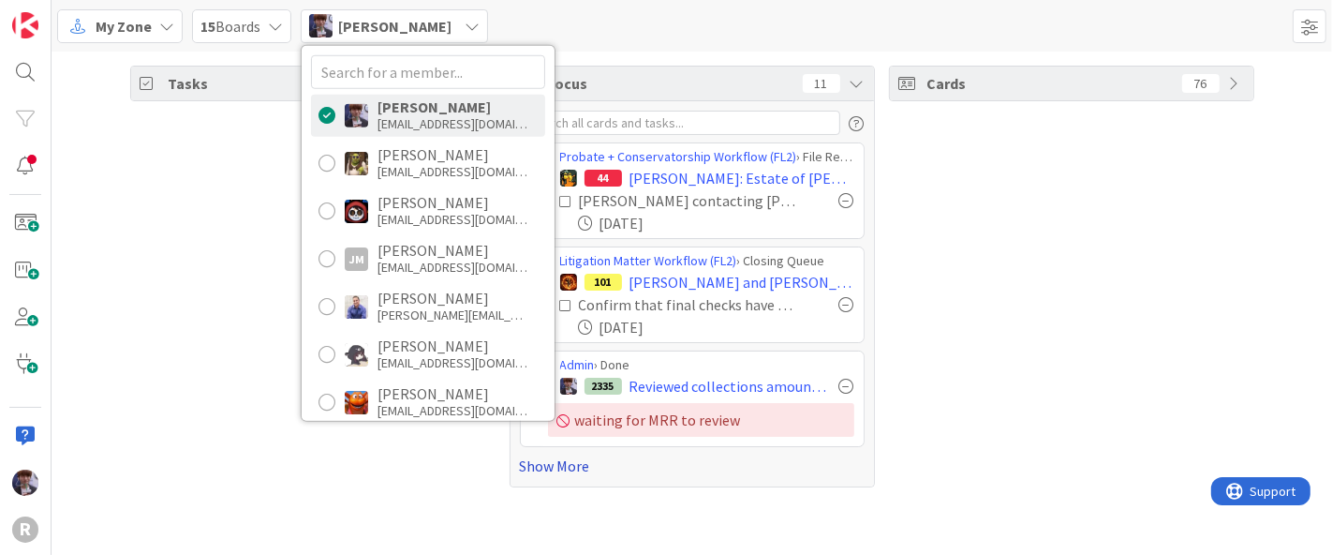
click at [548, 464] on link "Show More" at bounding box center [692, 465] width 345 height 22
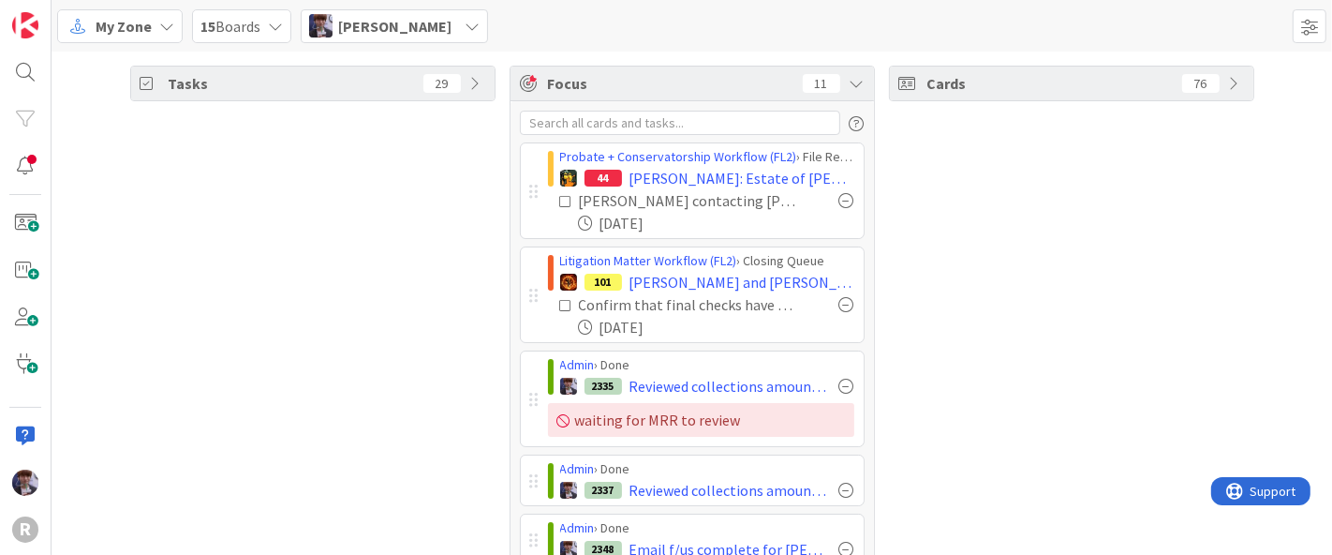
click at [947, 283] on div "Cards 76" at bounding box center [1071, 558] width 365 height 984
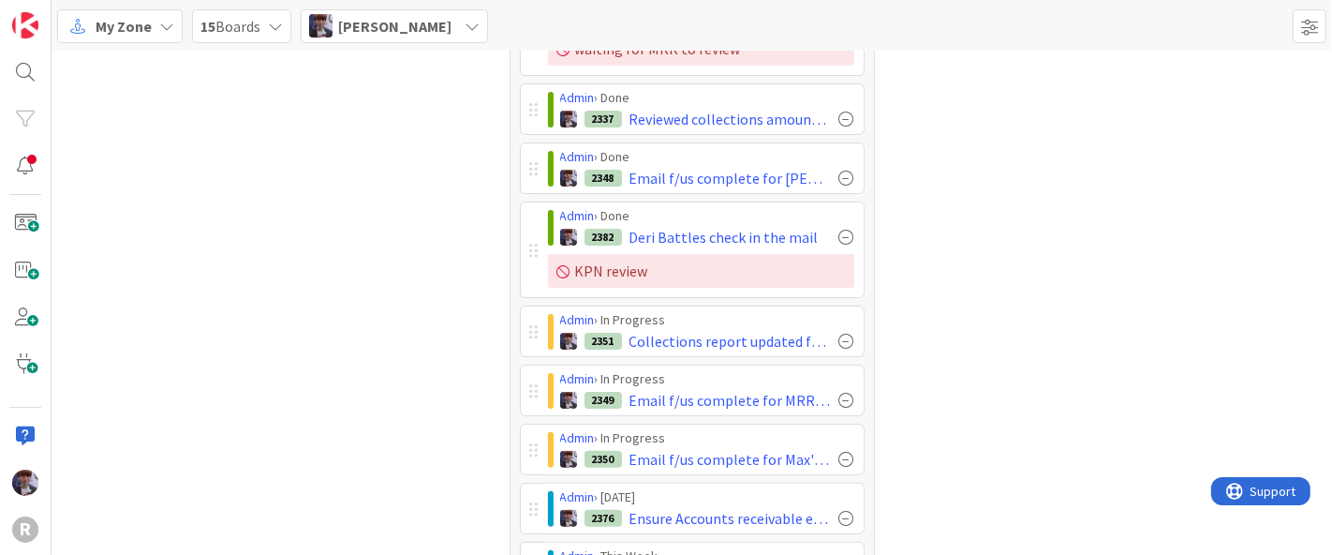
scroll to position [359, 0]
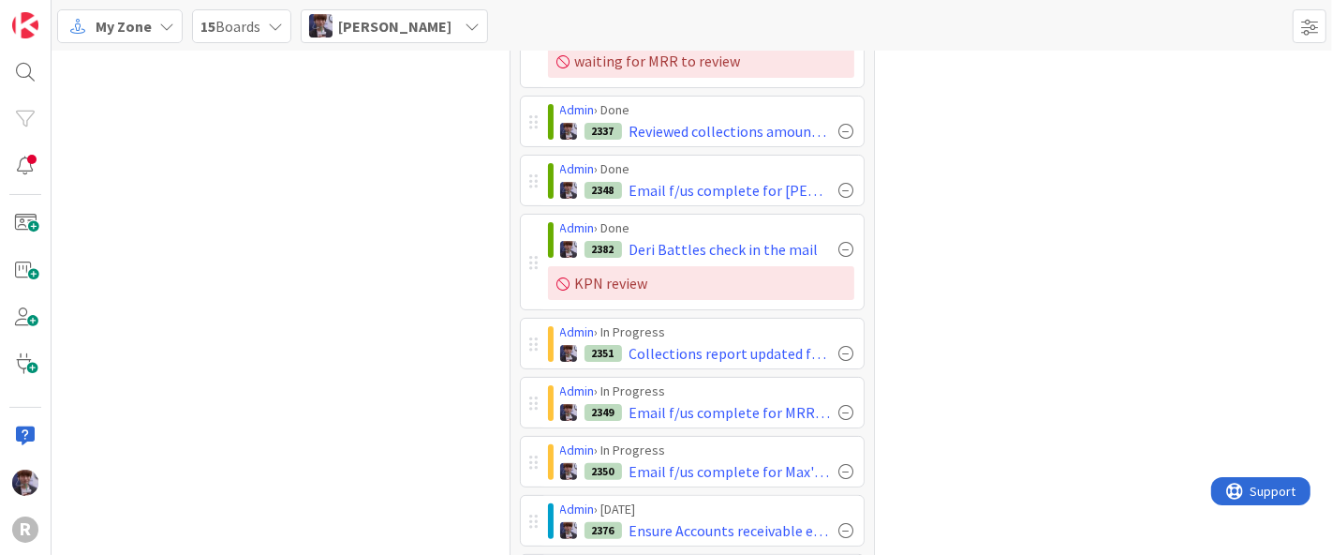
click at [1019, 257] on div "Cards 76" at bounding box center [1071, 199] width 365 height 984
click at [981, 347] on div "Cards 76" at bounding box center [1071, 199] width 365 height 984
click at [1035, 308] on div "Cards 76" at bounding box center [1071, 199] width 365 height 984
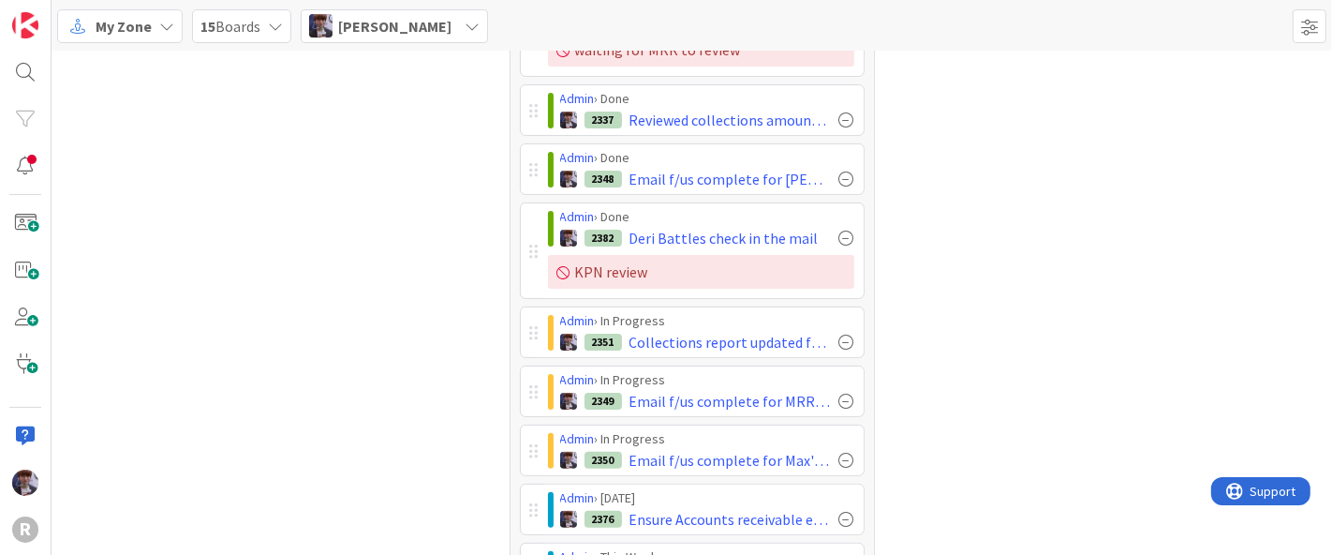
scroll to position [360, 0]
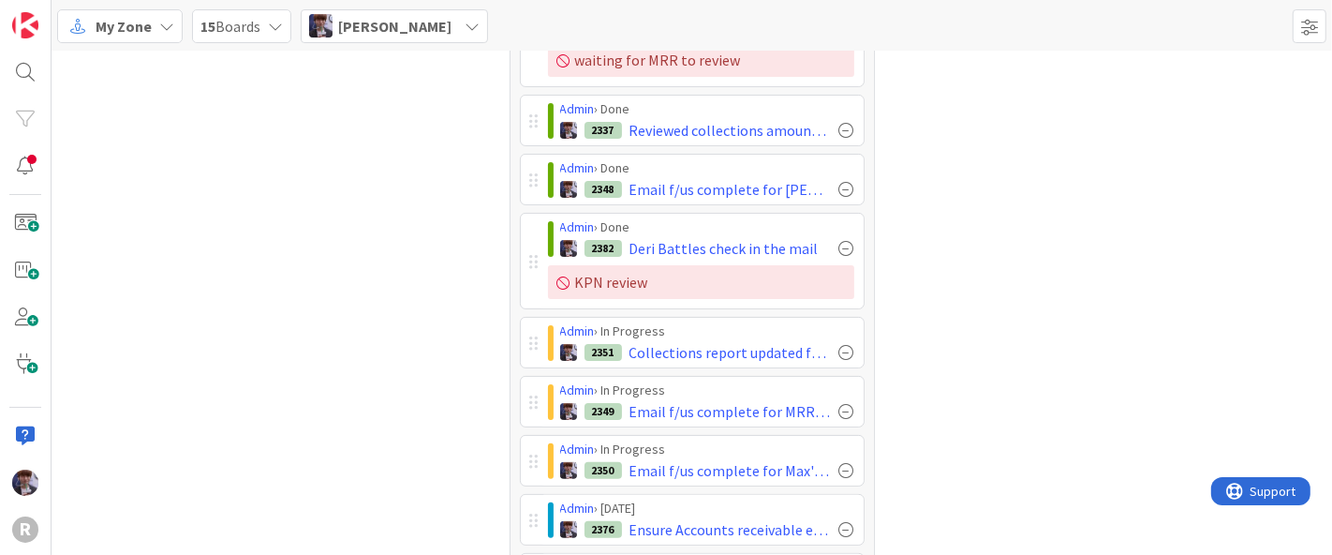
click at [1191, 378] on div "Cards 76" at bounding box center [1071, 198] width 365 height 984
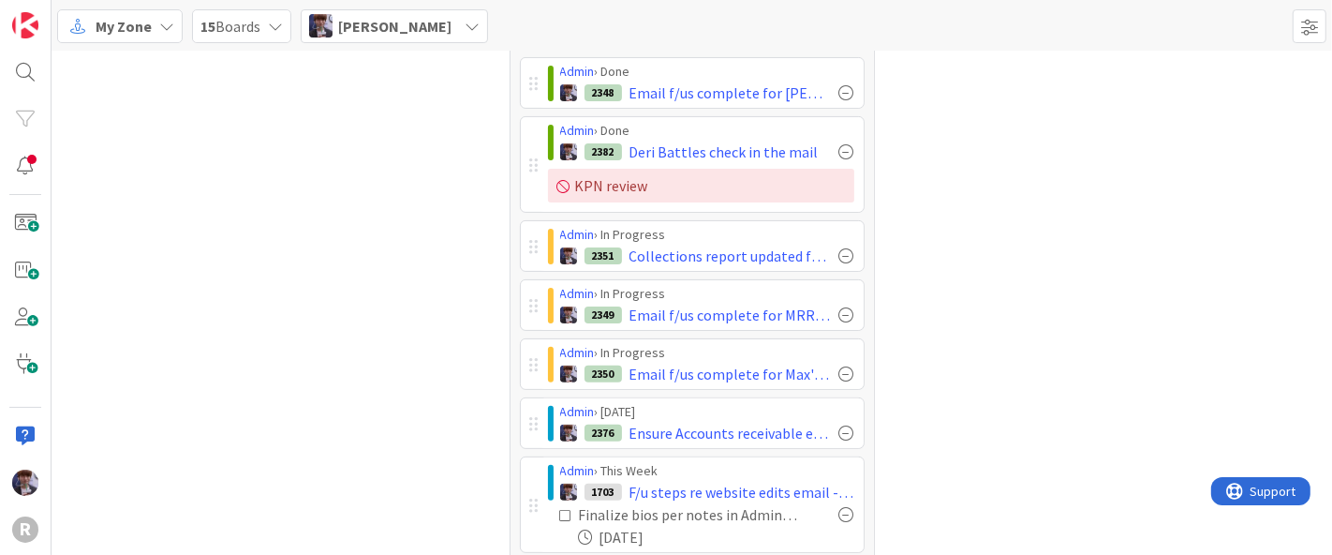
scroll to position [369, 0]
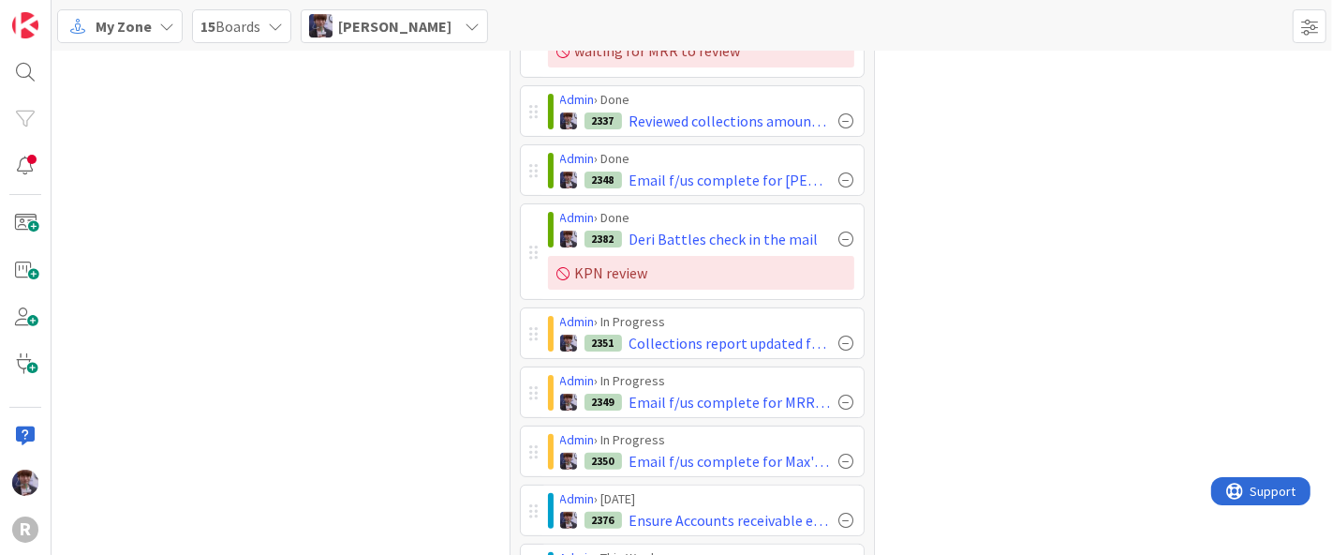
click at [398, 22] on span "Minka Laine Friesen" at bounding box center [394, 26] width 113 height 22
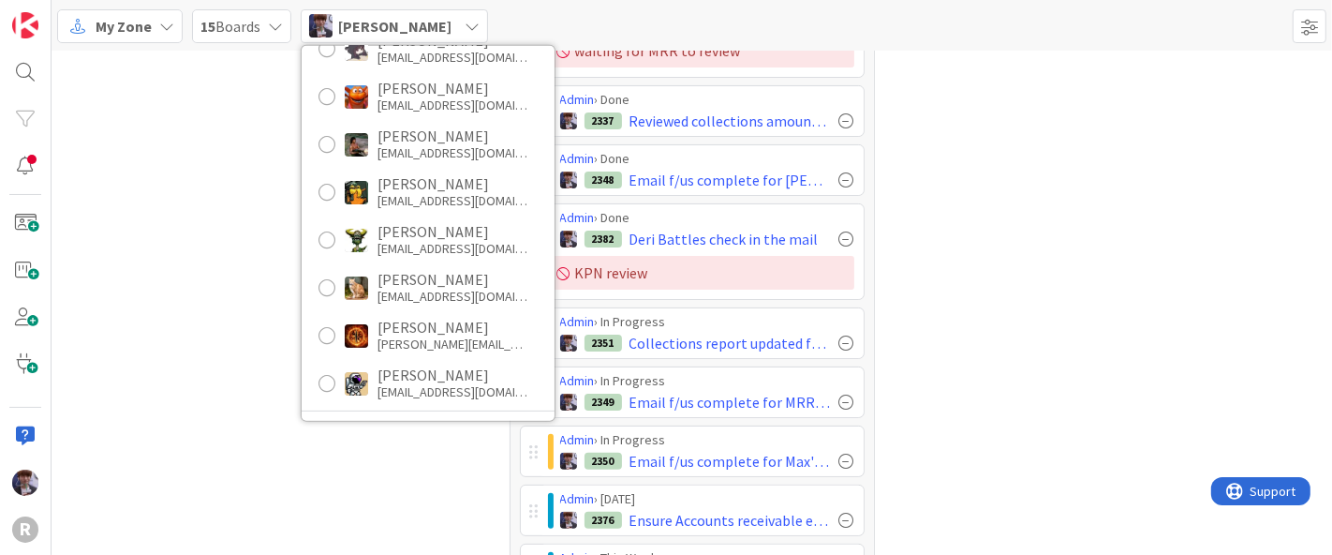
scroll to position [308, 0]
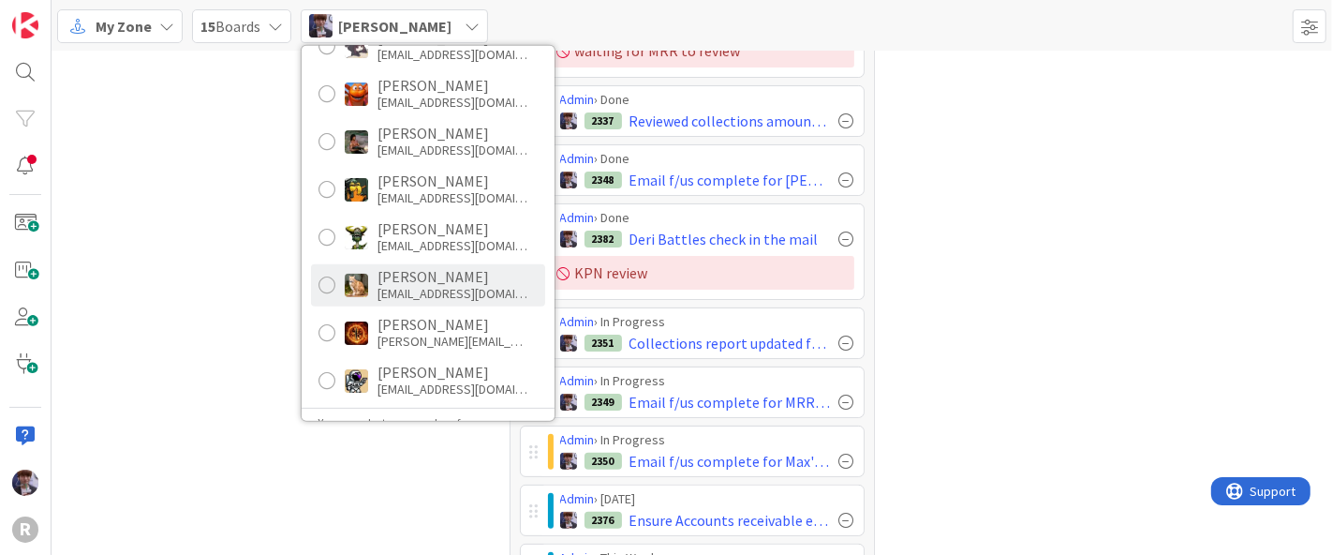
click at [439, 287] on div "sburzota@reutercorbett.com" at bounding box center [453, 293] width 150 height 17
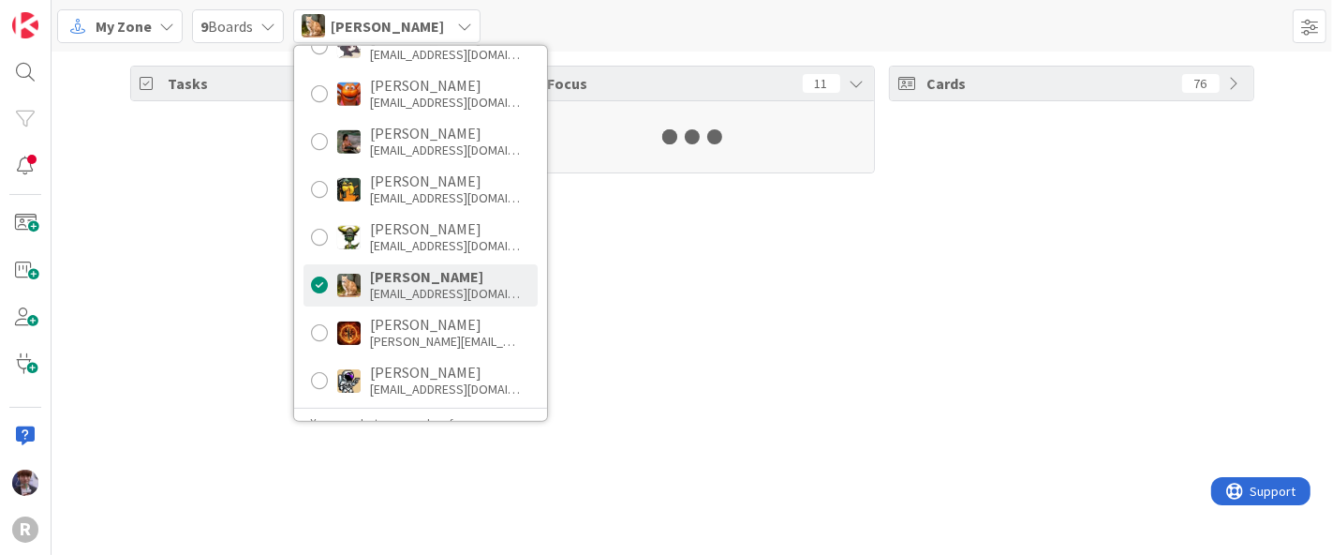
scroll to position [0, 0]
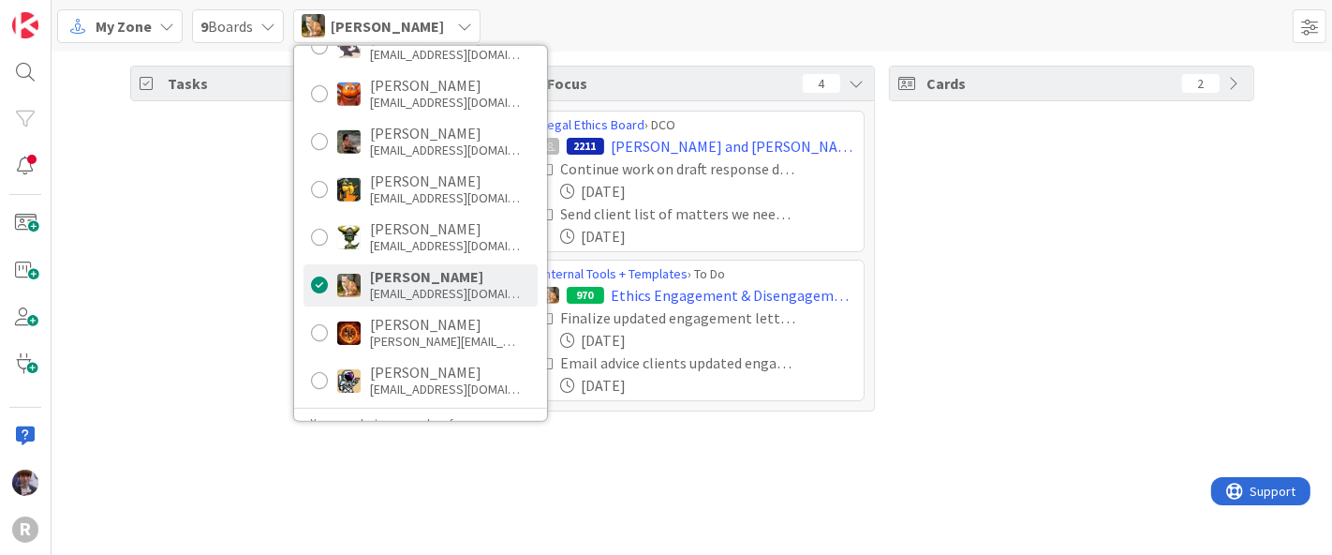
click at [180, 225] on div "Tasks 25" at bounding box center [312, 239] width 365 height 346
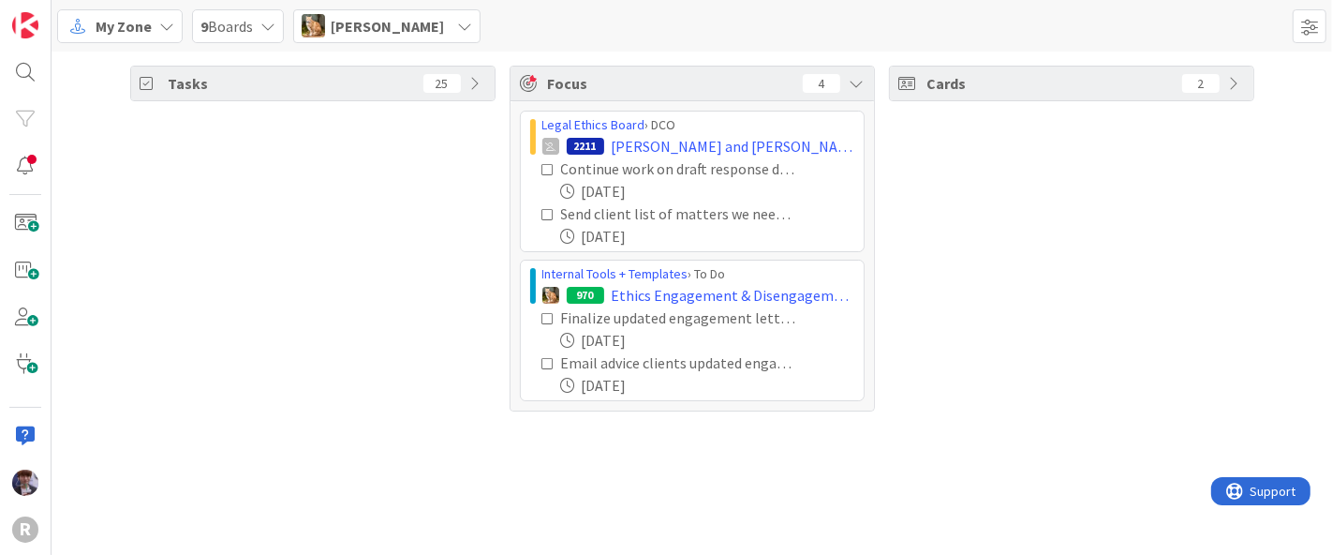
click at [479, 90] on icon at bounding box center [477, 83] width 15 height 15
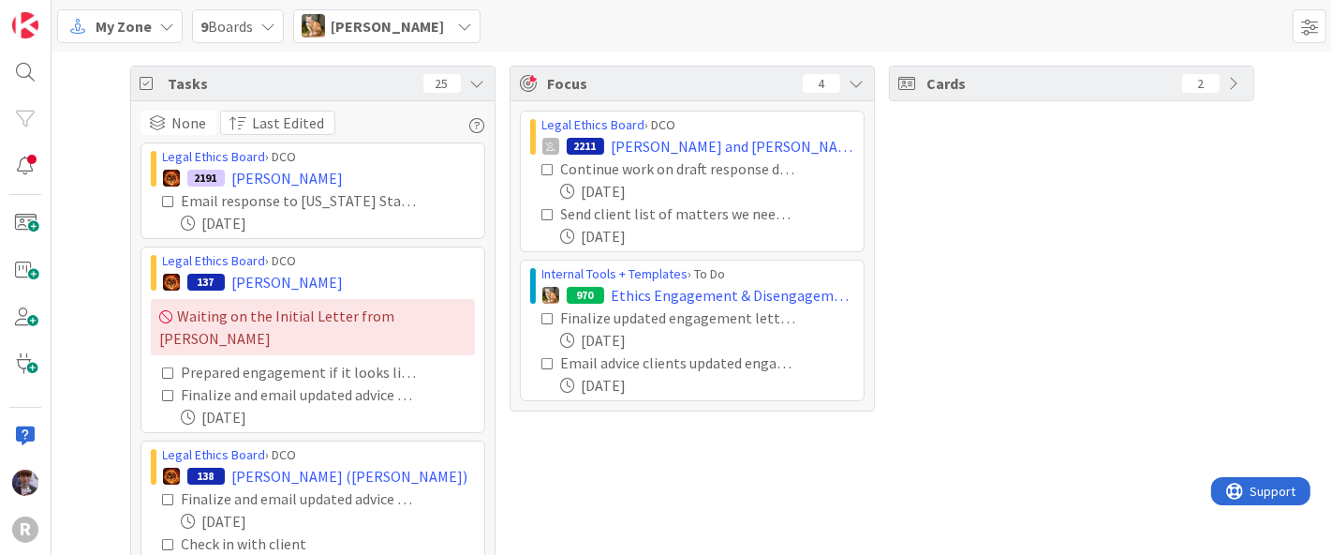
click at [939, 390] on div "Cards 2" at bounding box center [1071, 344] width 365 height 556
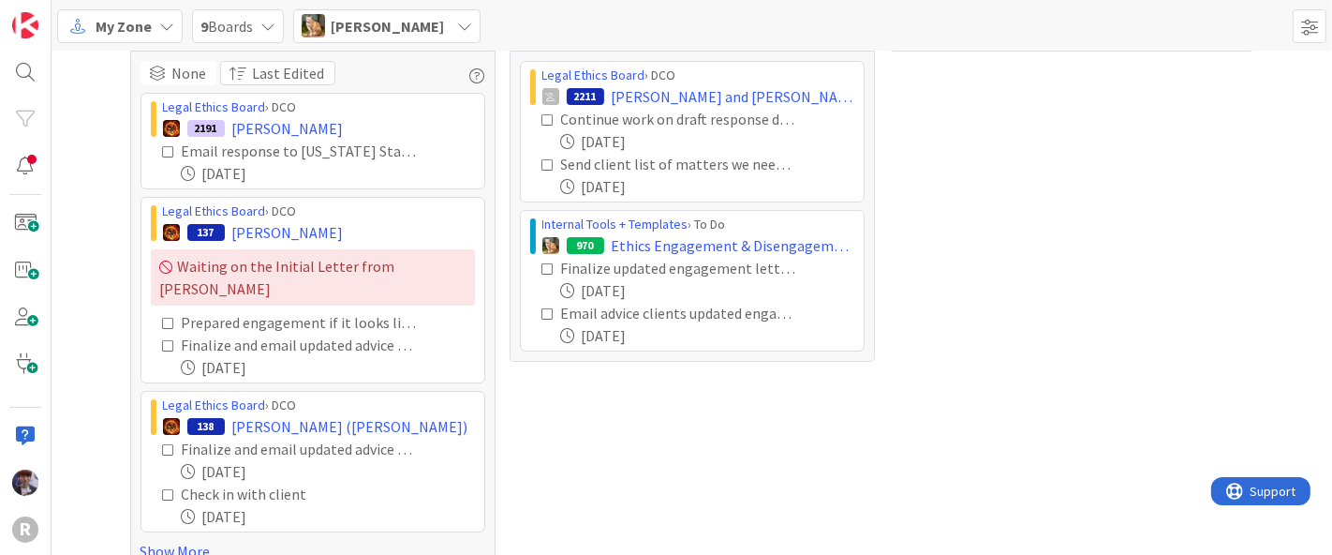
scroll to position [56, 0]
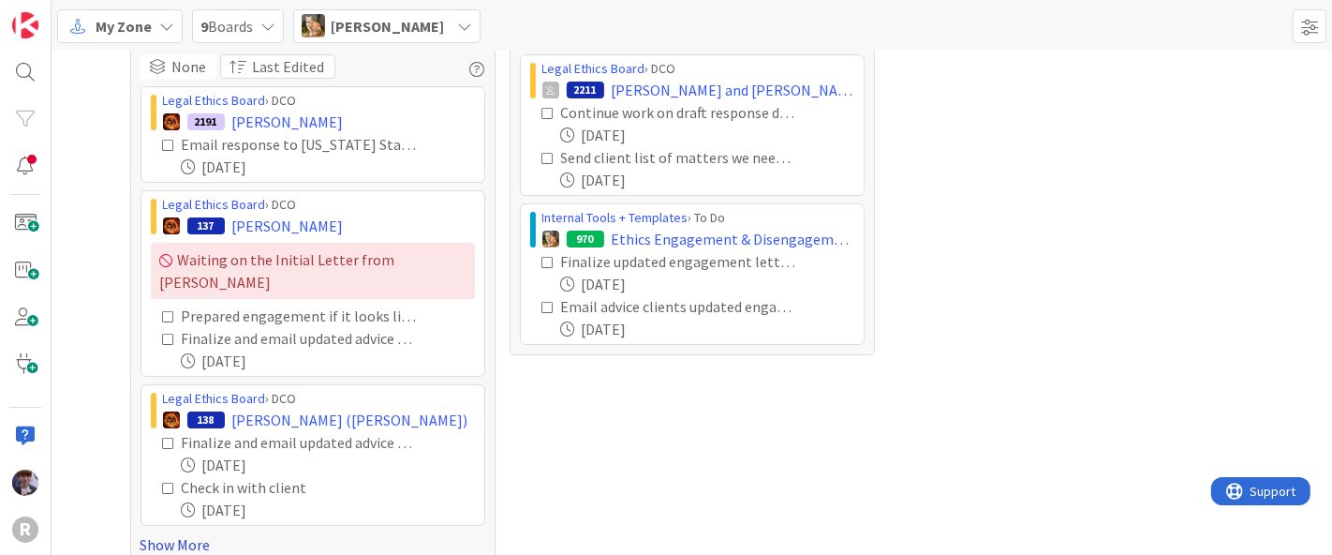
click at [158, 533] on link "Show More" at bounding box center [313, 544] width 345 height 22
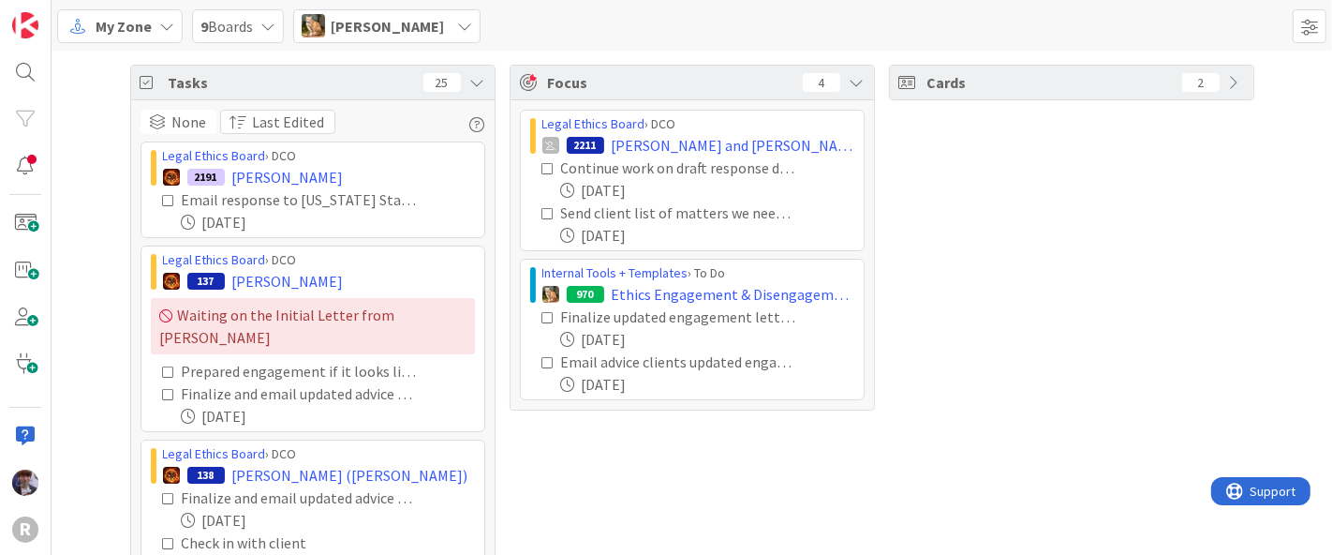
scroll to position [0, 0]
click at [422, 33] on span "Stacey Burzota" at bounding box center [387, 26] width 113 height 22
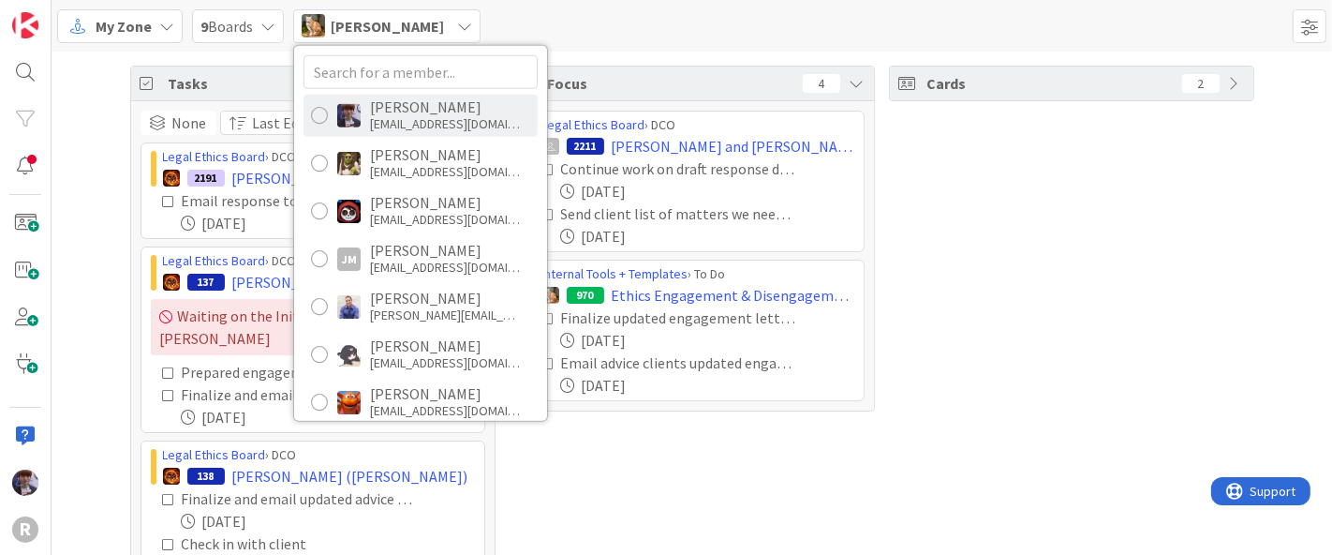
click at [429, 115] on div "mfriesen@reutercorbett.com" at bounding box center [445, 123] width 150 height 17
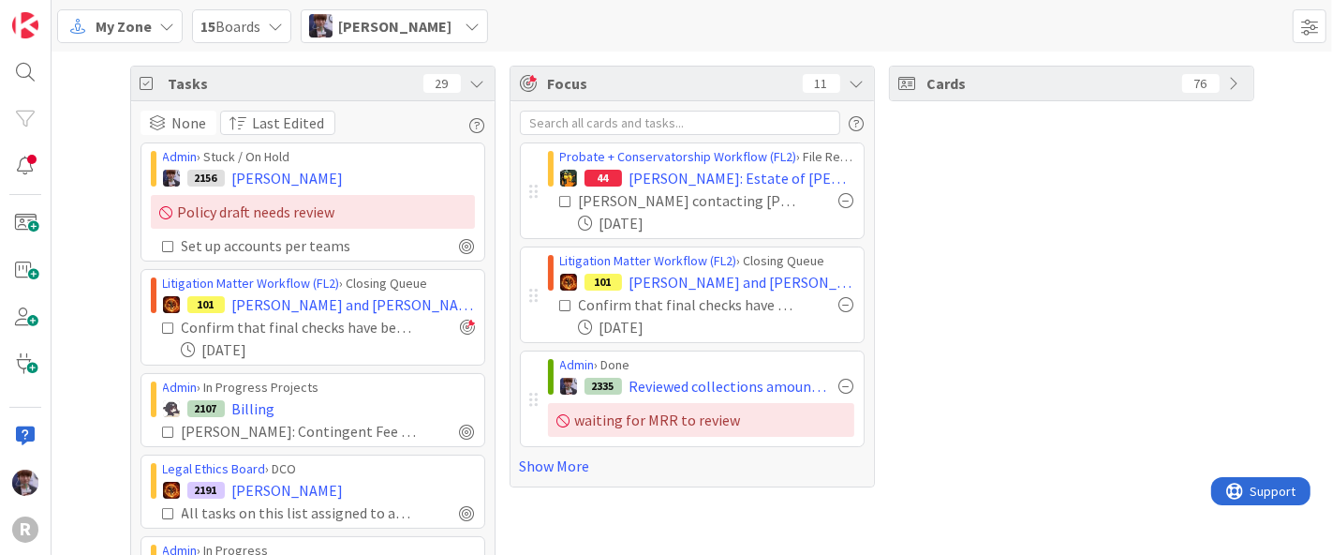
click at [473, 77] on icon at bounding box center [477, 83] width 15 height 15
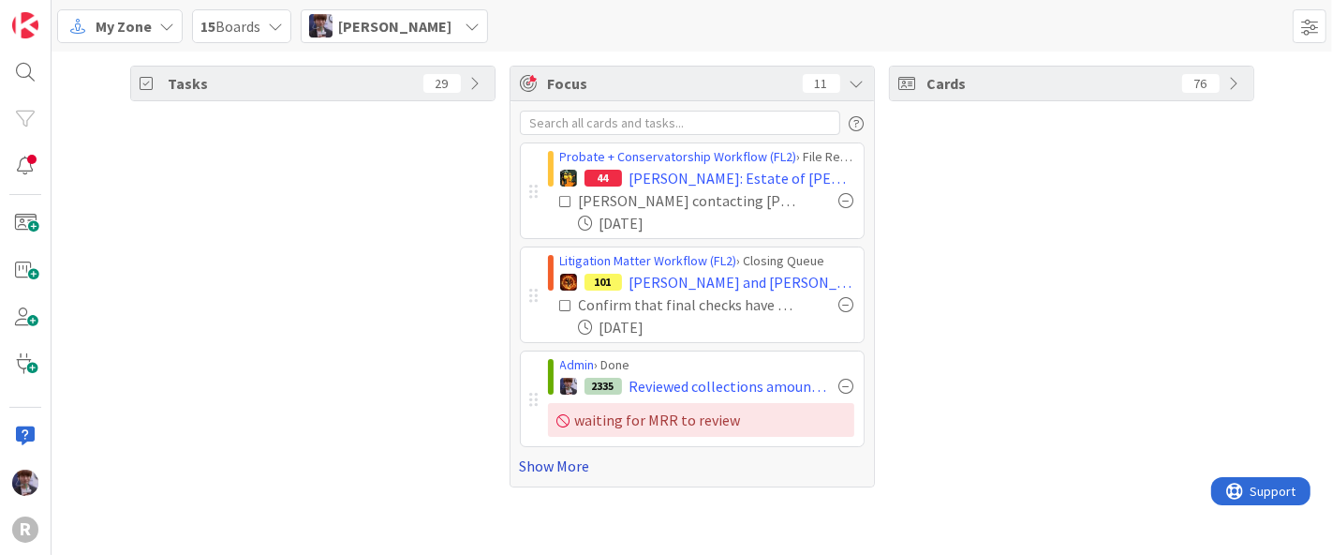
click at [541, 464] on link "Show More" at bounding box center [692, 465] width 345 height 22
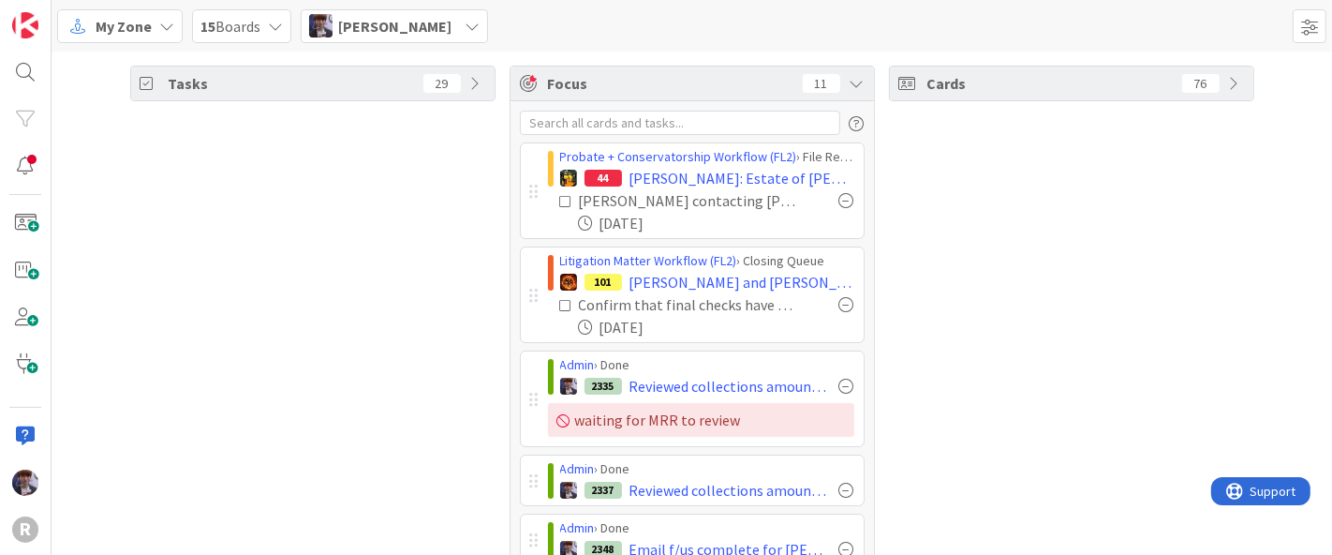
click at [380, 312] on div "Tasks 29" at bounding box center [312, 558] width 365 height 984
click at [451, 36] on div "Minka Laine Friesen" at bounding box center [394, 26] width 187 height 34
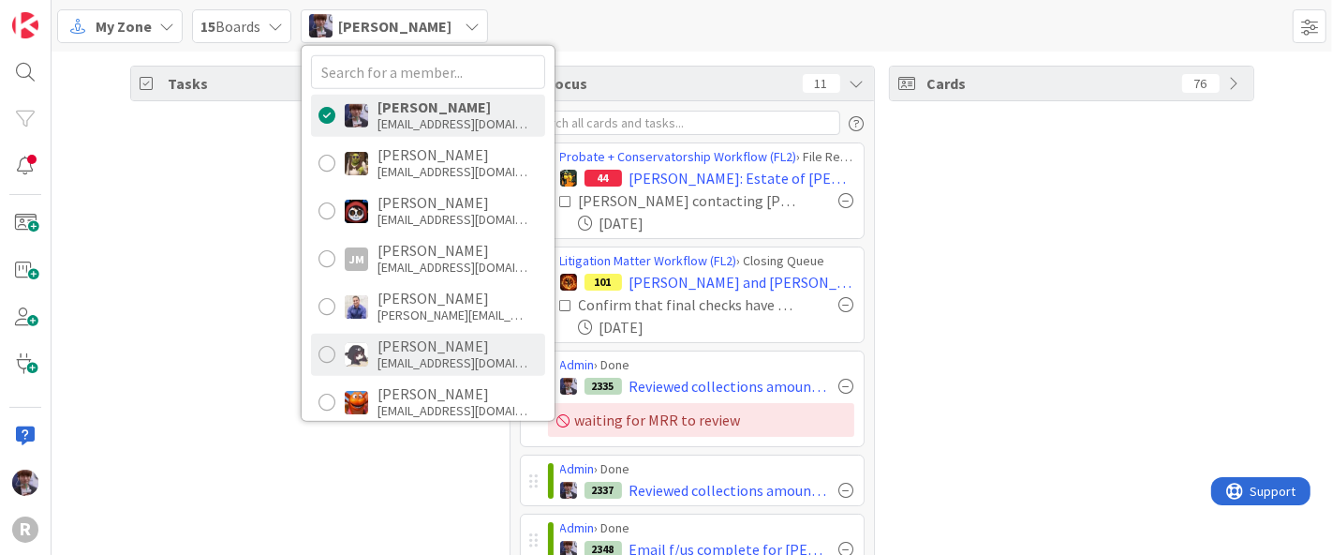
click at [391, 346] on div "Kelly Nguyen" at bounding box center [453, 345] width 150 height 17
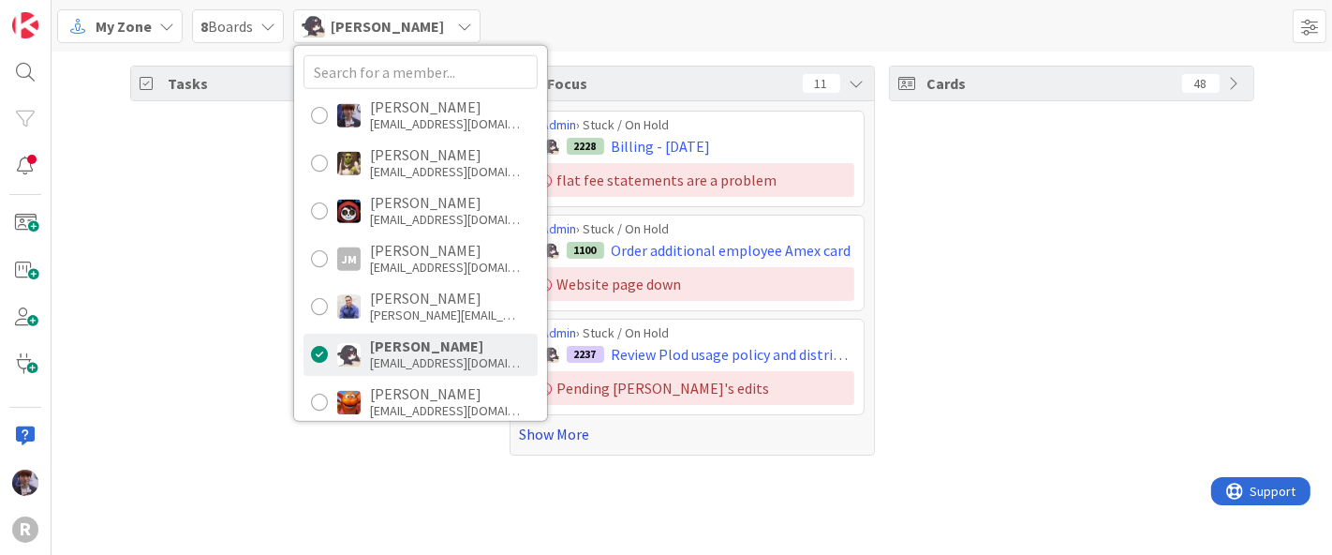
click at [562, 433] on link "Show More" at bounding box center [692, 433] width 345 height 22
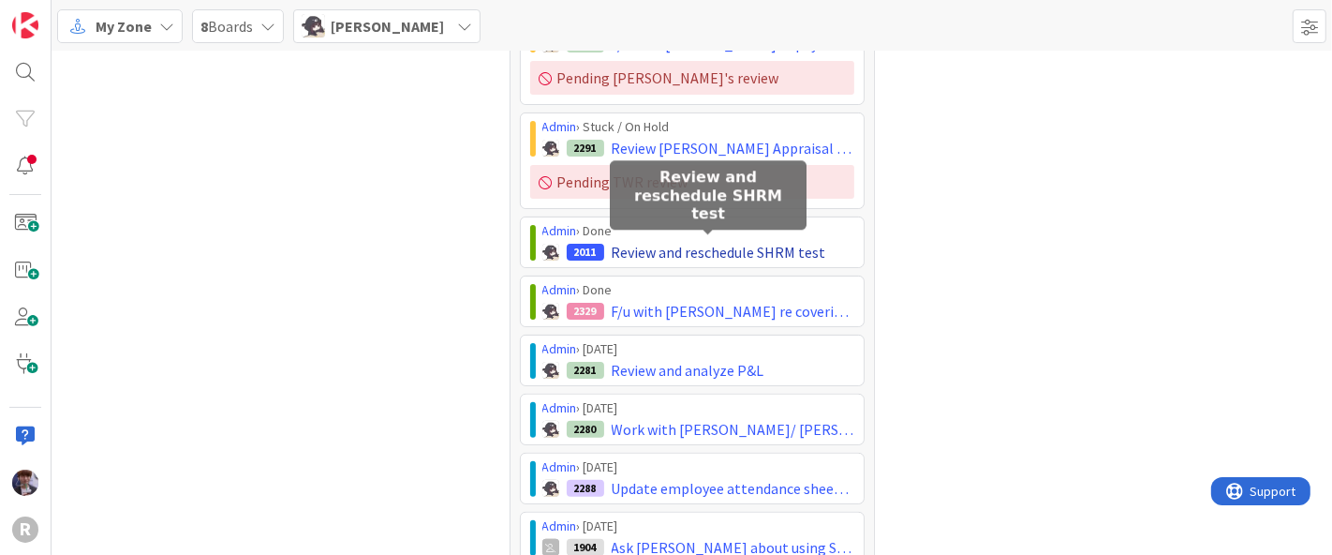
scroll to position [415, 0]
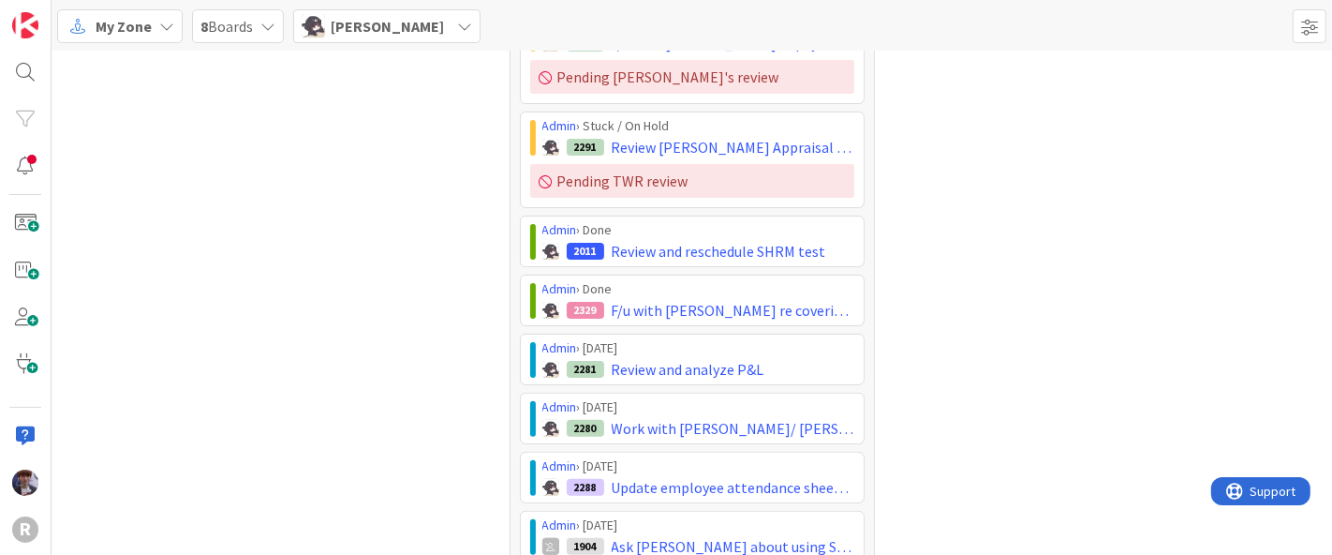
click at [384, 36] on span "Kelly Nguyen" at bounding box center [387, 26] width 113 height 22
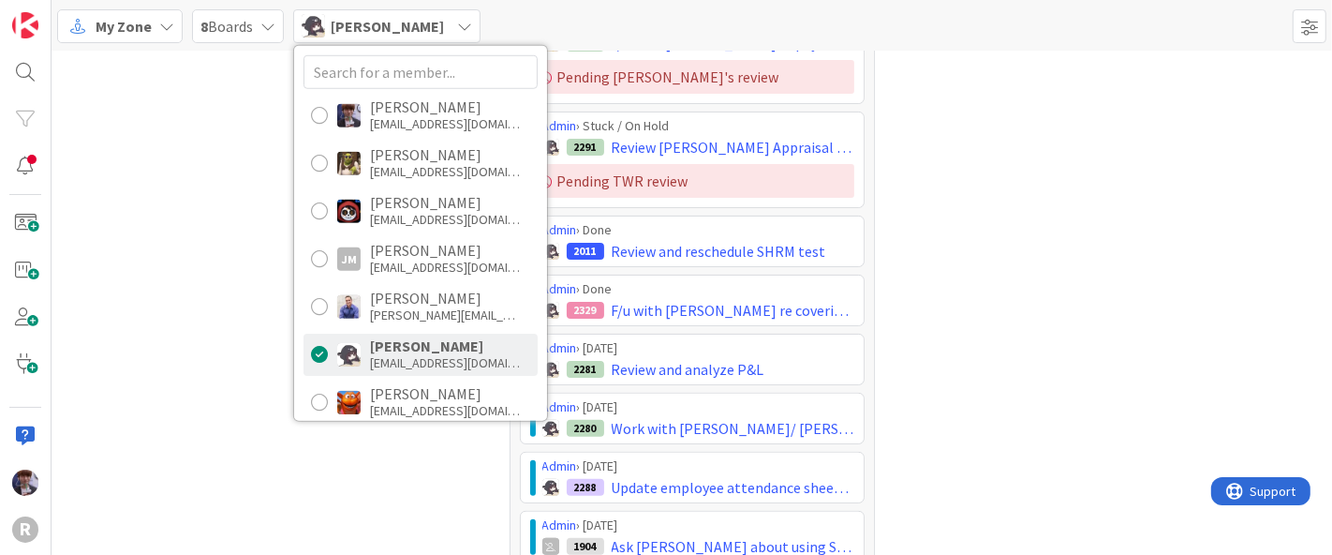
click at [149, 20] on span "My Zone" at bounding box center [124, 26] width 56 height 22
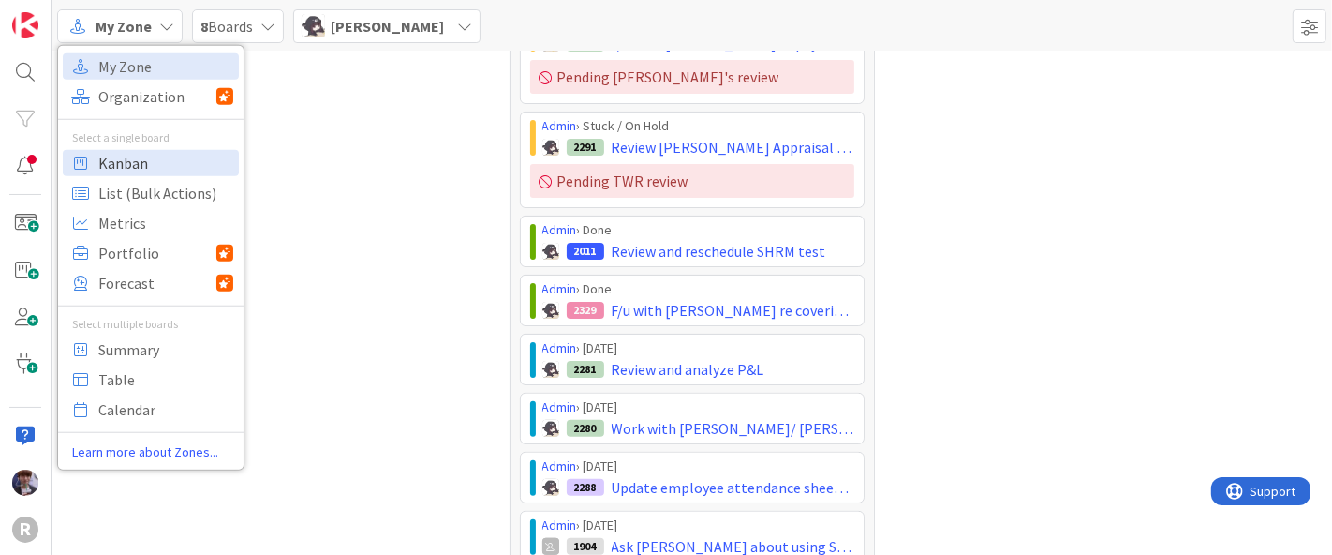
click at [152, 159] on span "Kanban" at bounding box center [165, 162] width 135 height 28
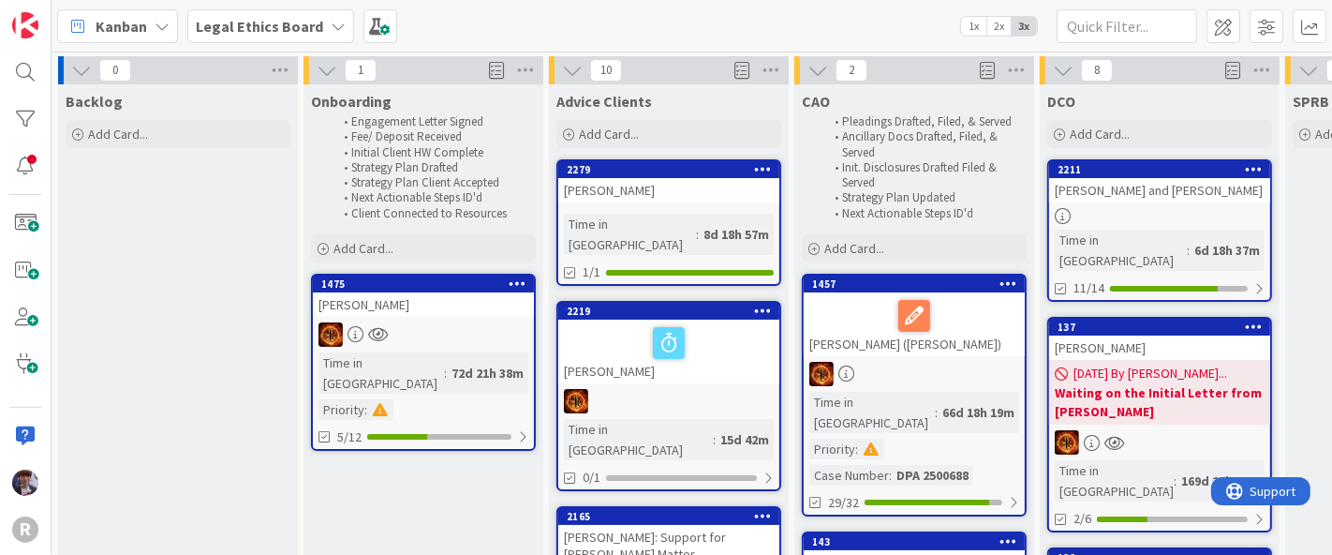
click at [248, 19] on b "Legal Ethics Board" at bounding box center [259, 26] width 127 height 19
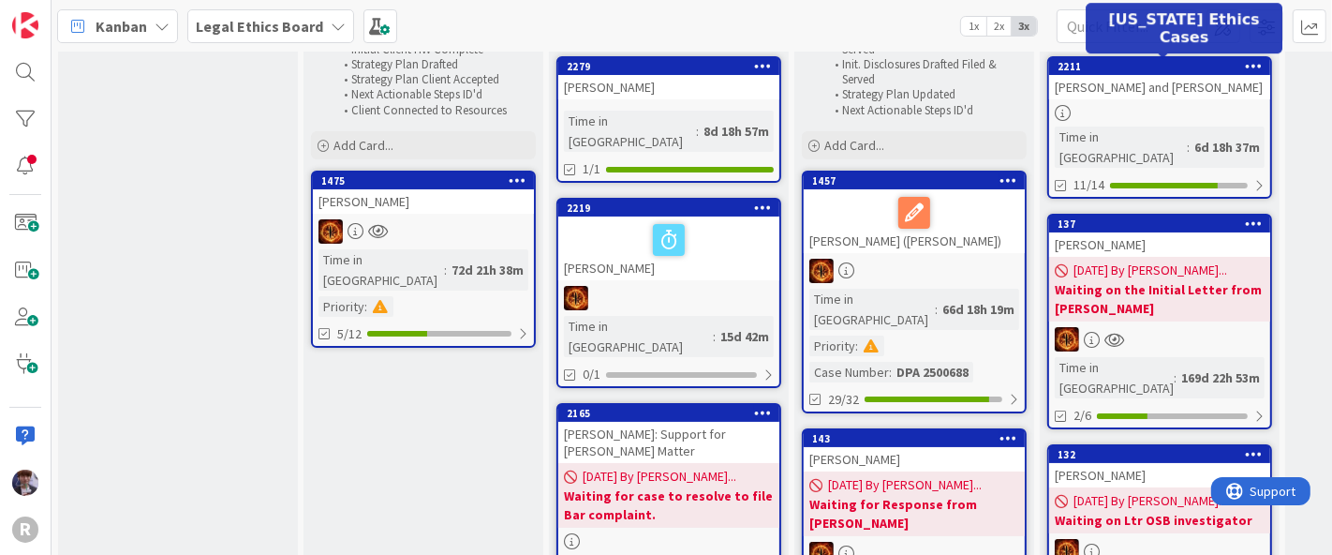
scroll to position [104, 0]
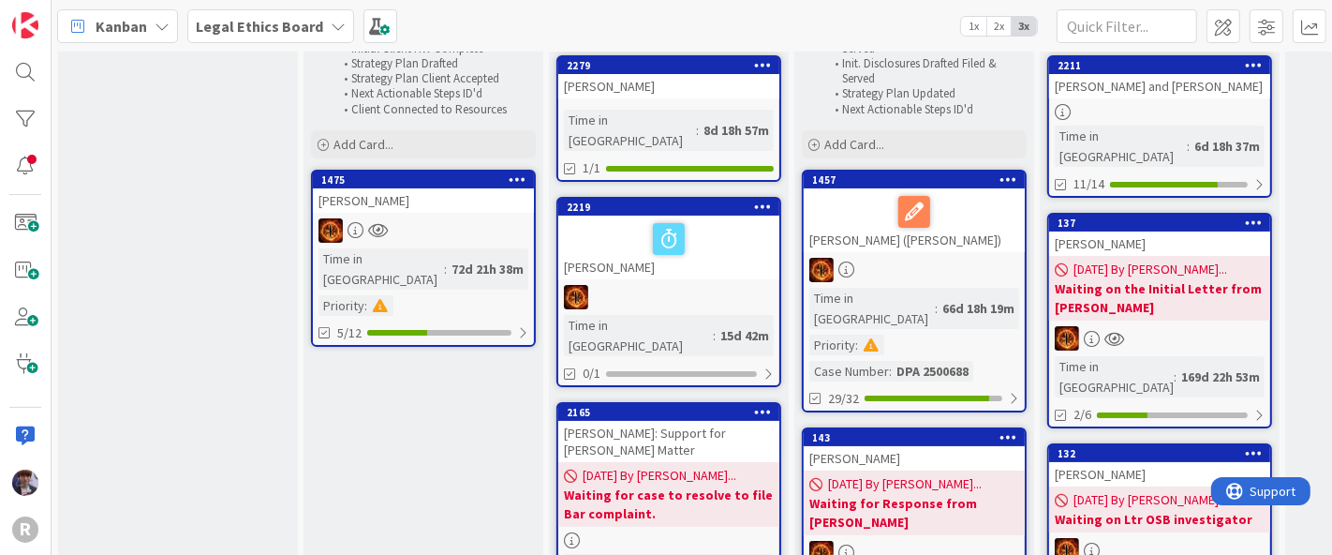
click at [1003, 25] on span "2x" at bounding box center [998, 26] width 25 height 19
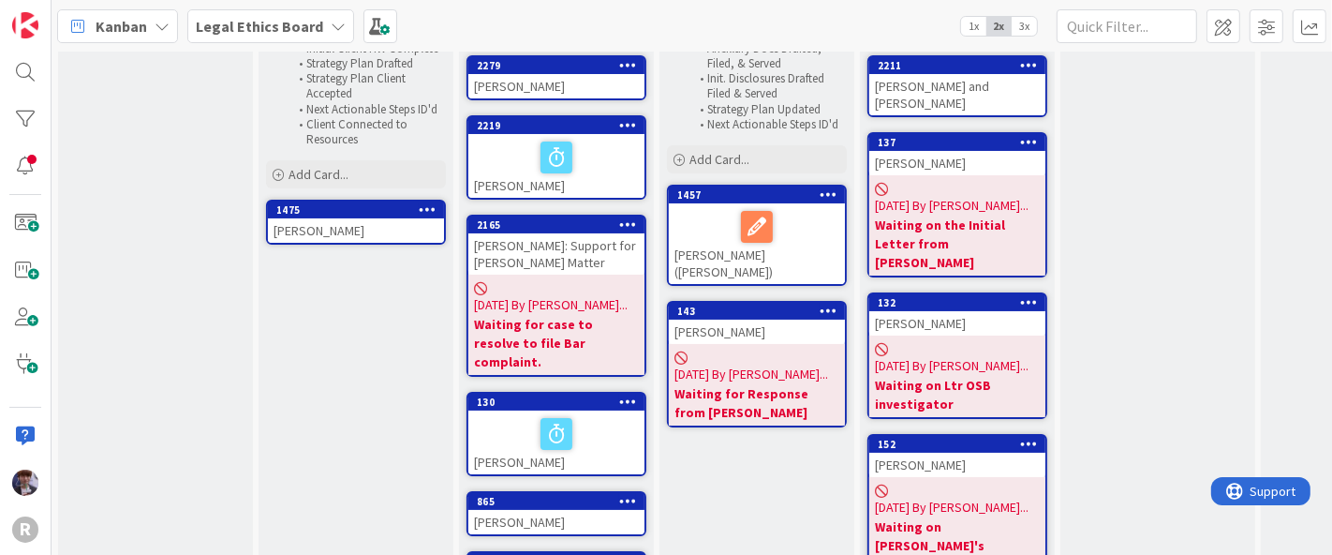
click at [1196, 282] on div "SPRB Add Card..." at bounding box center [1157, 487] width 195 height 1014
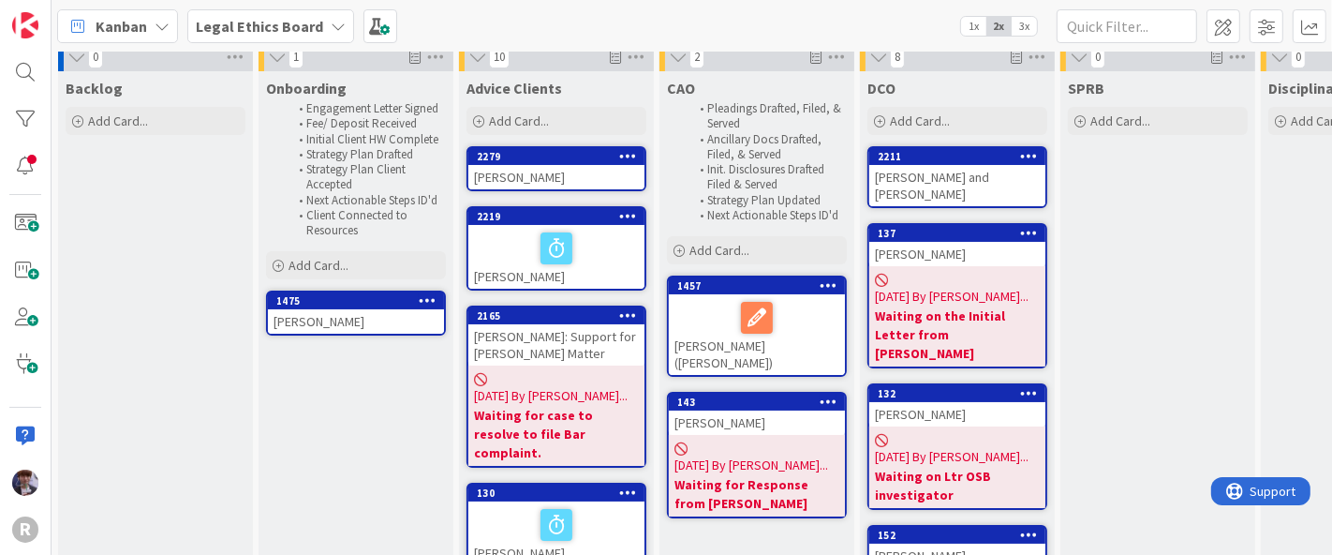
scroll to position [0, 0]
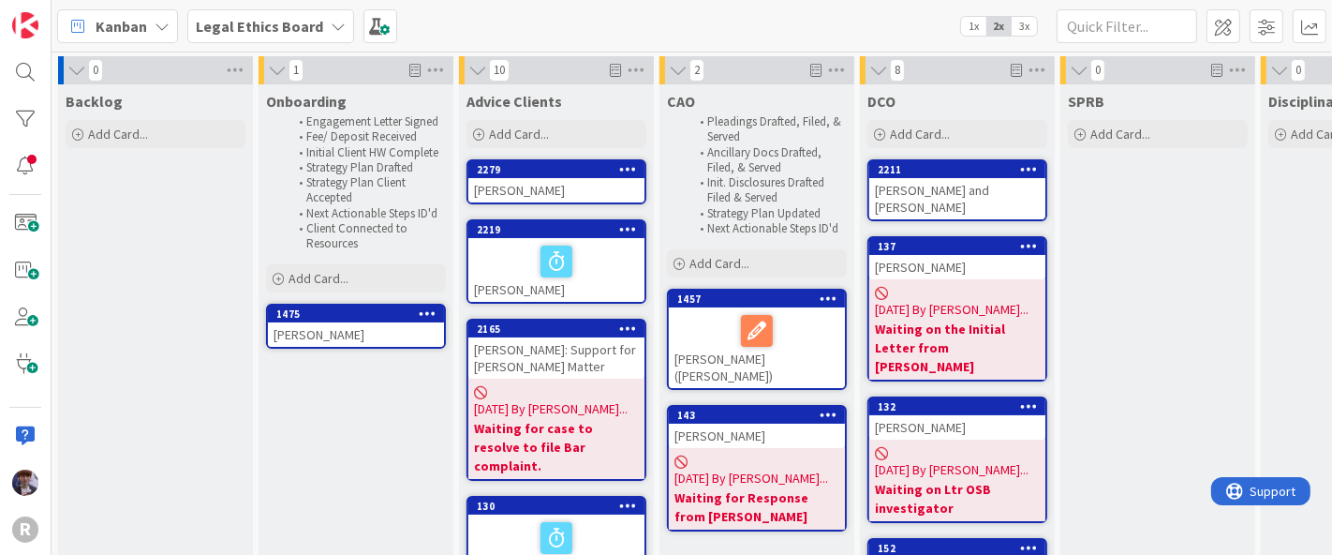
click at [1028, 32] on span "3x" at bounding box center [1024, 26] width 25 height 19
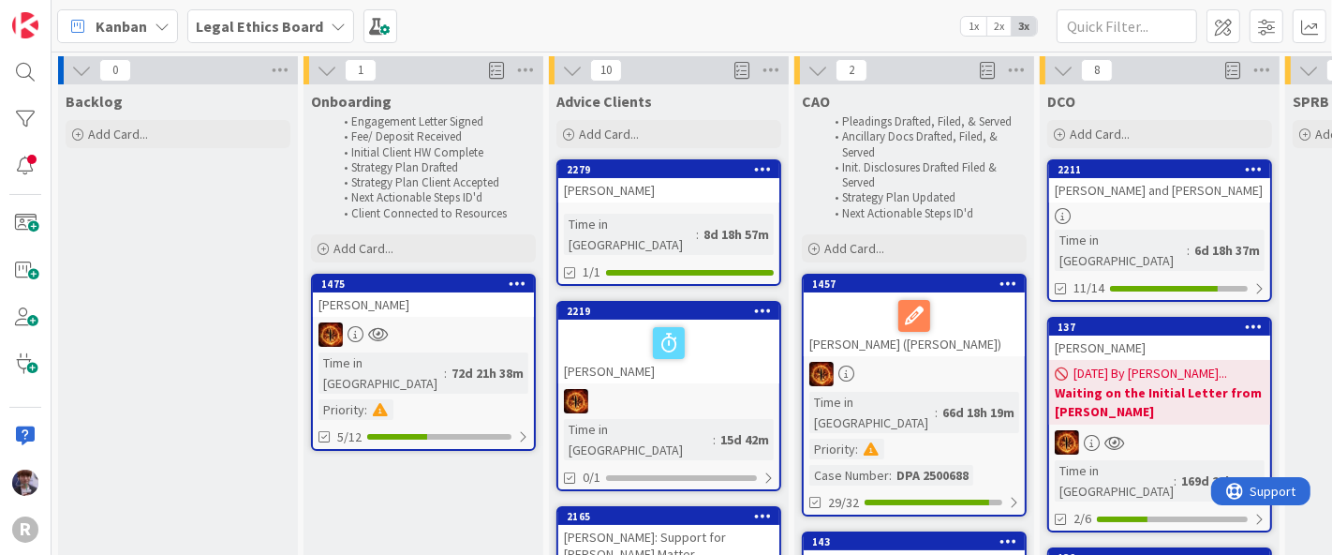
click at [909, 30] on div "Kanban Legal Ethics Board 1x 2x 3x" at bounding box center [692, 26] width 1281 height 52
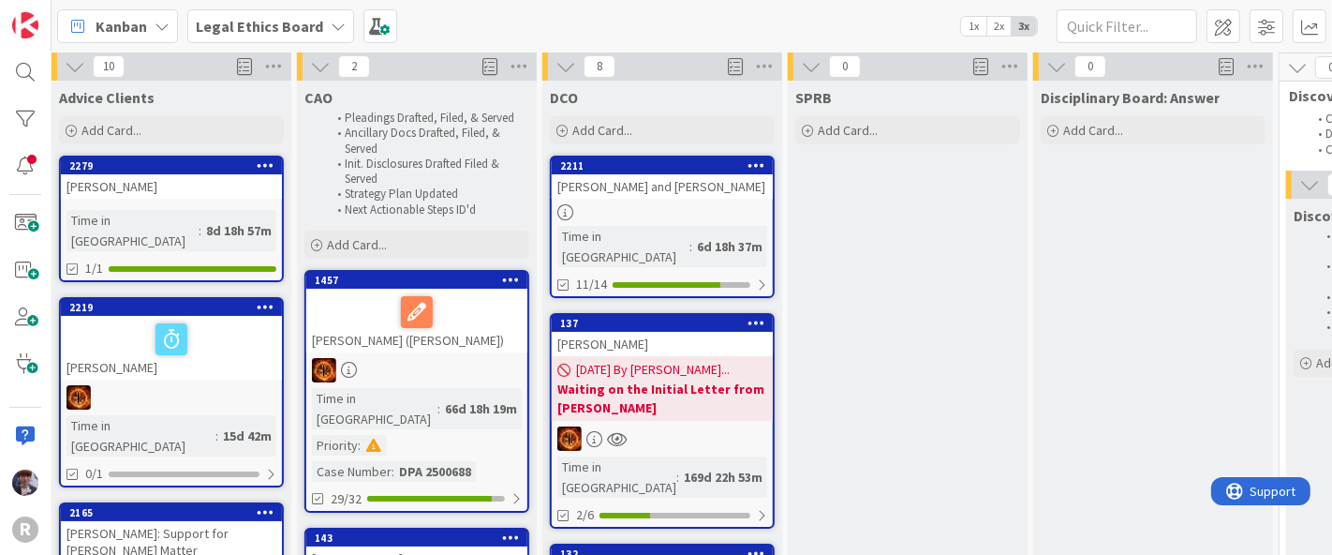
scroll to position [0, 497]
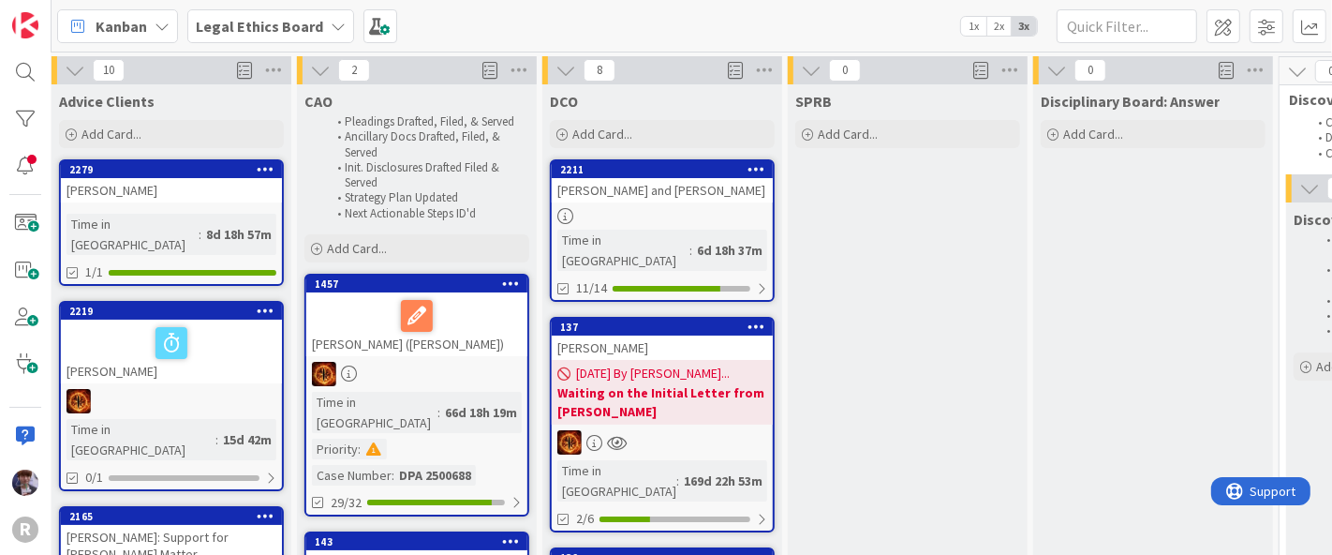
click at [265, 17] on b "Legal Ethics Board" at bounding box center [259, 26] width 127 height 19
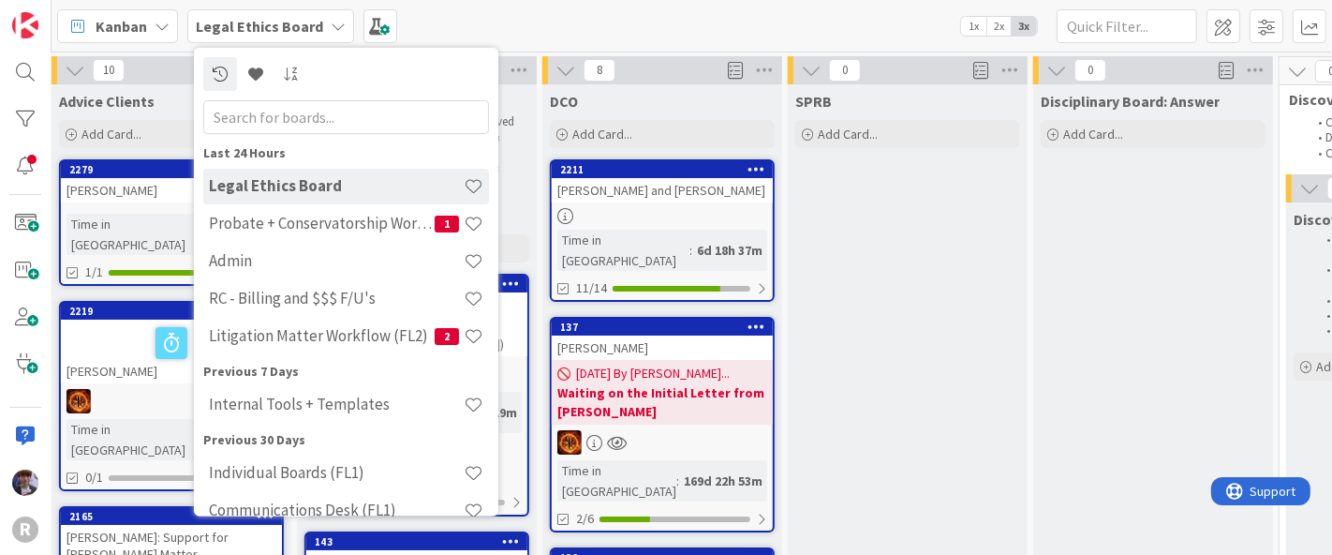
click at [114, 39] on div "Kanban" at bounding box center [117, 26] width 121 height 34
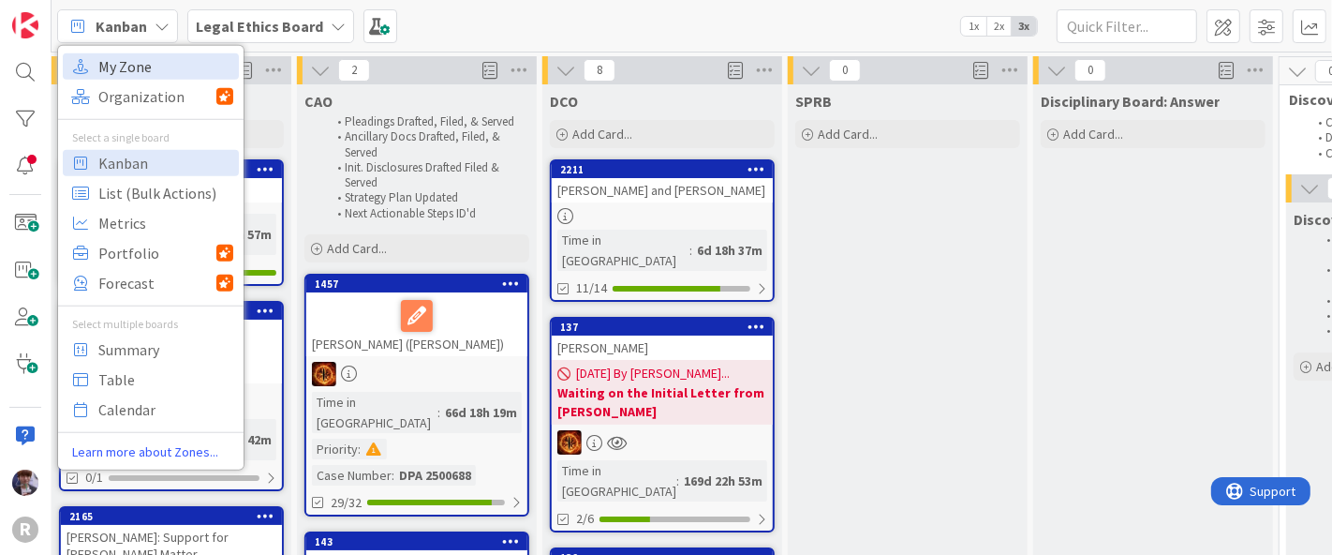
click at [123, 66] on span "My Zone" at bounding box center [165, 66] width 135 height 28
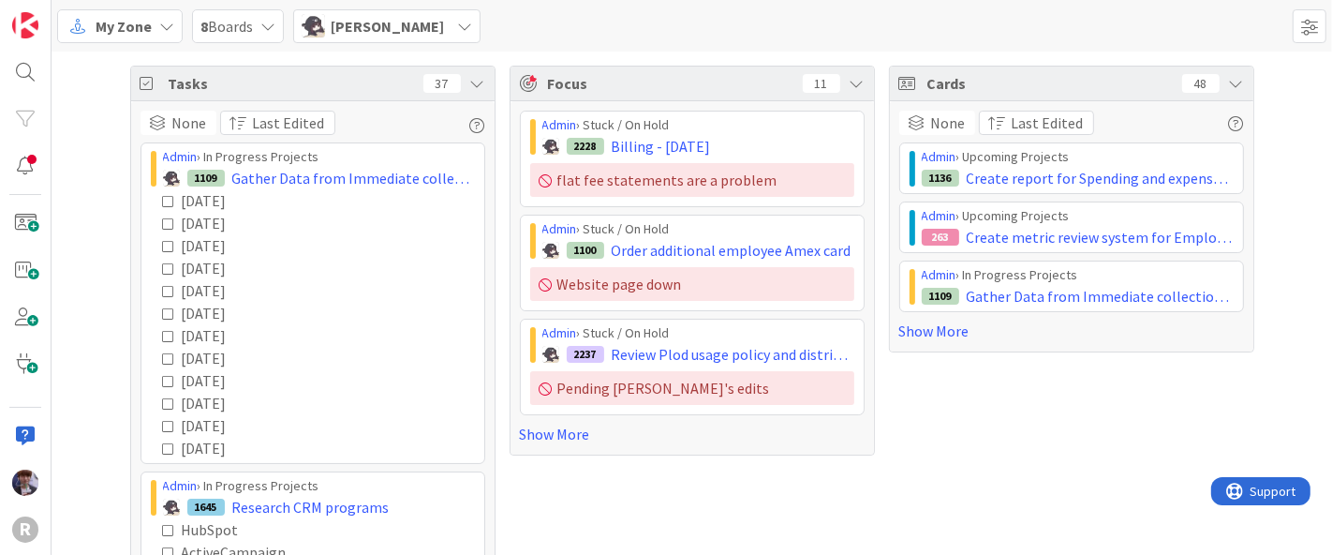
click at [410, 33] on span "Kelly Nguyen" at bounding box center [387, 26] width 113 height 22
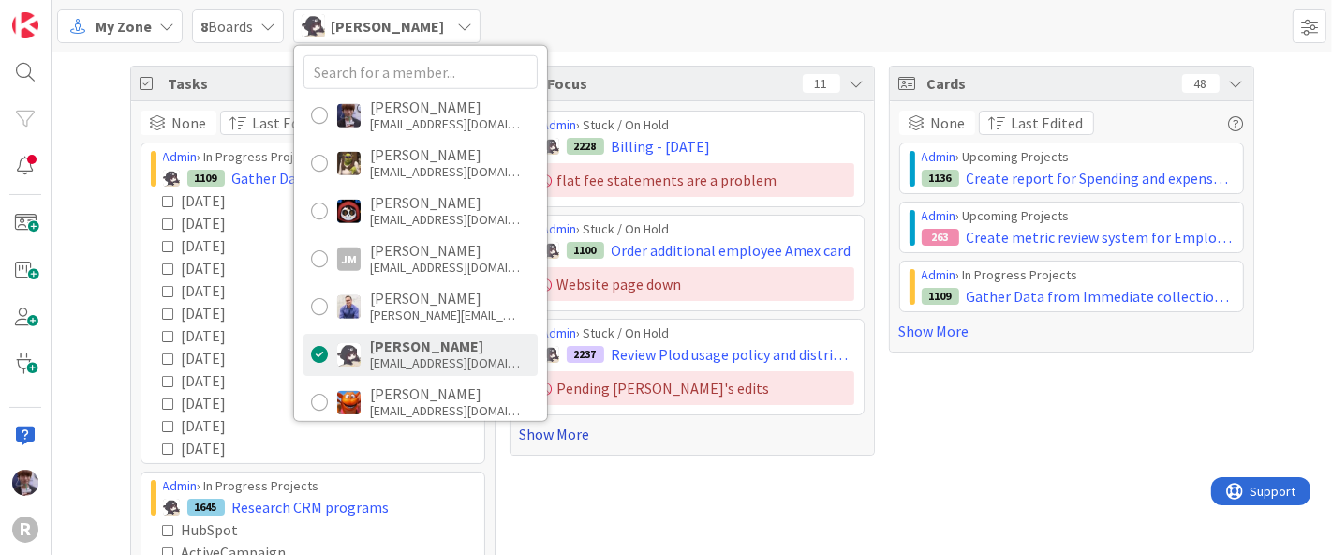
click at [537, 427] on link "Show More" at bounding box center [692, 433] width 345 height 22
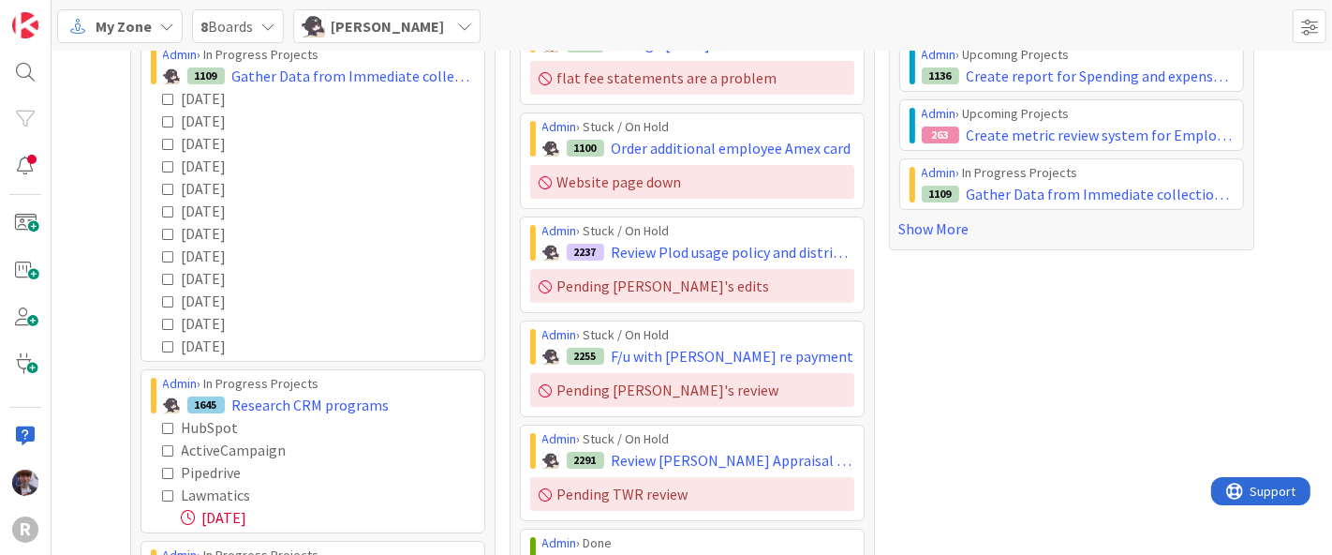
scroll to position [103, 0]
click at [457, 29] on icon at bounding box center [464, 26] width 15 height 15
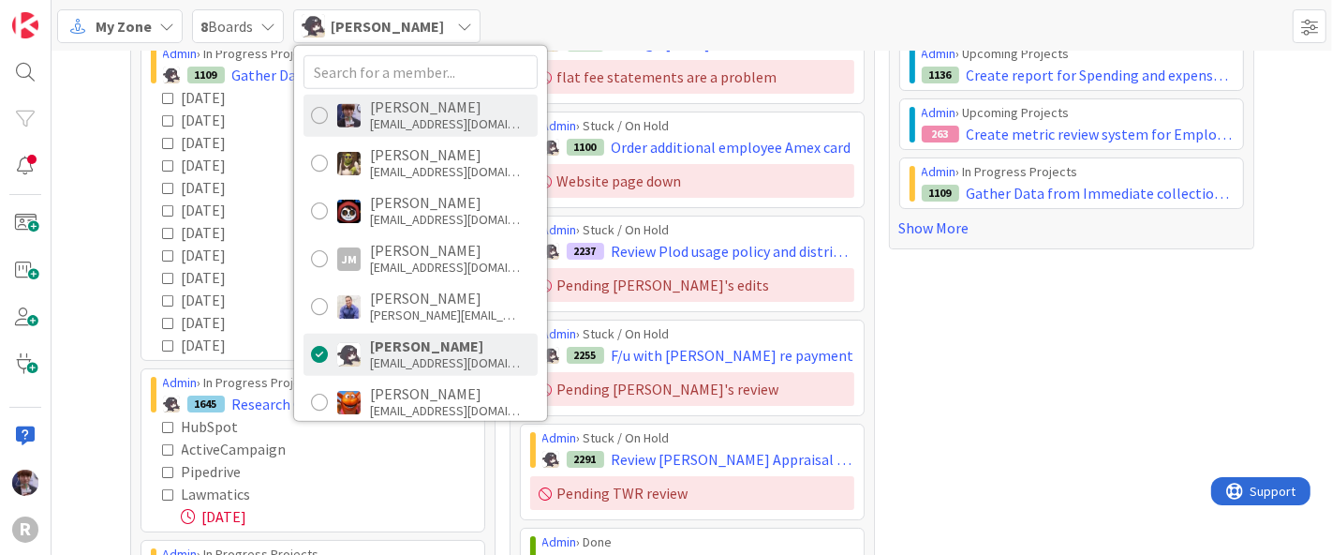
click at [417, 129] on div "mfriesen@reutercorbett.com" at bounding box center [445, 123] width 150 height 17
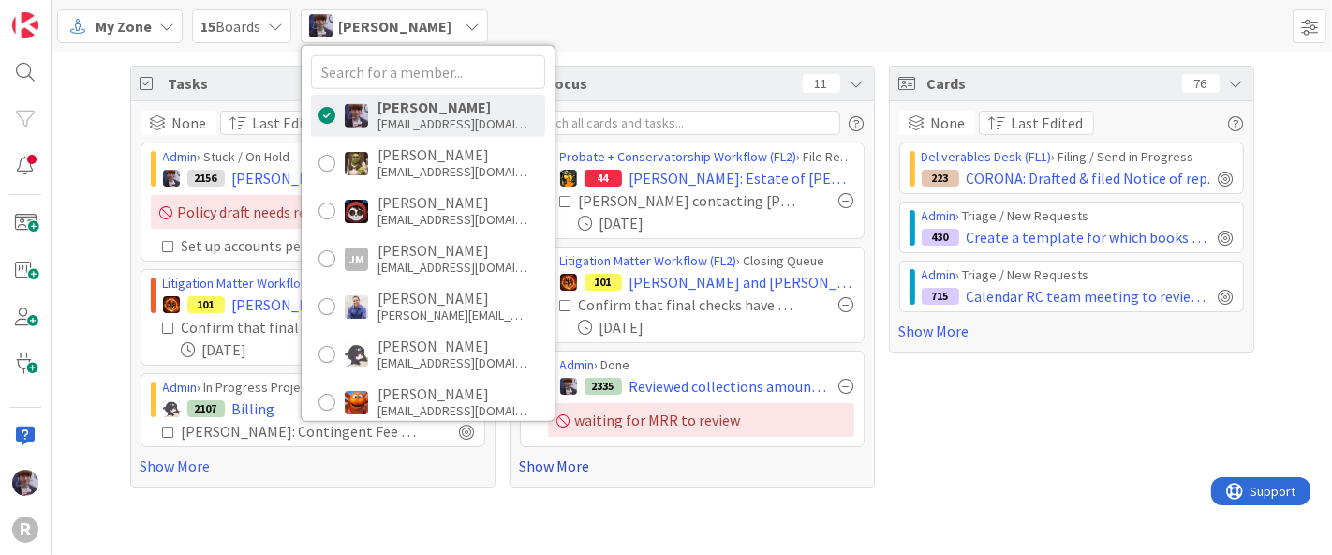
click at [539, 472] on link "Show More" at bounding box center [692, 465] width 345 height 22
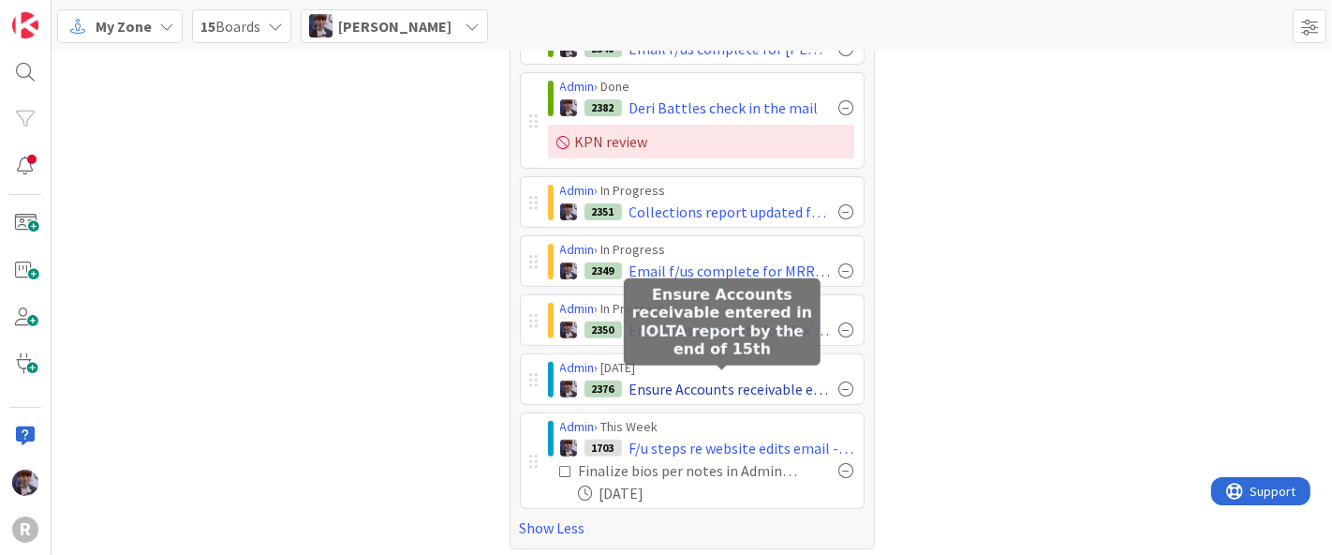
scroll to position [501, 0]
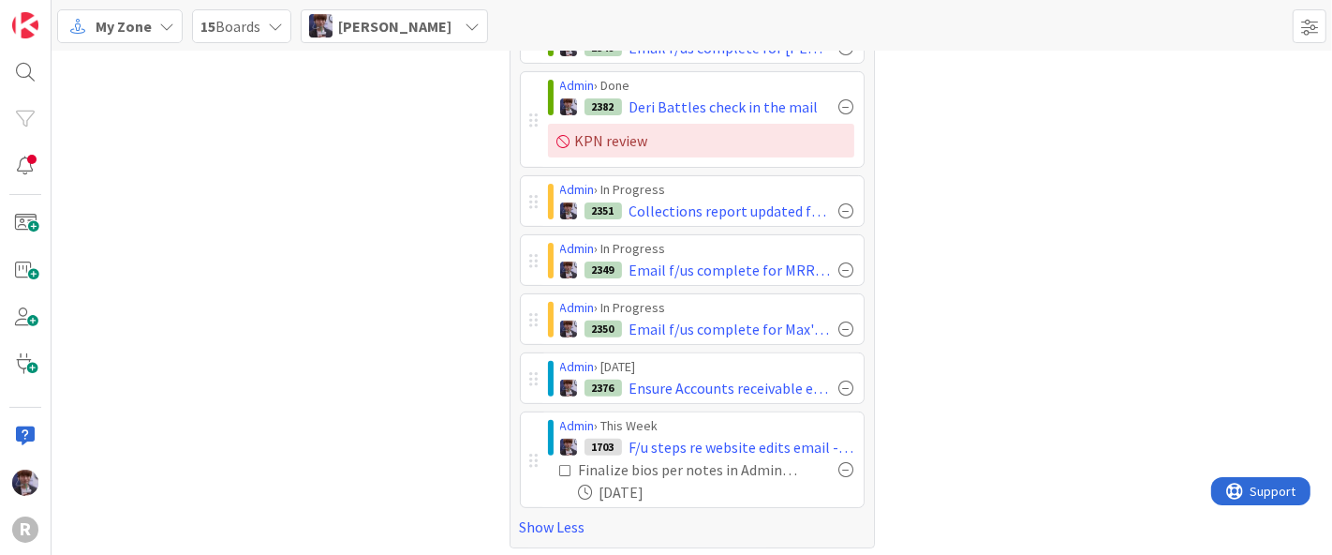
drag, startPoint x: 985, startPoint y: 366, endPoint x: 970, endPoint y: 379, distance: 19.2
click at [985, 366] on div "Cards 76 None Last Edited Deliverables Desk (FL1) › Filing / Send in Progress 2…" at bounding box center [1071, 56] width 365 height 984
click at [1129, 319] on div "Cards 76 None Last Edited Deliverables Desk (FL1) › Filing / Send in Progress 2…" at bounding box center [1071, 56] width 365 height 984
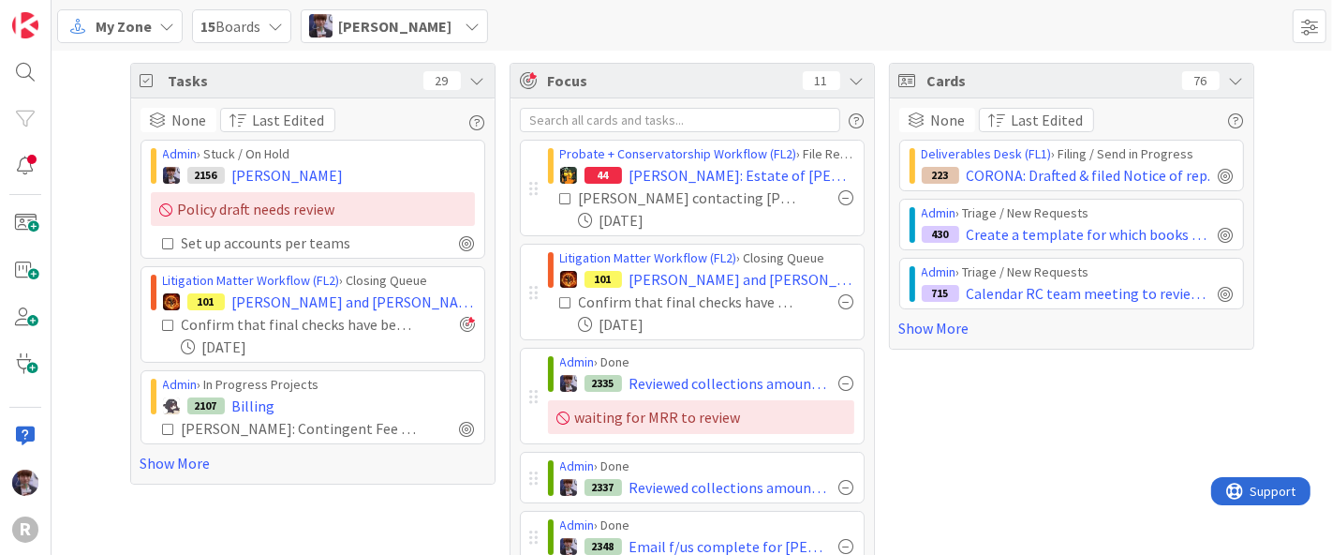
scroll to position [0, 0]
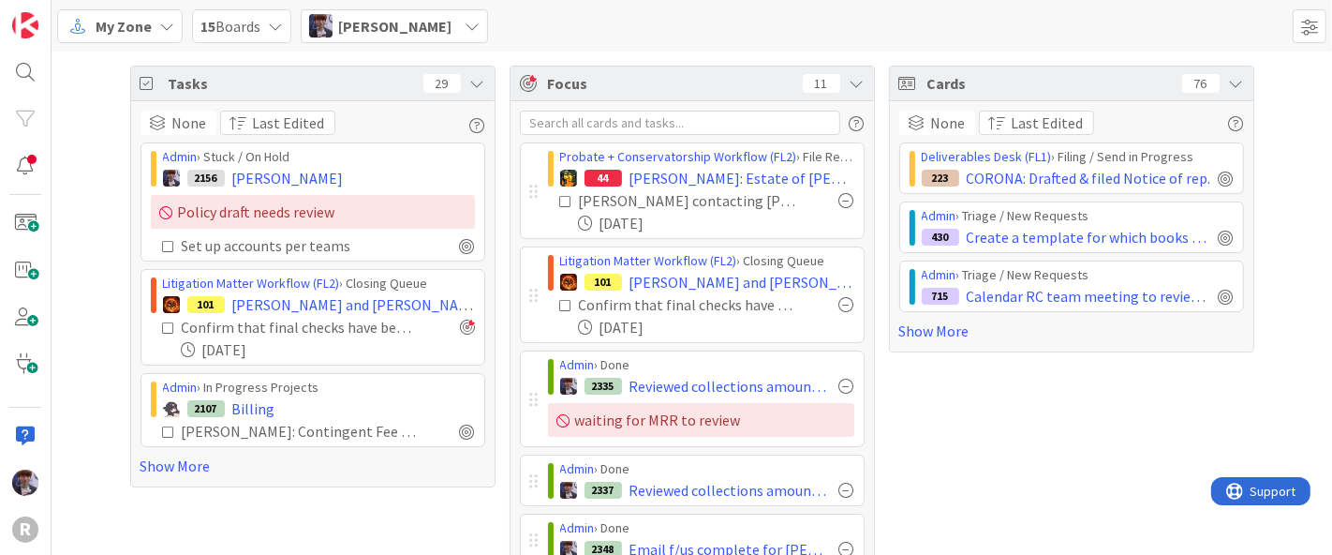
click at [1239, 81] on div "Cards 76" at bounding box center [1071, 84] width 363 height 35
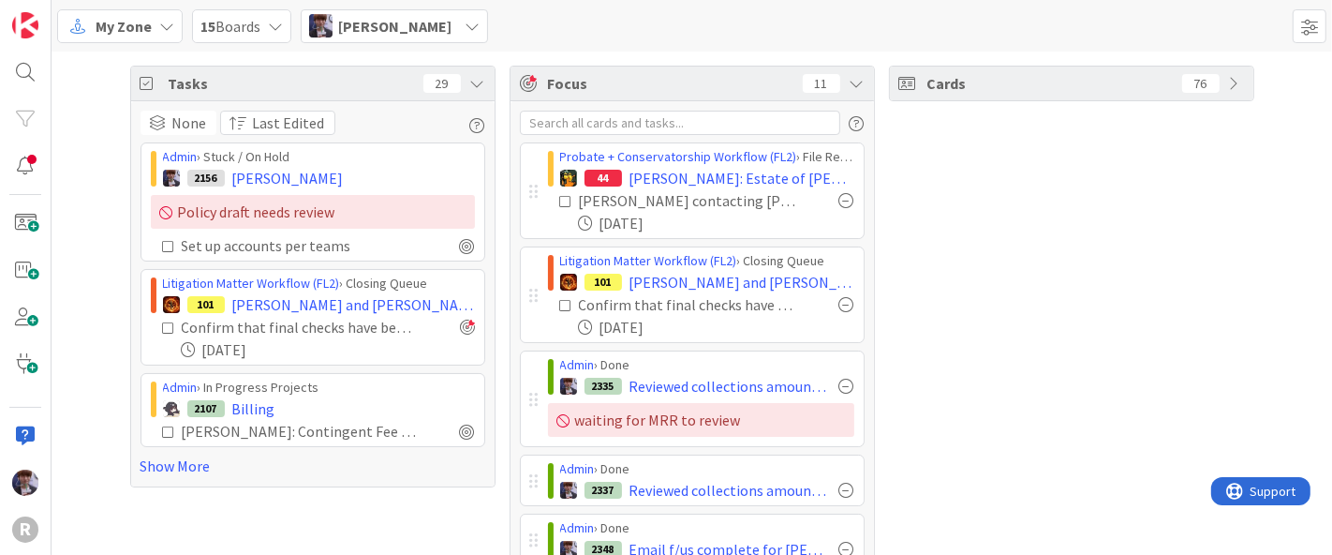
click at [462, 95] on div "Tasks 29" at bounding box center [312, 84] width 363 height 35
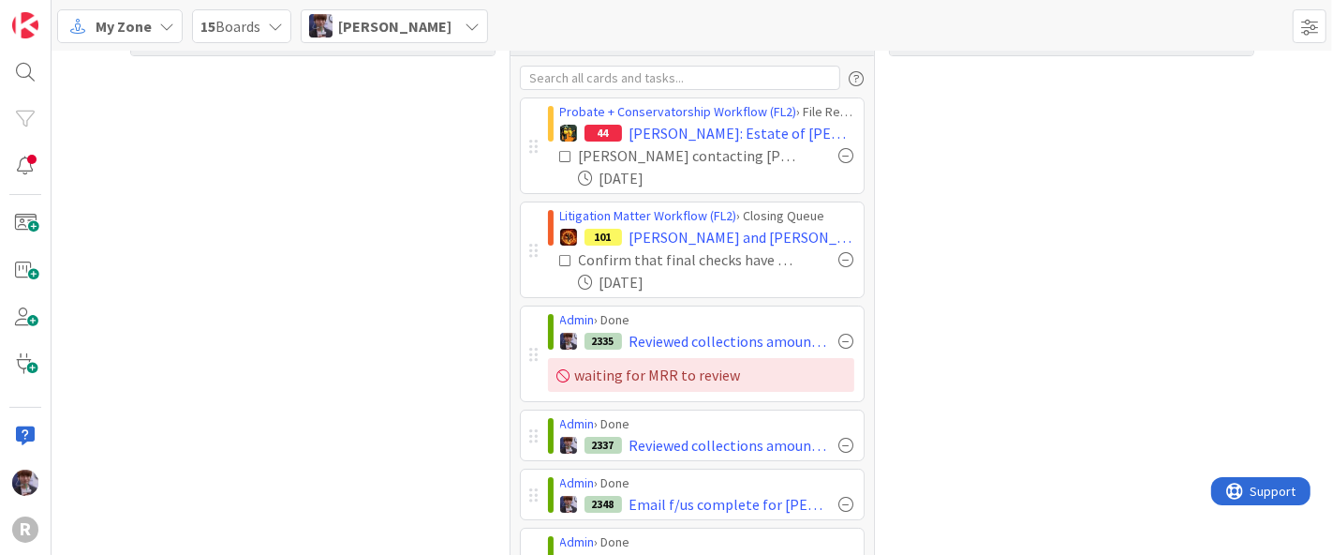
scroll to position [42, 0]
